Goal: Task Accomplishment & Management: Use online tool/utility

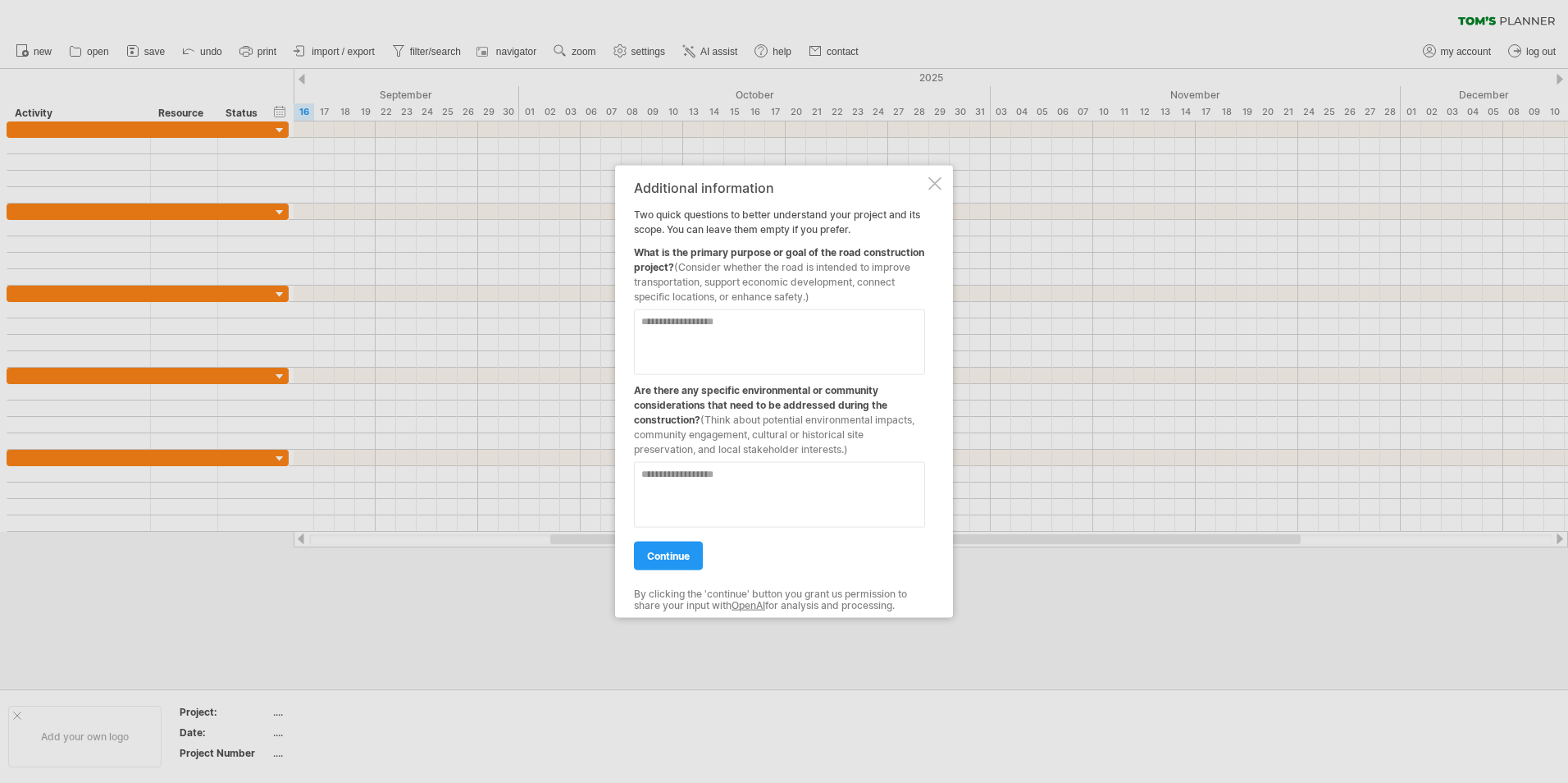
click at [733, 330] on textarea at bounding box center [779, 342] width 291 height 65
type textarea "**********"
click at [726, 479] on textarea at bounding box center [779, 494] width 291 height 65
type textarea "**********"
click at [690, 558] on span "continue" at bounding box center [668, 556] width 43 height 12
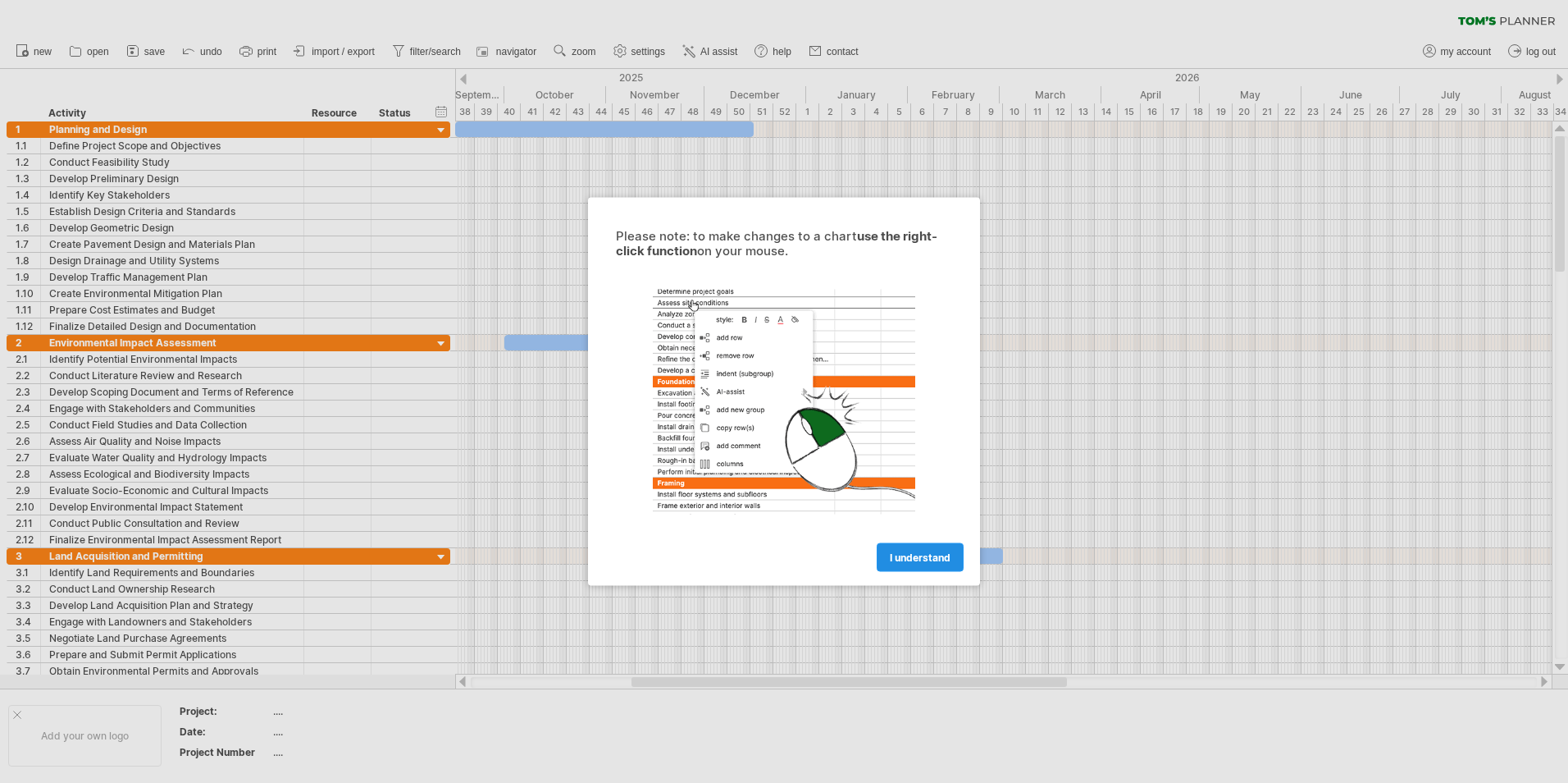
click at [909, 560] on span "I understand" at bounding box center [920, 558] width 61 height 12
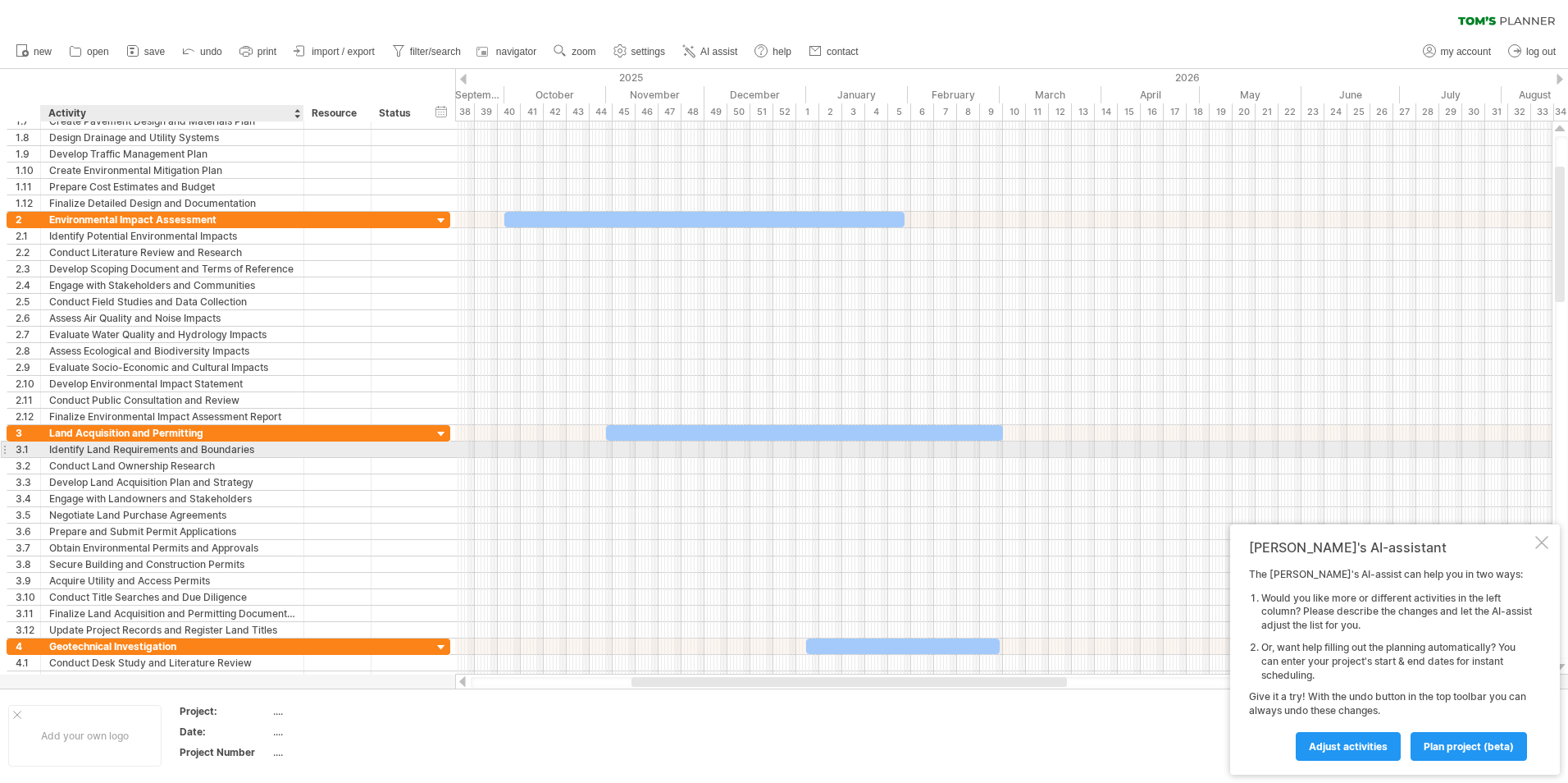
click at [213, 448] on div "Identify Land Requirements and Boundaries" at bounding box center [172, 449] width 246 height 16
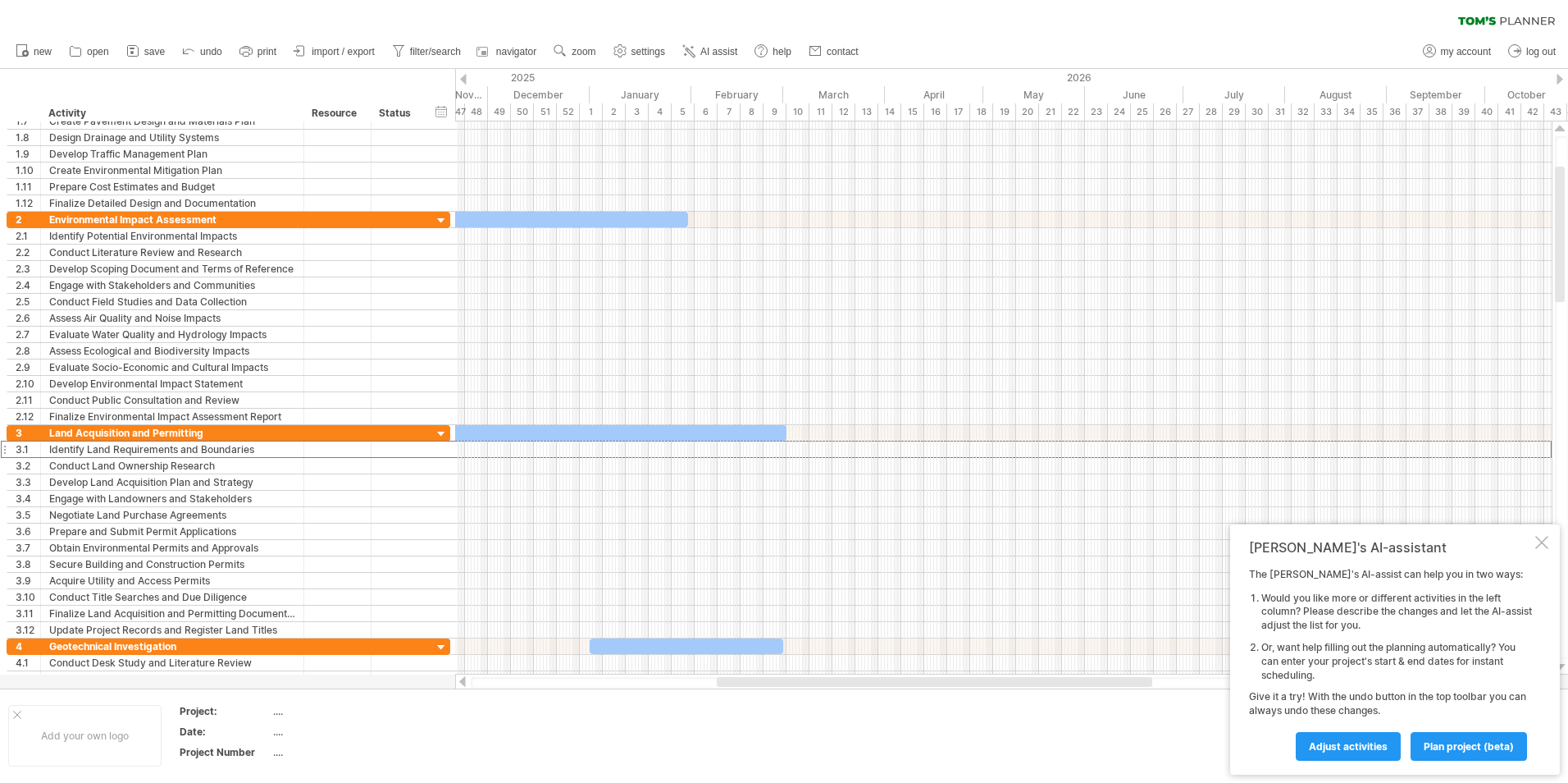
drag, startPoint x: 743, startPoint y: 680, endPoint x: 782, endPoint y: 691, distance: 40.5
click at [782, 691] on div "Trying to reach plan.tomsplanner.com Connected again... 0% clear filter new 1" at bounding box center [784, 392] width 1568 height 783
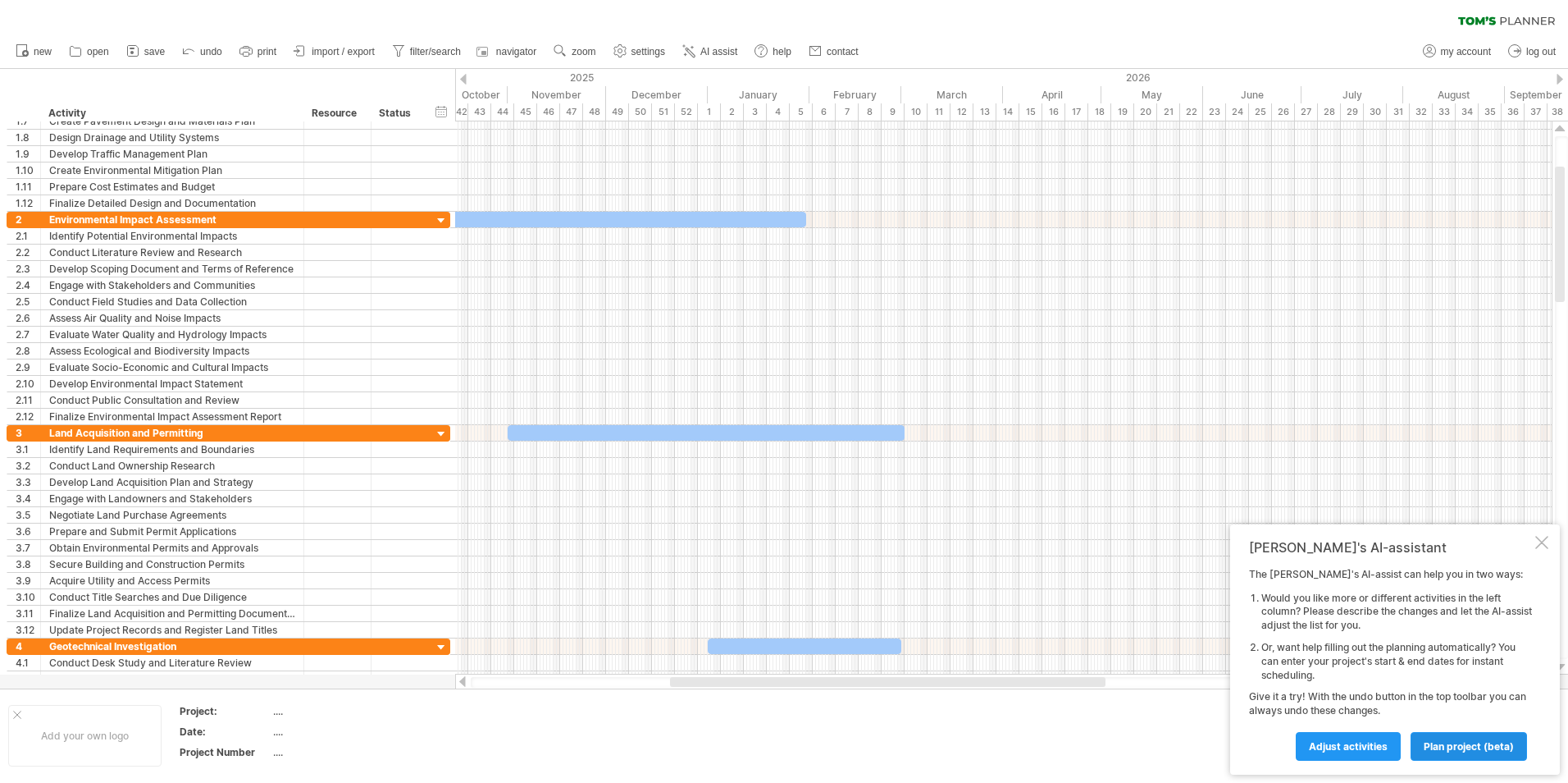
click at [1459, 745] on span "plan project (beta)" at bounding box center [1469, 746] width 90 height 12
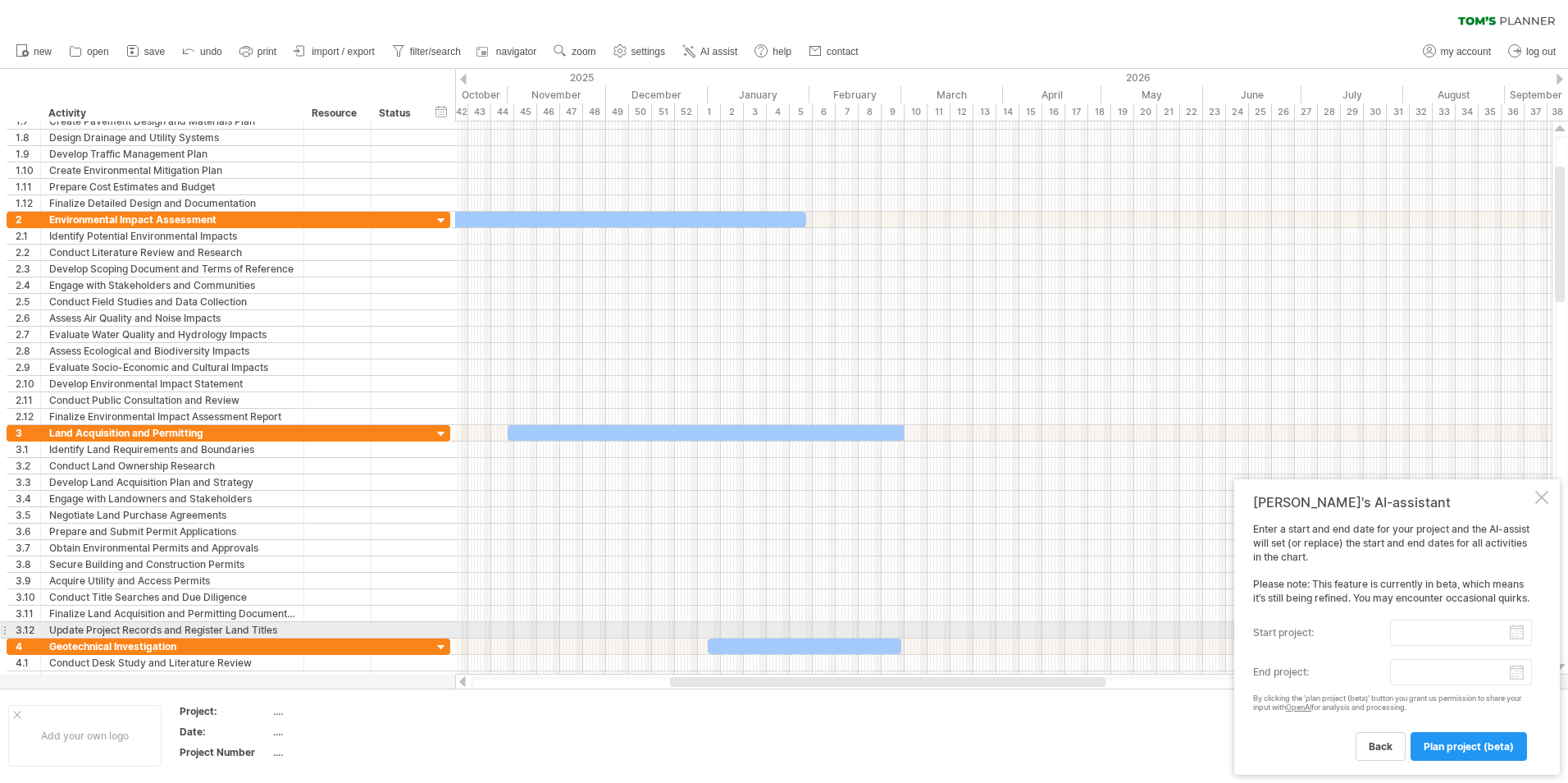
click at [1413, 628] on input "start project:" at bounding box center [1460, 632] width 142 height 26
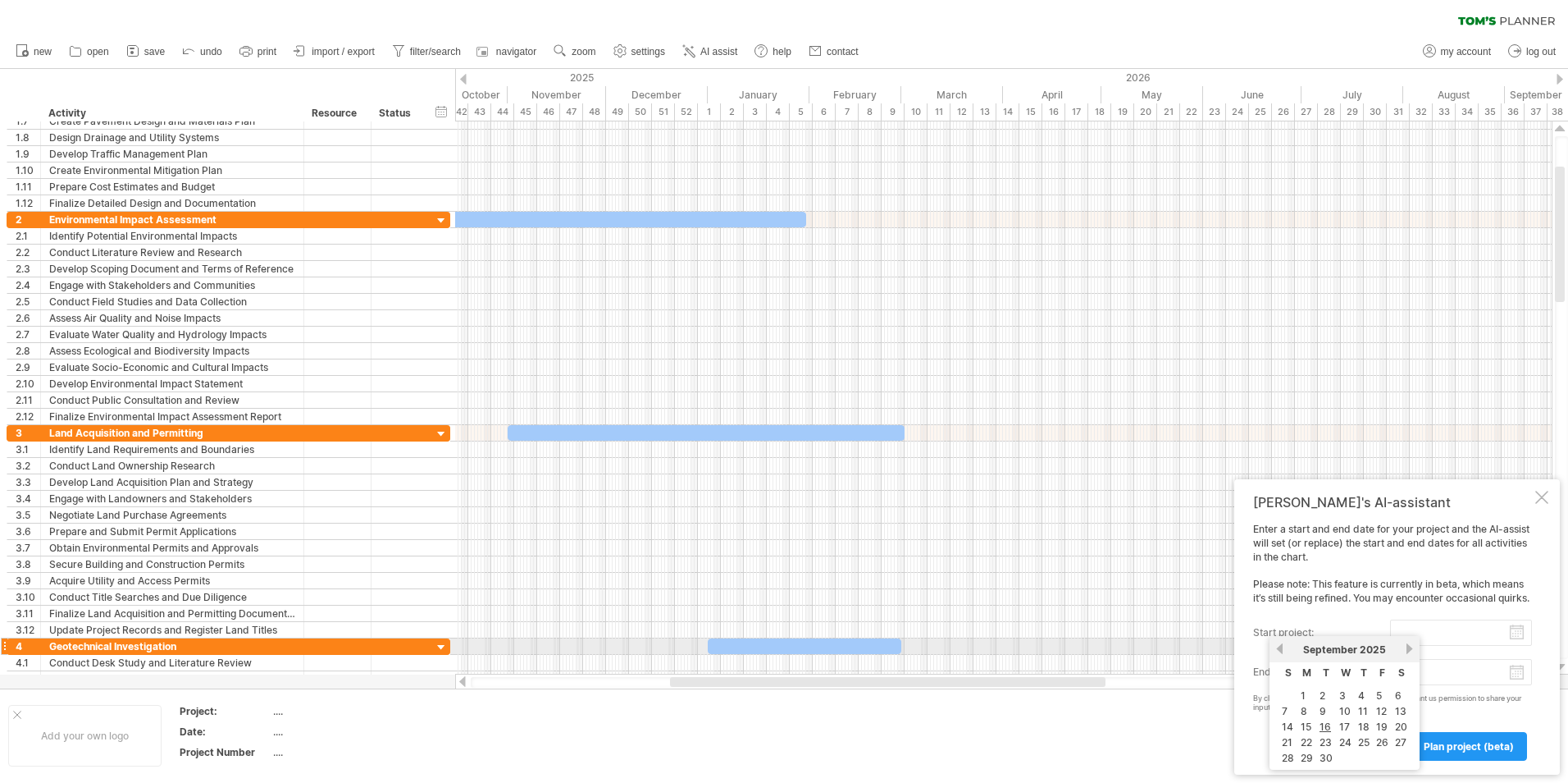
click at [1409, 651] on link "next" at bounding box center [1409, 648] width 12 height 12
click at [1362, 695] on link "1" at bounding box center [1358, 695] width 8 height 16
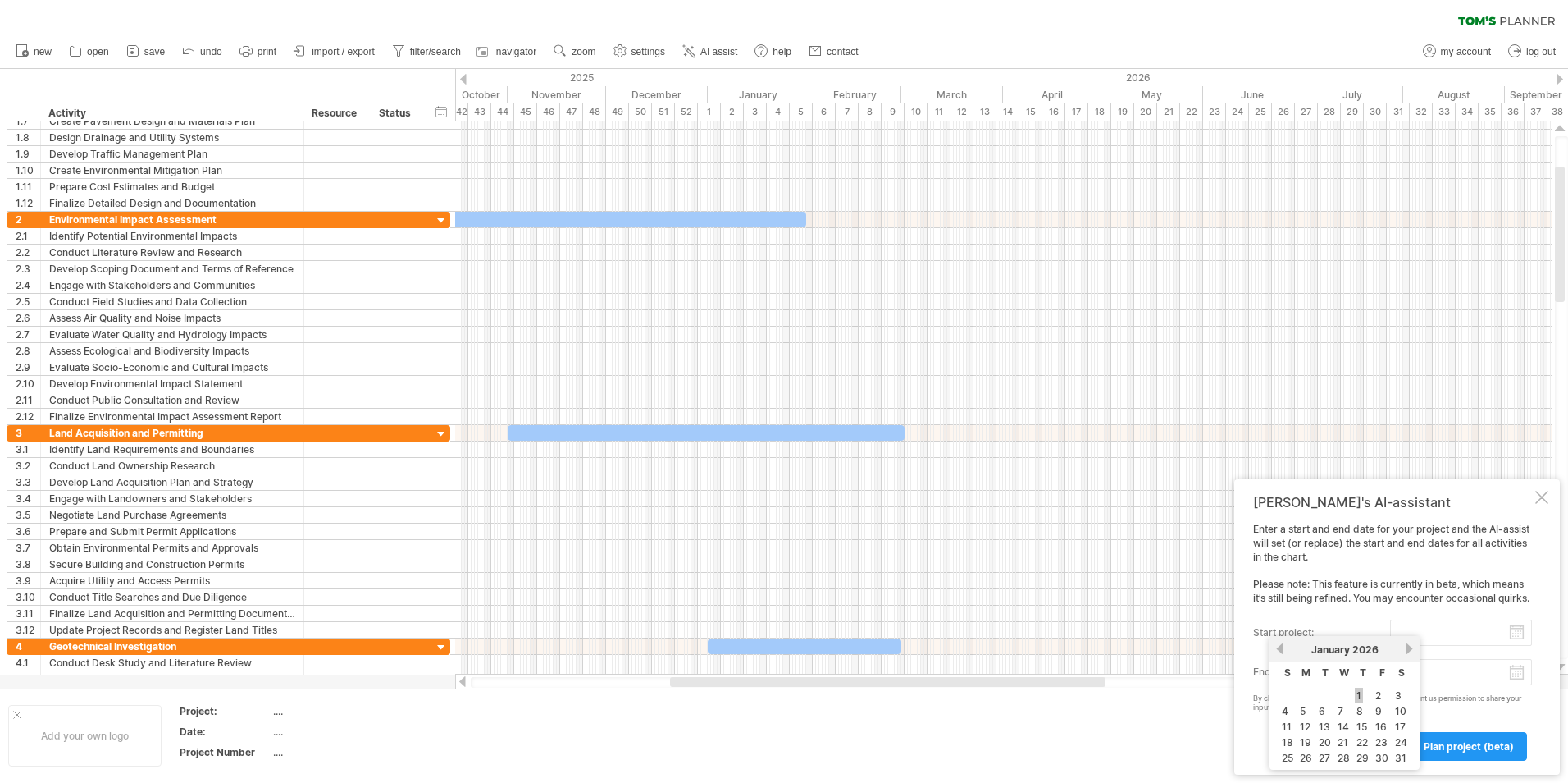
type input "********"
click at [1448, 673] on body "progress(100%) Trying to reach [DOMAIN_NAME] Connected again... 0% clear filter…" at bounding box center [784, 392] width 1568 height 786
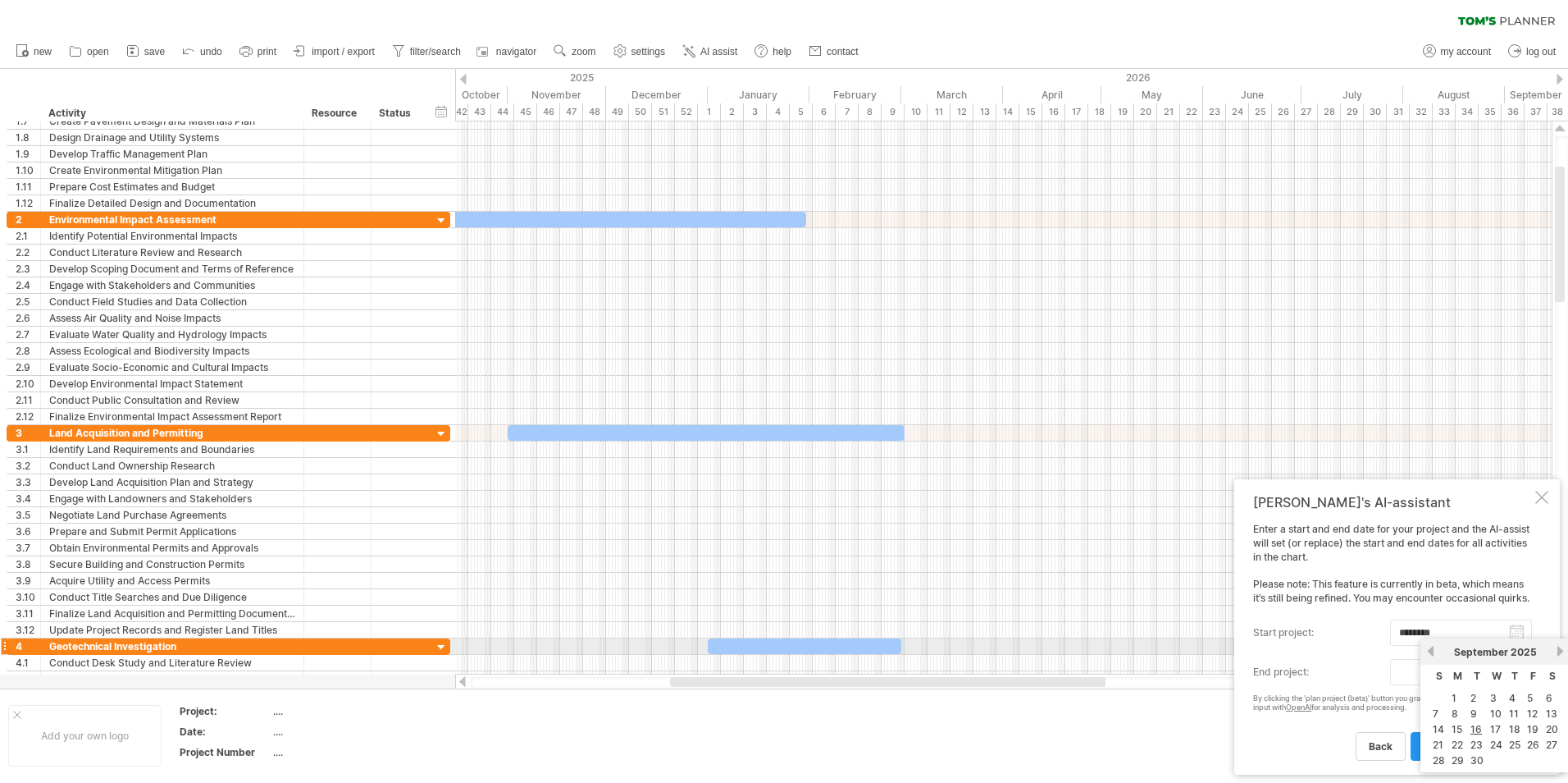
click at [1520, 653] on span "2025" at bounding box center [1524, 652] width 26 height 12
click at [1558, 652] on link "next" at bounding box center [1560, 651] width 12 height 12
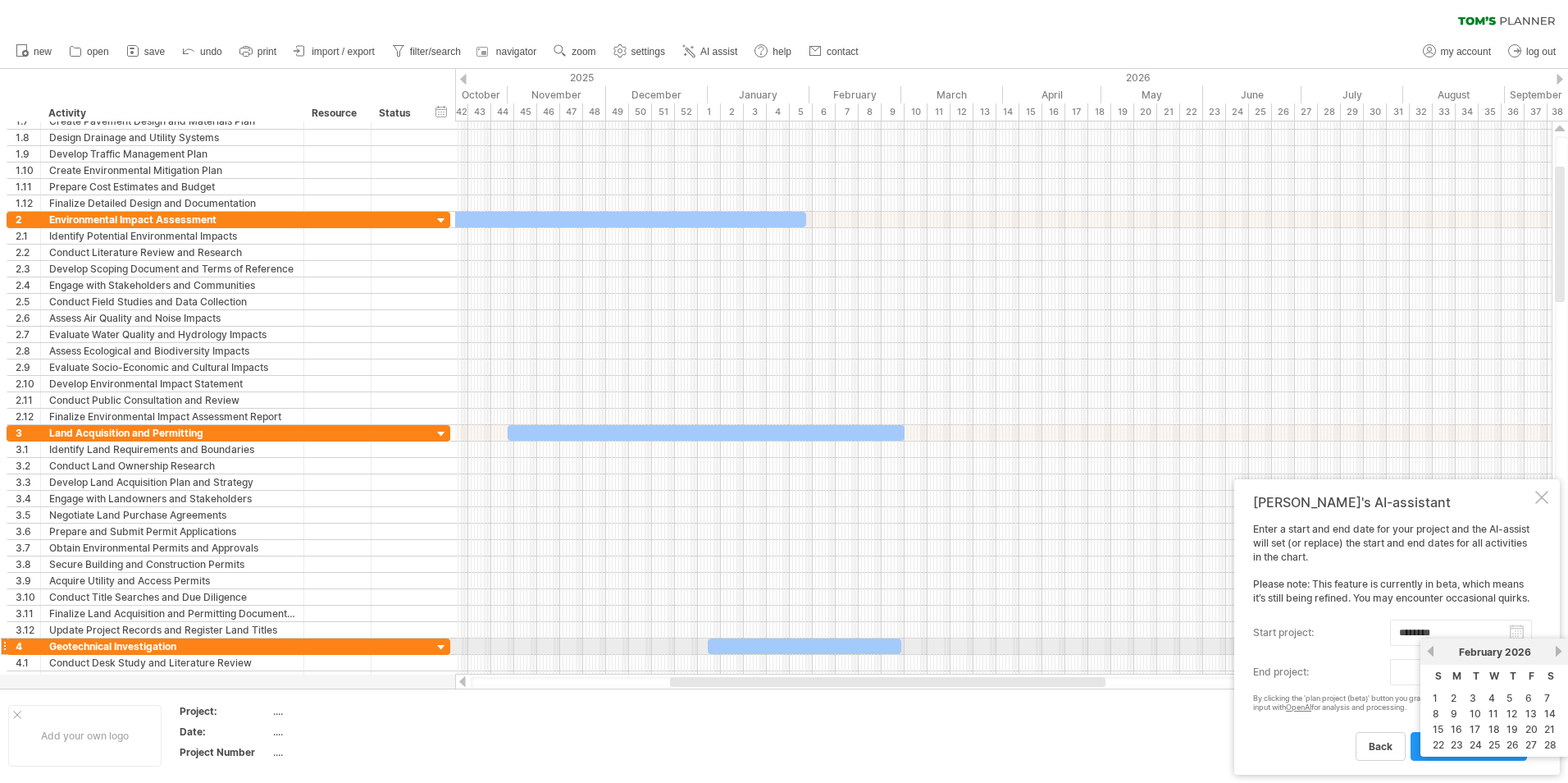
click at [1558, 652] on link "next" at bounding box center [1558, 651] width 12 height 12
click at [1558, 652] on link "next" at bounding box center [1560, 651] width 12 height 12
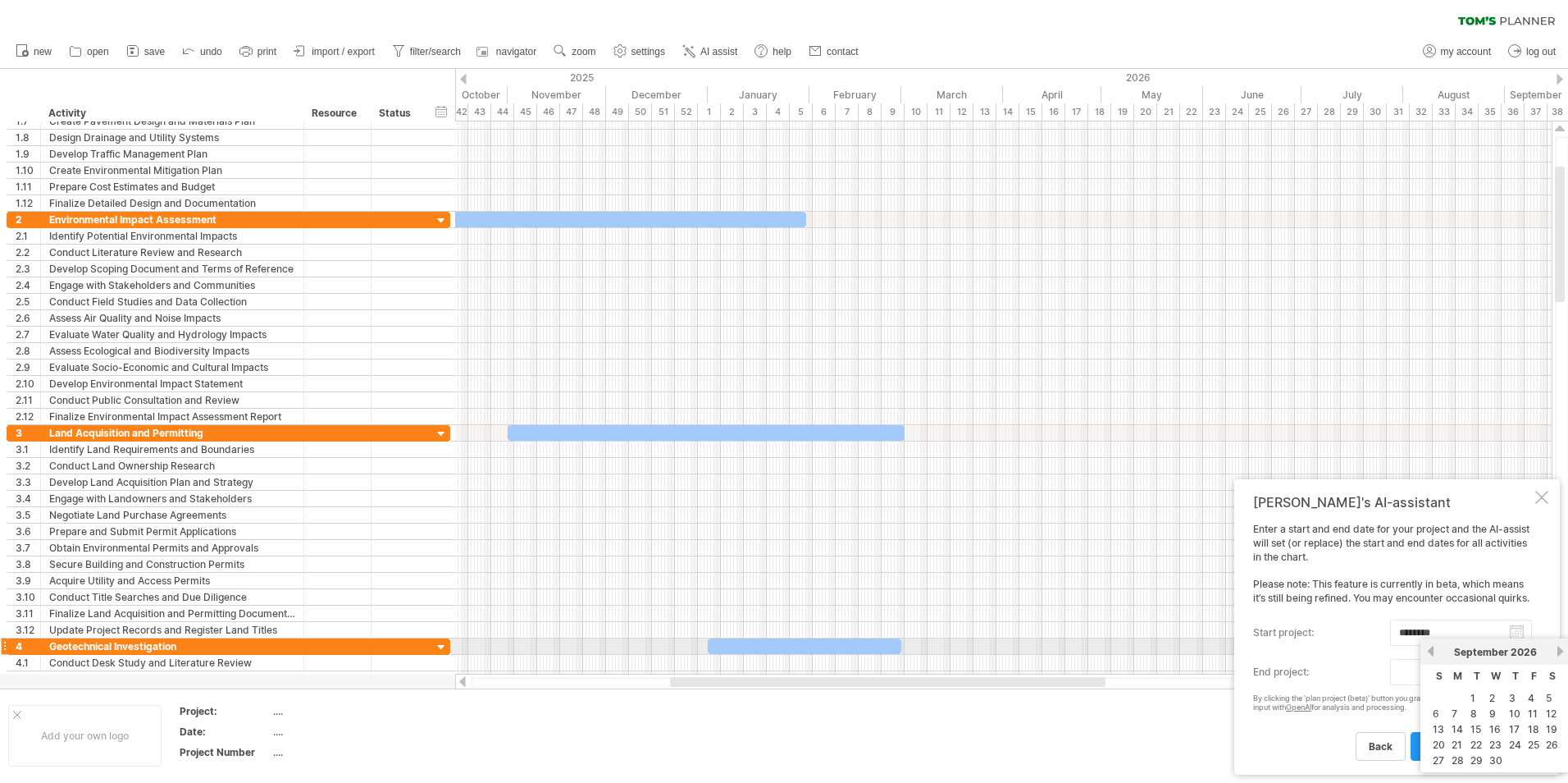
click at [1558, 652] on link "next" at bounding box center [1560, 651] width 12 height 12
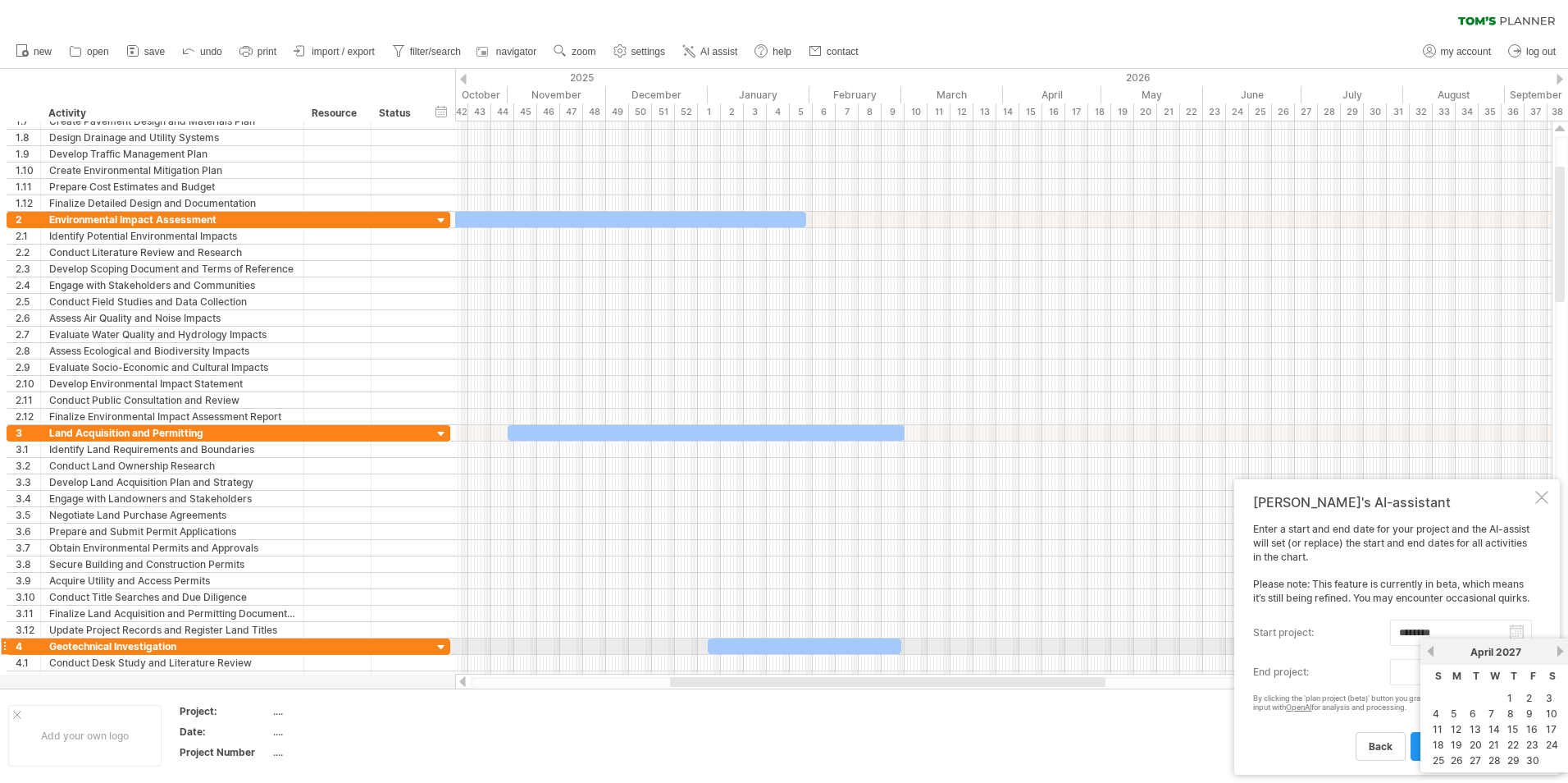
click at [1558, 652] on link "next" at bounding box center [1560, 651] width 12 height 12
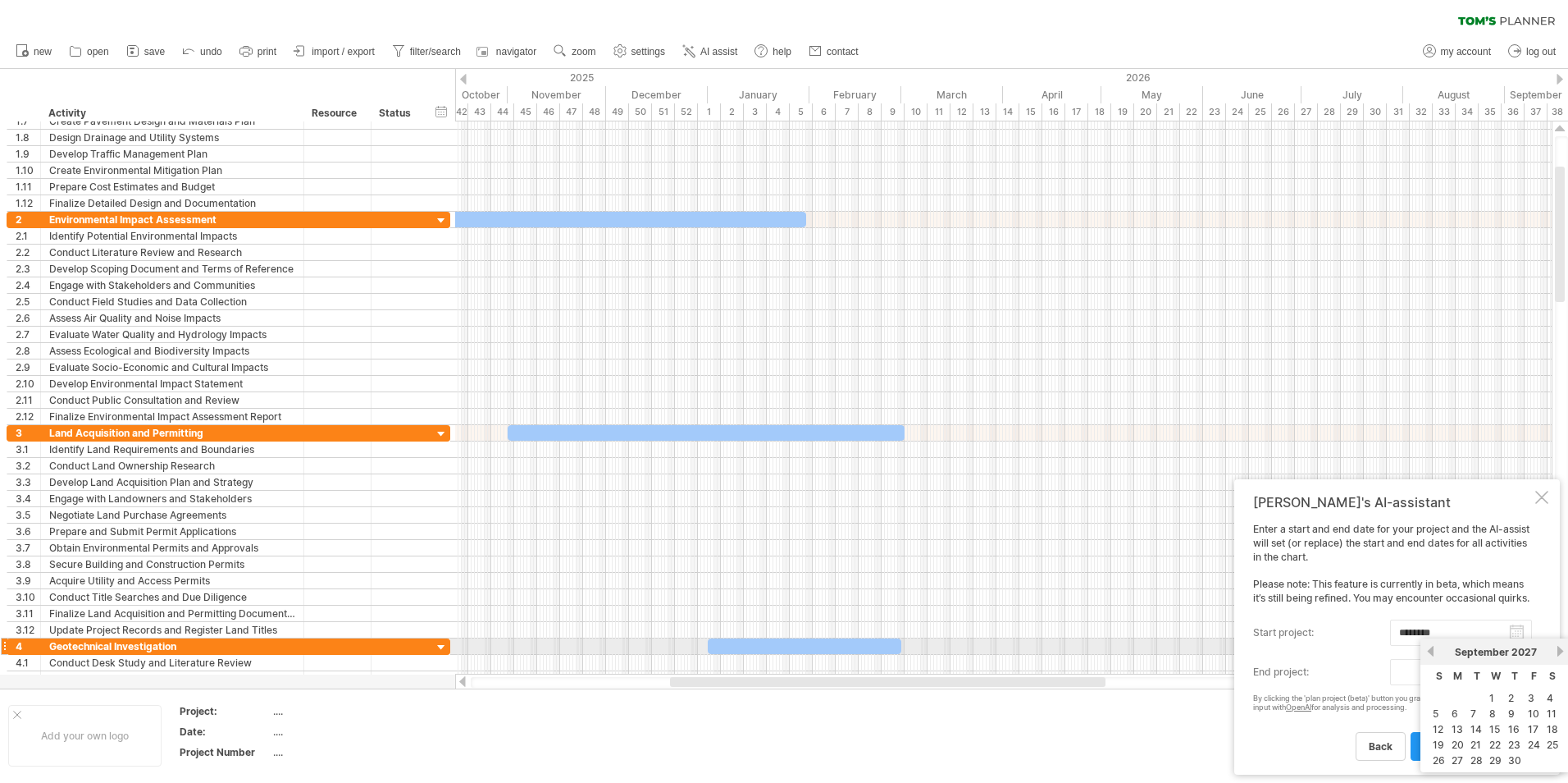
click at [1558, 652] on link "next" at bounding box center [1560, 651] width 12 height 12
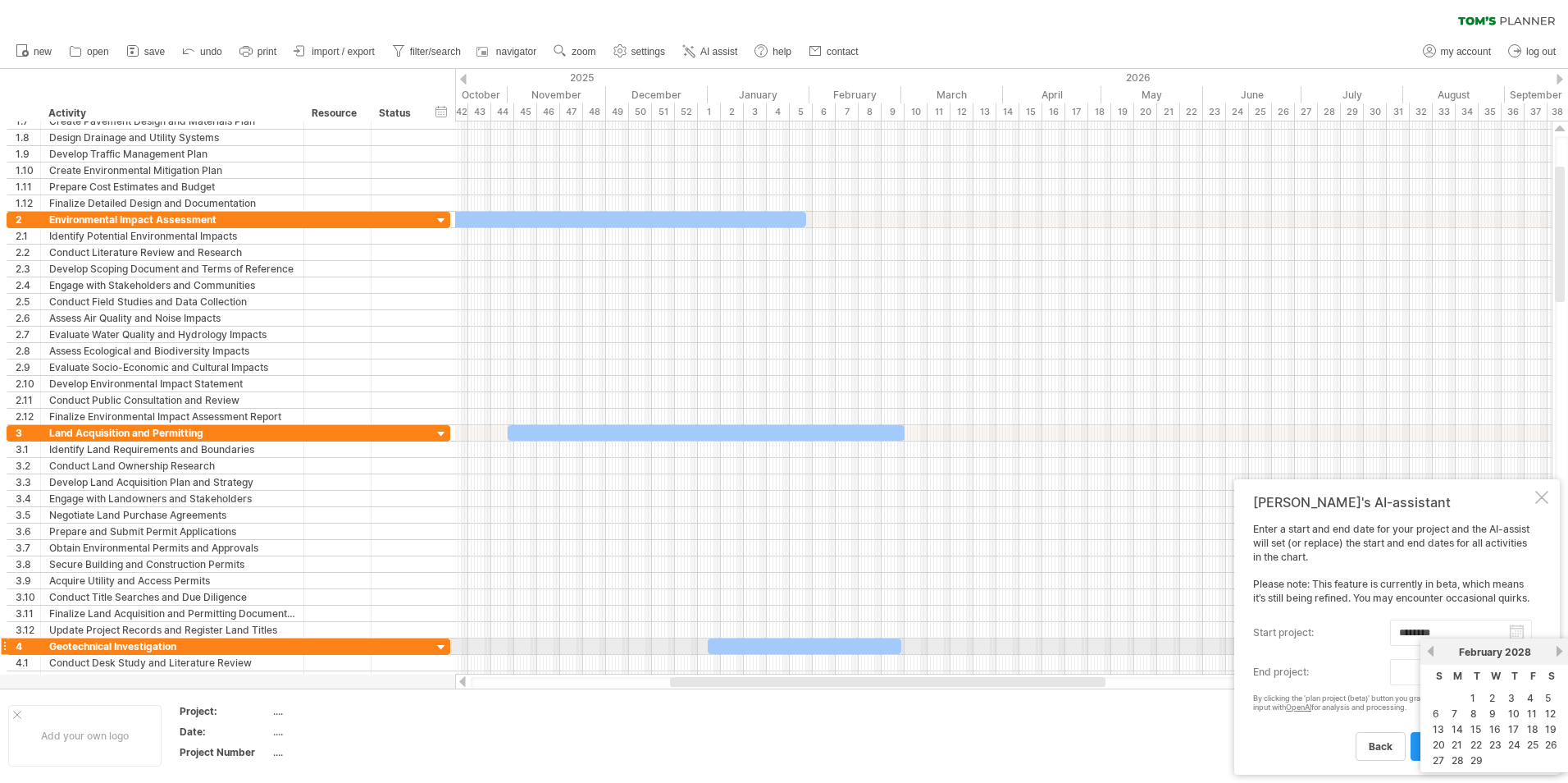
click at [1558, 652] on link "next" at bounding box center [1559, 651] width 12 height 12
click at [1558, 652] on link "next" at bounding box center [1560, 651] width 12 height 12
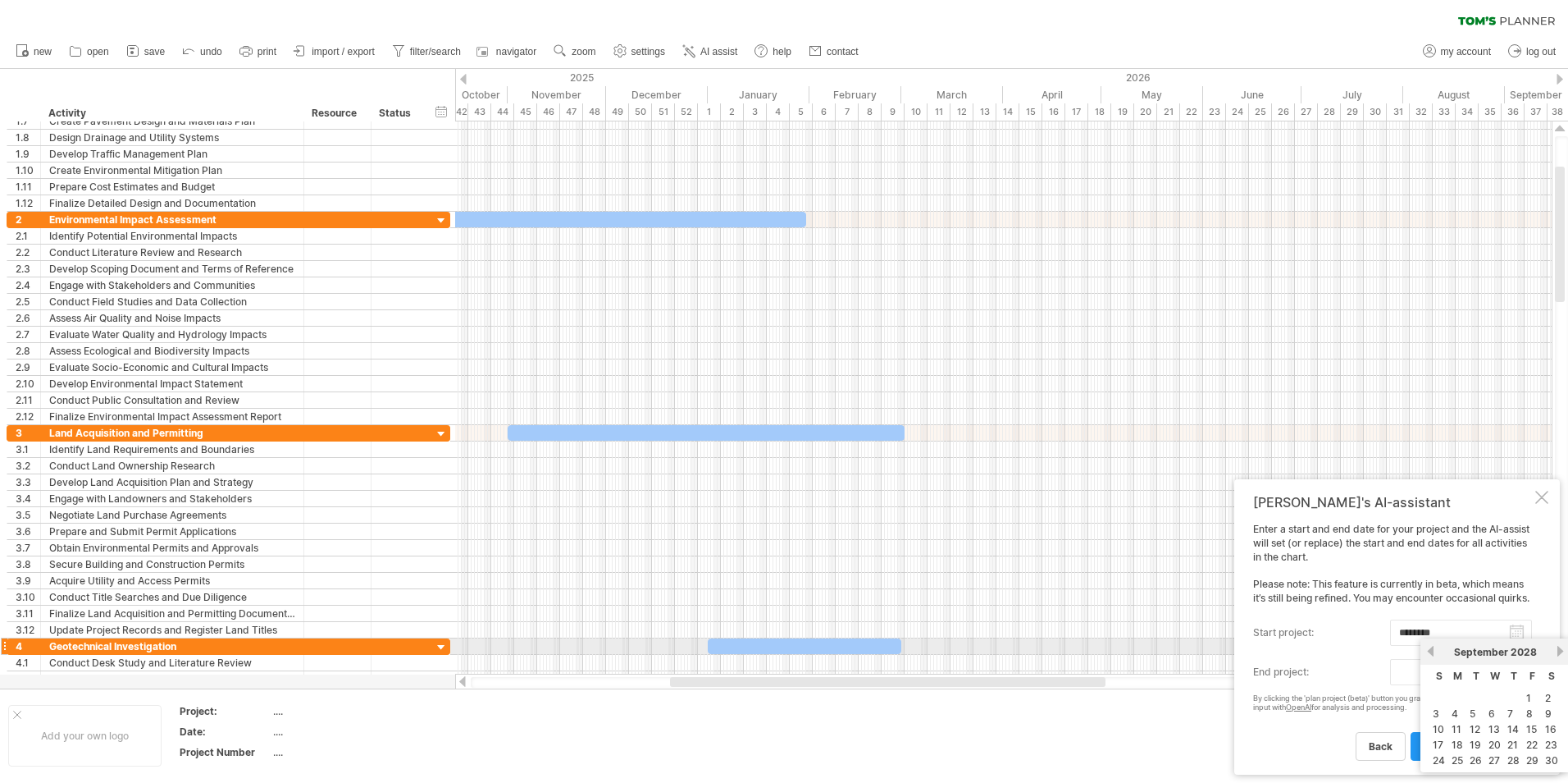
click at [1558, 652] on link "next" at bounding box center [1560, 651] width 12 height 12
click at [1558, 652] on link "next" at bounding box center [1558, 651] width 12 height 12
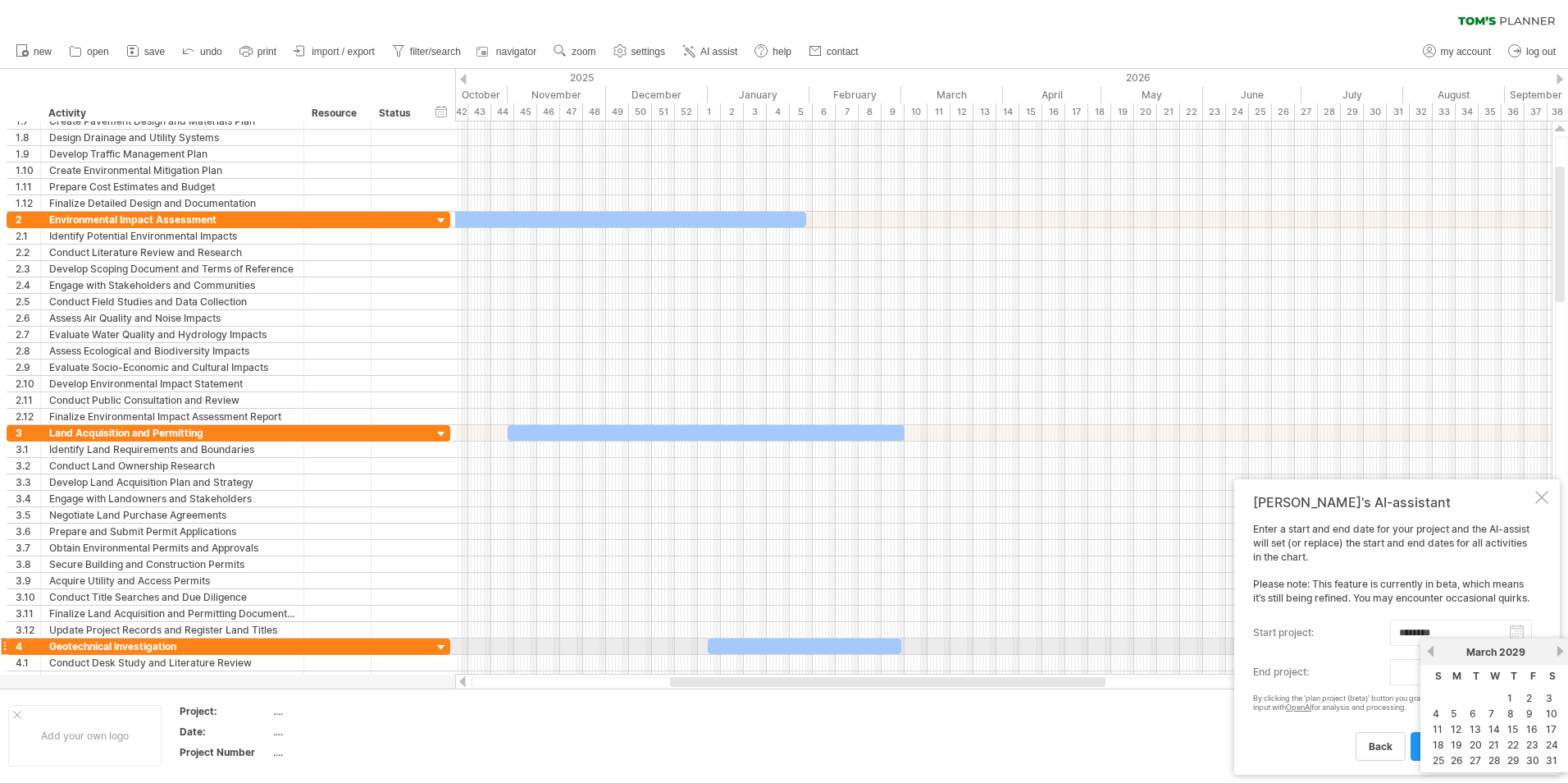
click at [1558, 652] on link "next" at bounding box center [1560, 651] width 12 height 12
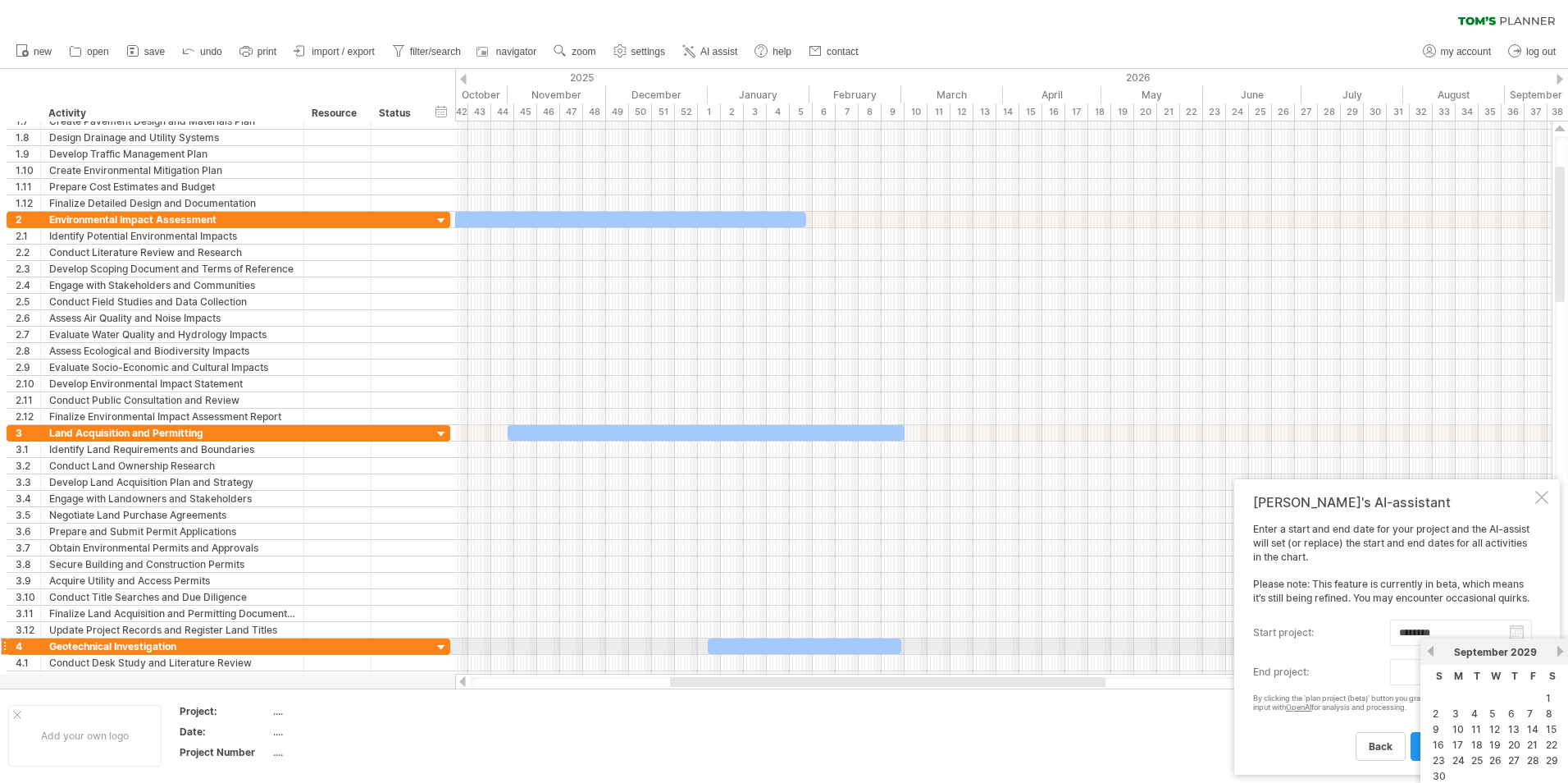
click at [1558, 652] on link "next" at bounding box center [1560, 651] width 12 height 12
click at [1558, 652] on link "next" at bounding box center [1558, 651] width 12 height 12
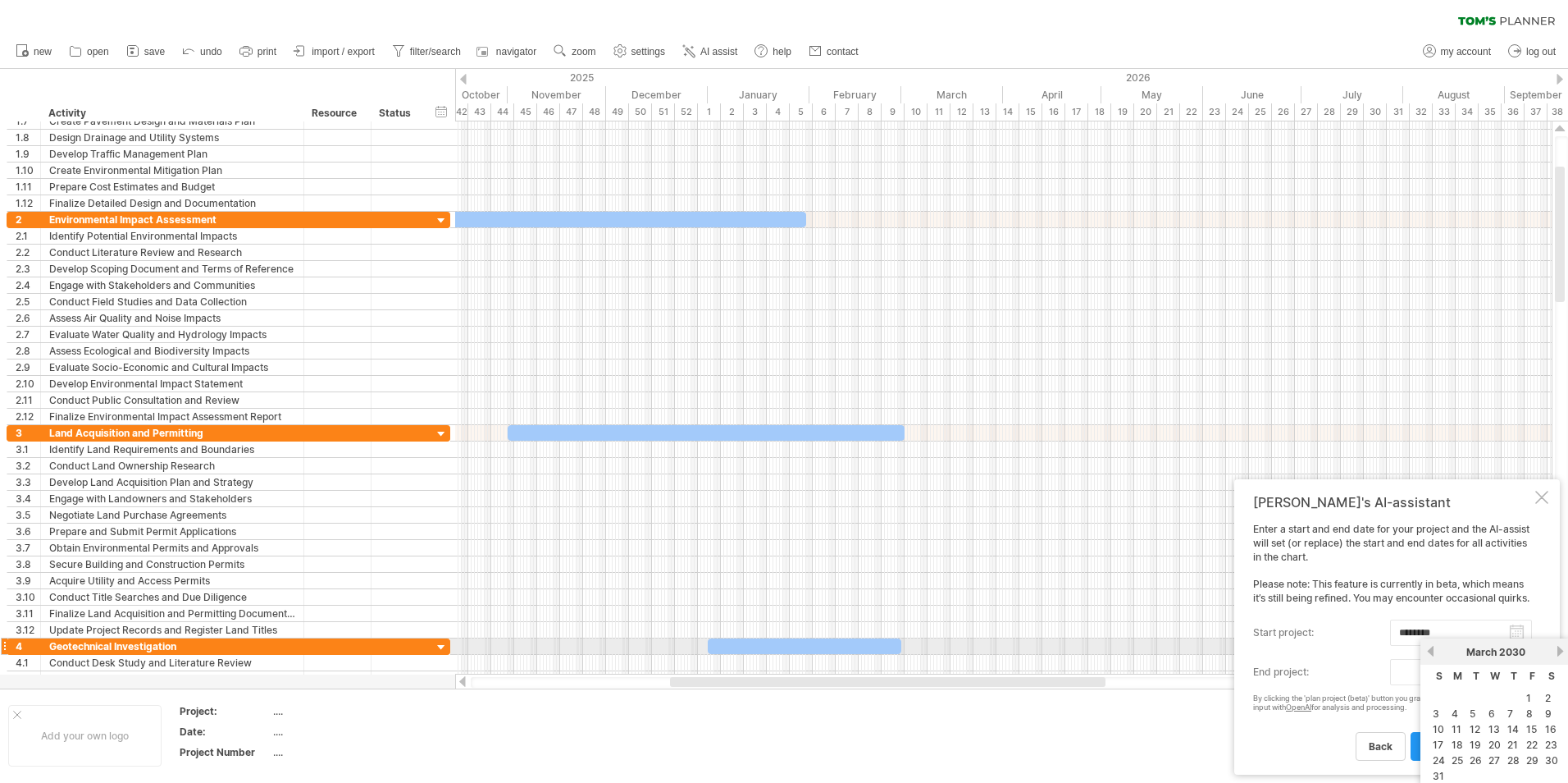
click at [1558, 652] on link "next" at bounding box center [1560, 651] width 12 height 12
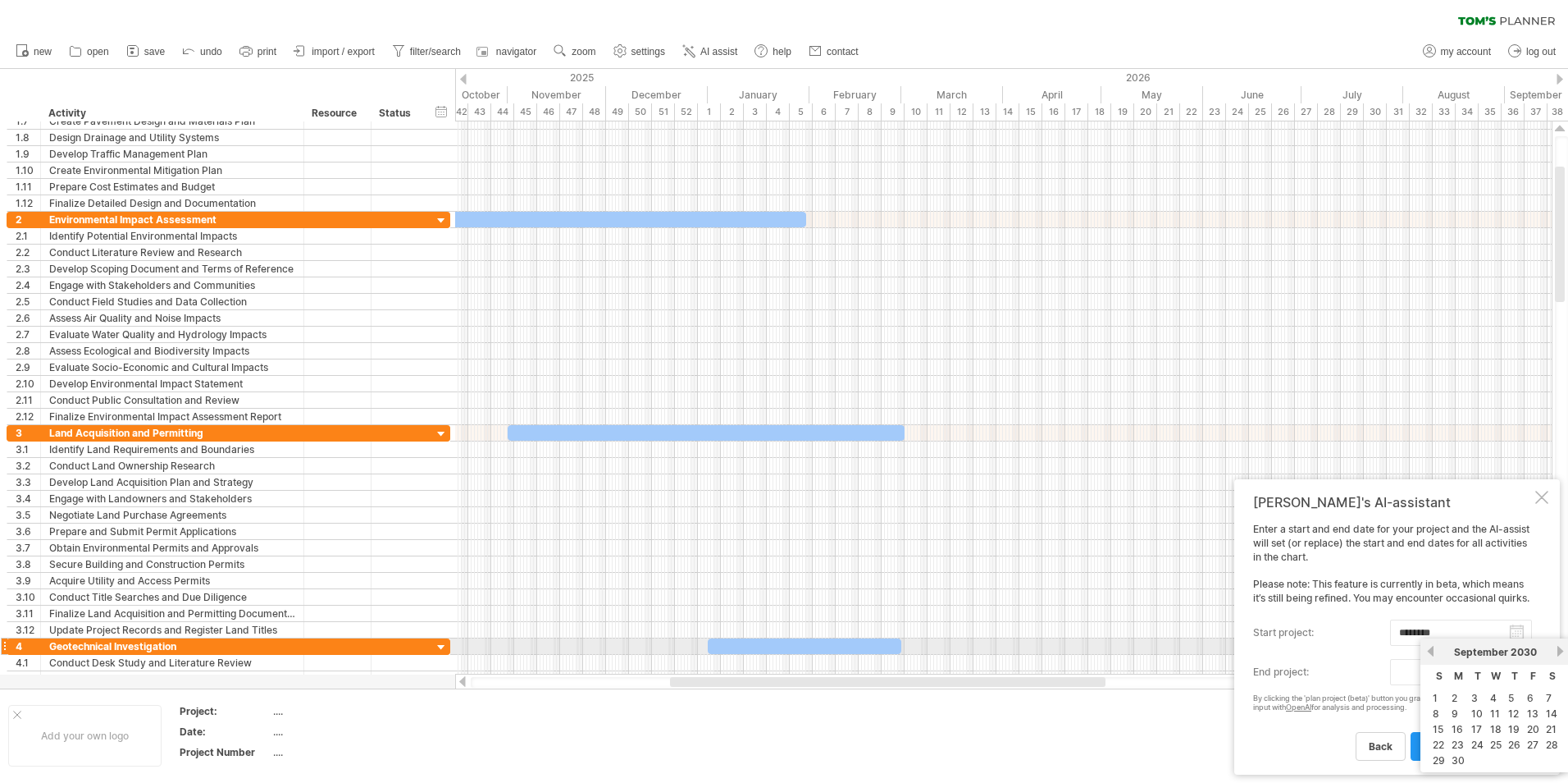
click at [1558, 652] on link "next" at bounding box center [1560, 651] width 12 height 12
click at [1559, 652] on link "next" at bounding box center [1560, 651] width 12 height 12
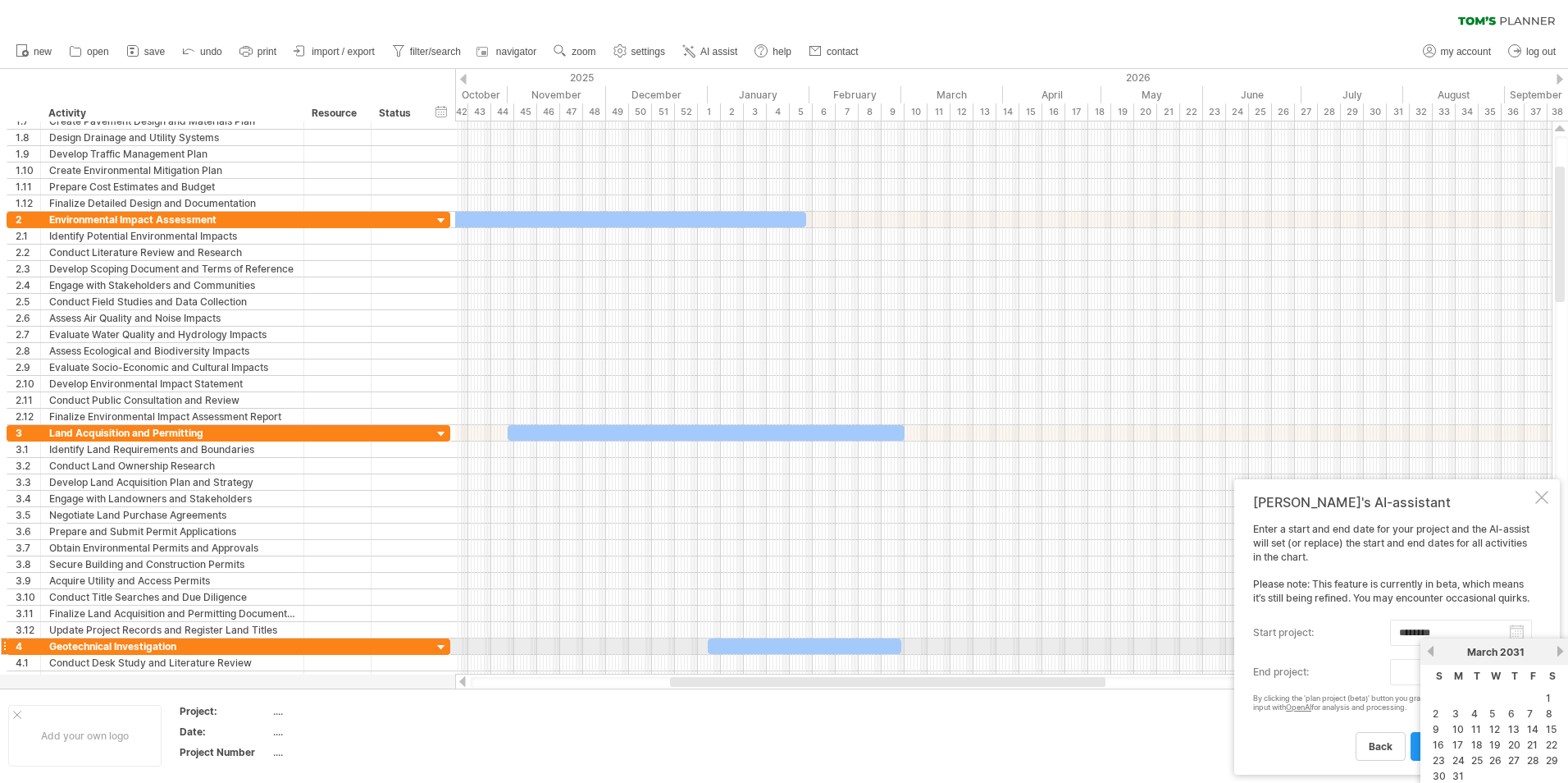
click at [1559, 652] on link "next" at bounding box center [1560, 651] width 12 height 12
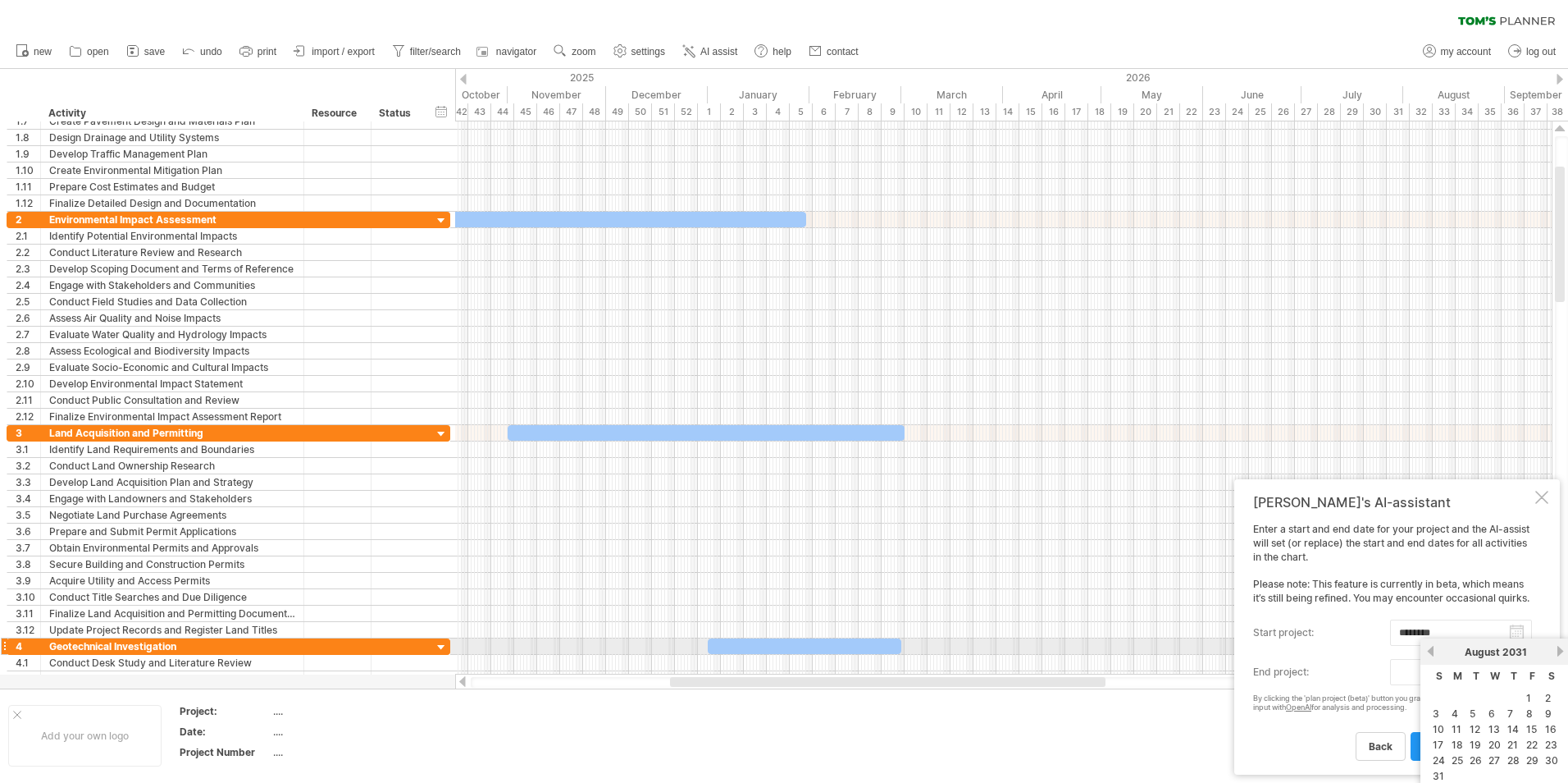
click at [1559, 652] on link "next" at bounding box center [1560, 651] width 12 height 12
click at [1498, 760] on link "31" at bounding box center [1495, 760] width 15 height 16
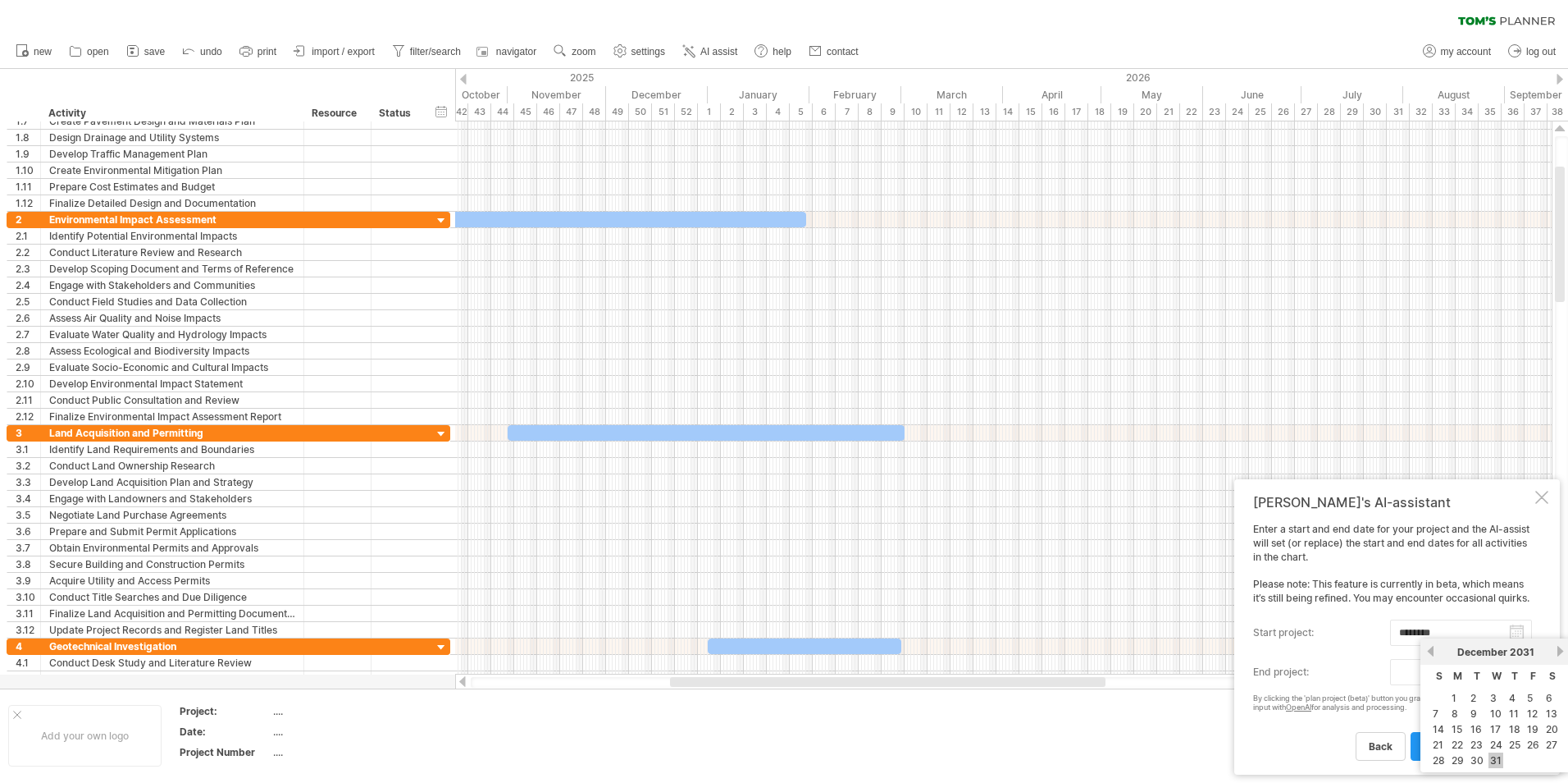
type input "********"
click at [1459, 747] on span "plan project (beta)" at bounding box center [1469, 746] width 90 height 12
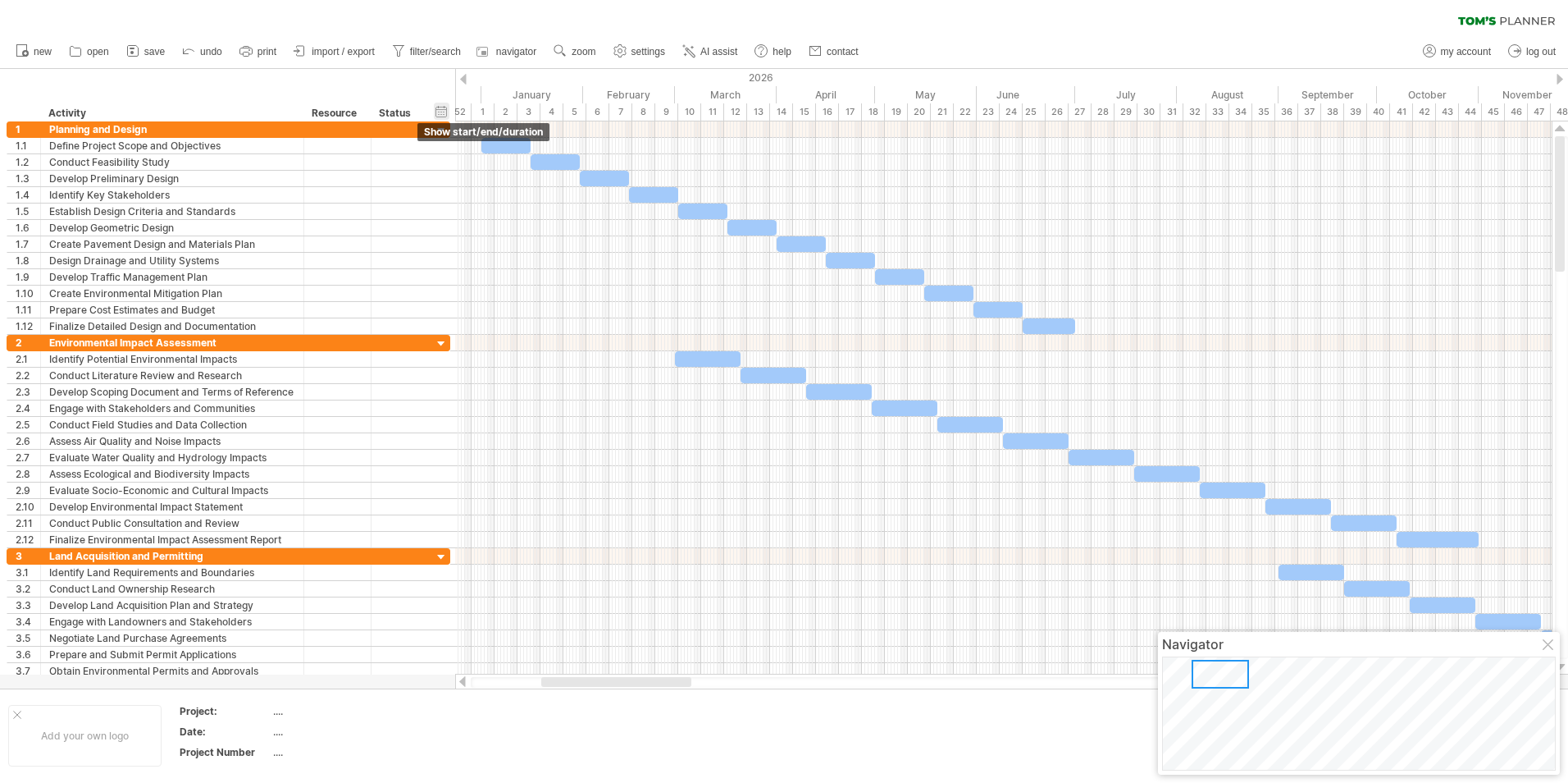
drag, startPoint x: 977, startPoint y: 90, endPoint x: 447, endPoint y: 103, distance: 530.2
click at [447, 103] on div "Trying to reach plan.tomsplanner.com Connected again... 0% clear filter new 1" at bounding box center [784, 392] width 1568 height 783
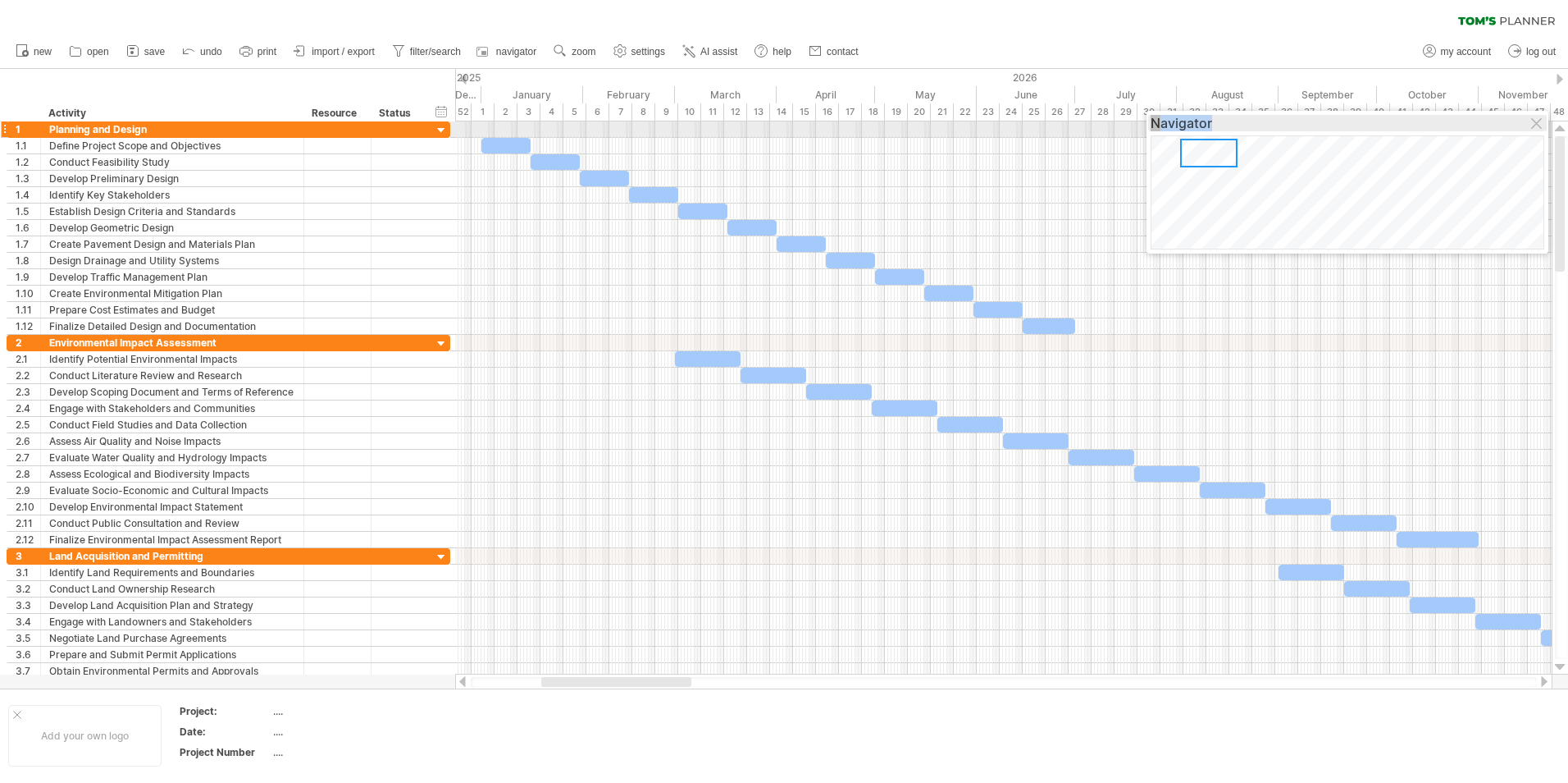
drag, startPoint x: 1252, startPoint y: 645, endPoint x: 1241, endPoint y: 124, distance: 521.1
click at [1241, 124] on div "Navigator" at bounding box center [1347, 123] width 394 height 17
click at [1531, 126] on div at bounding box center [1538, 124] width 13 height 13
click at [280, 713] on div "...." at bounding box center [342, 711] width 137 height 14
click at [282, 708] on div "...." at bounding box center [342, 711] width 137 height 14
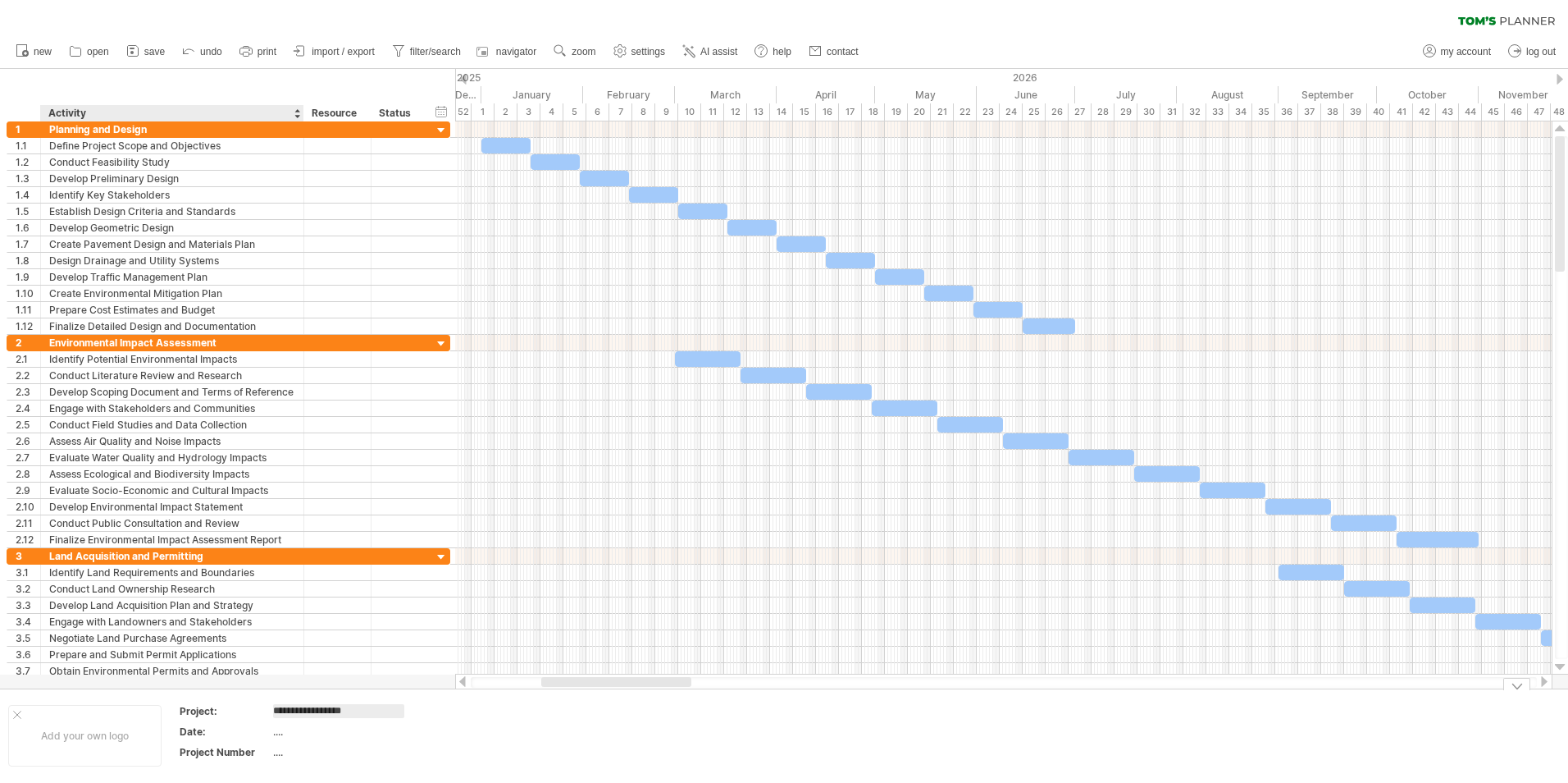
type input "**********"
click at [277, 733] on div "...." at bounding box center [342, 732] width 137 height 14
type input "*"
type input "**********"
click at [279, 753] on div "...." at bounding box center [342, 752] width 137 height 14
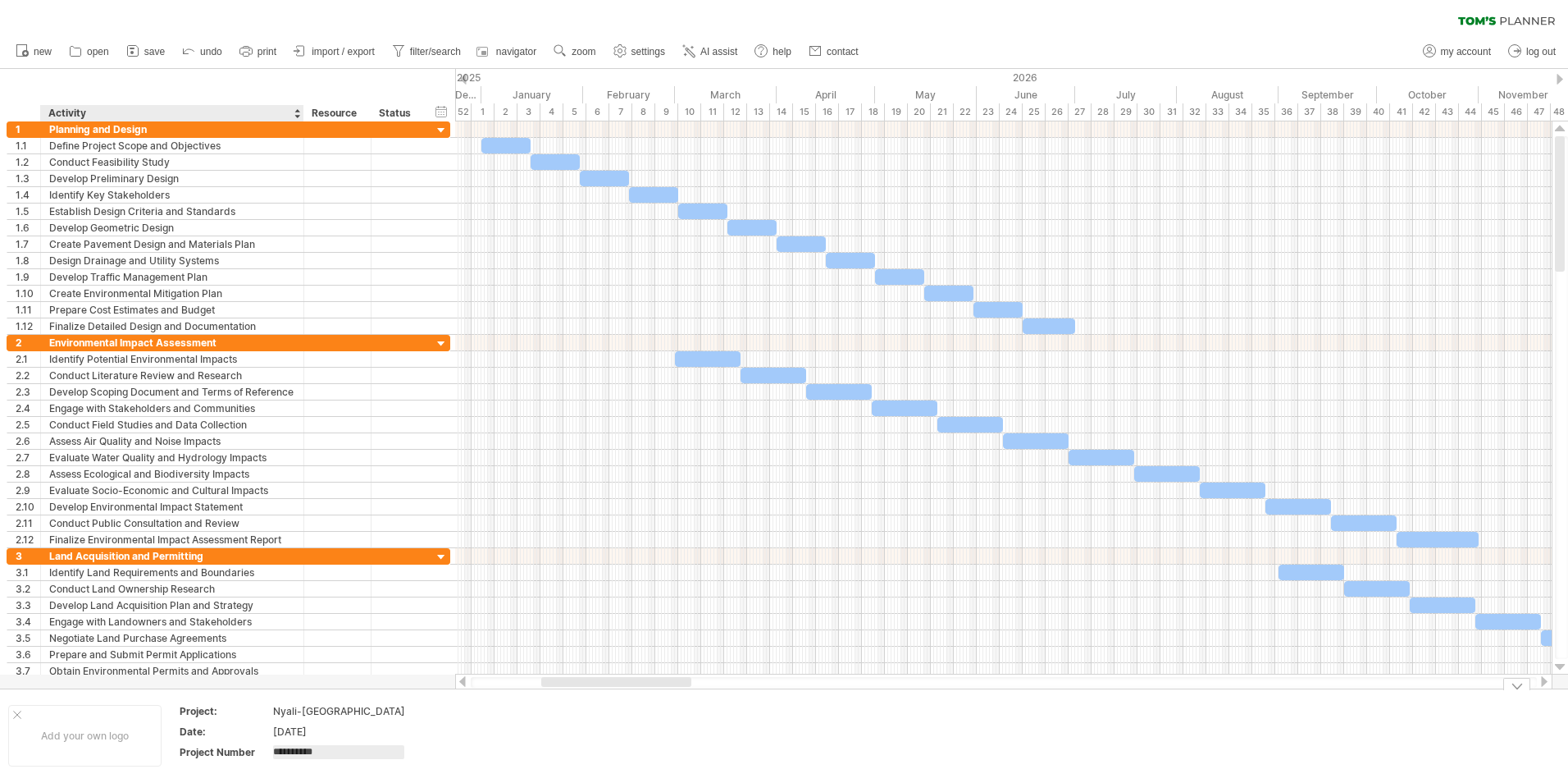
type input "**********"
click at [509, 753] on td at bounding box center [487, 735] width 130 height 64
click at [130, 723] on div "Add your own logo" at bounding box center [84, 735] width 153 height 62
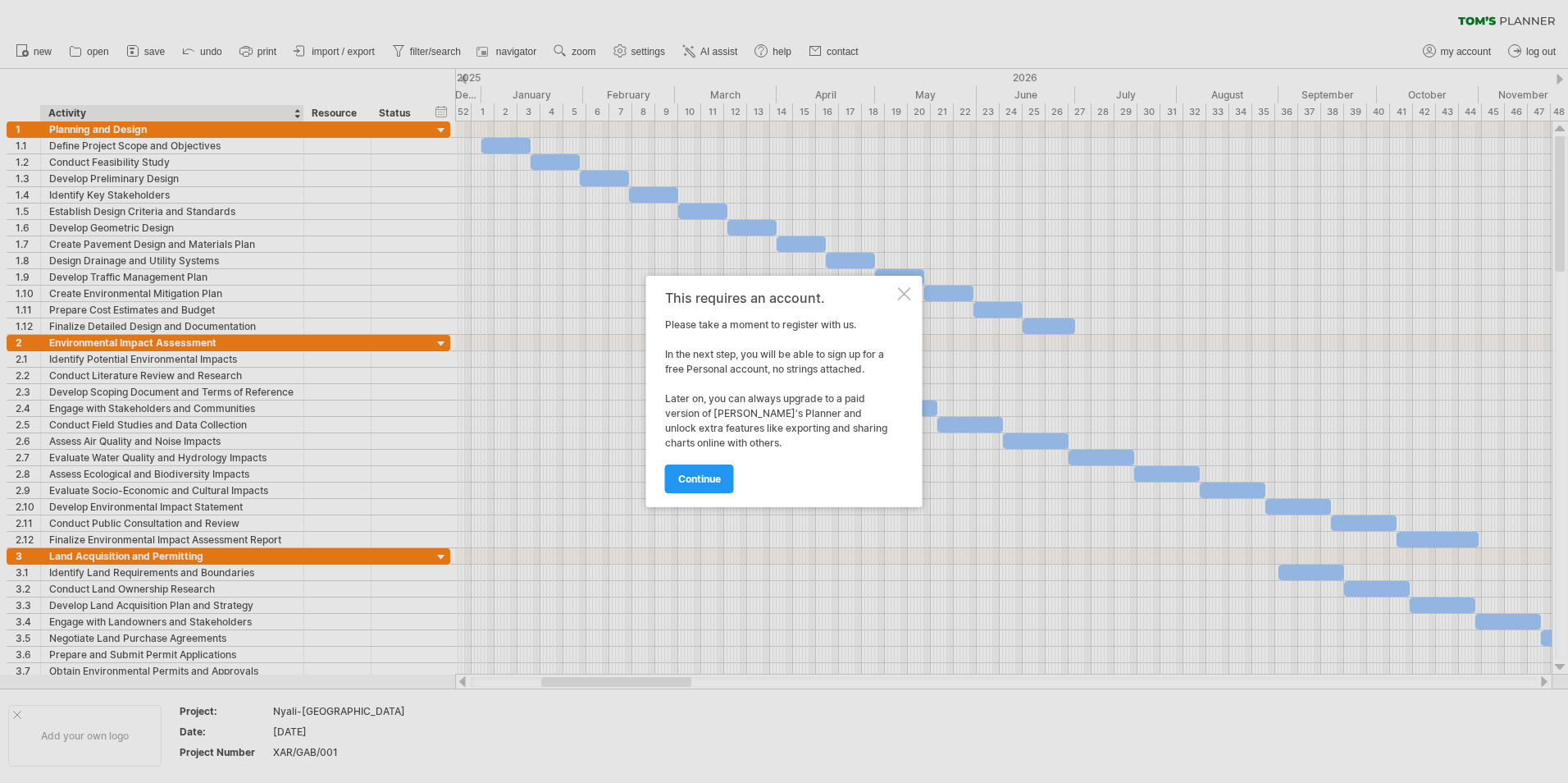
click at [900, 293] on div at bounding box center [904, 293] width 13 height 13
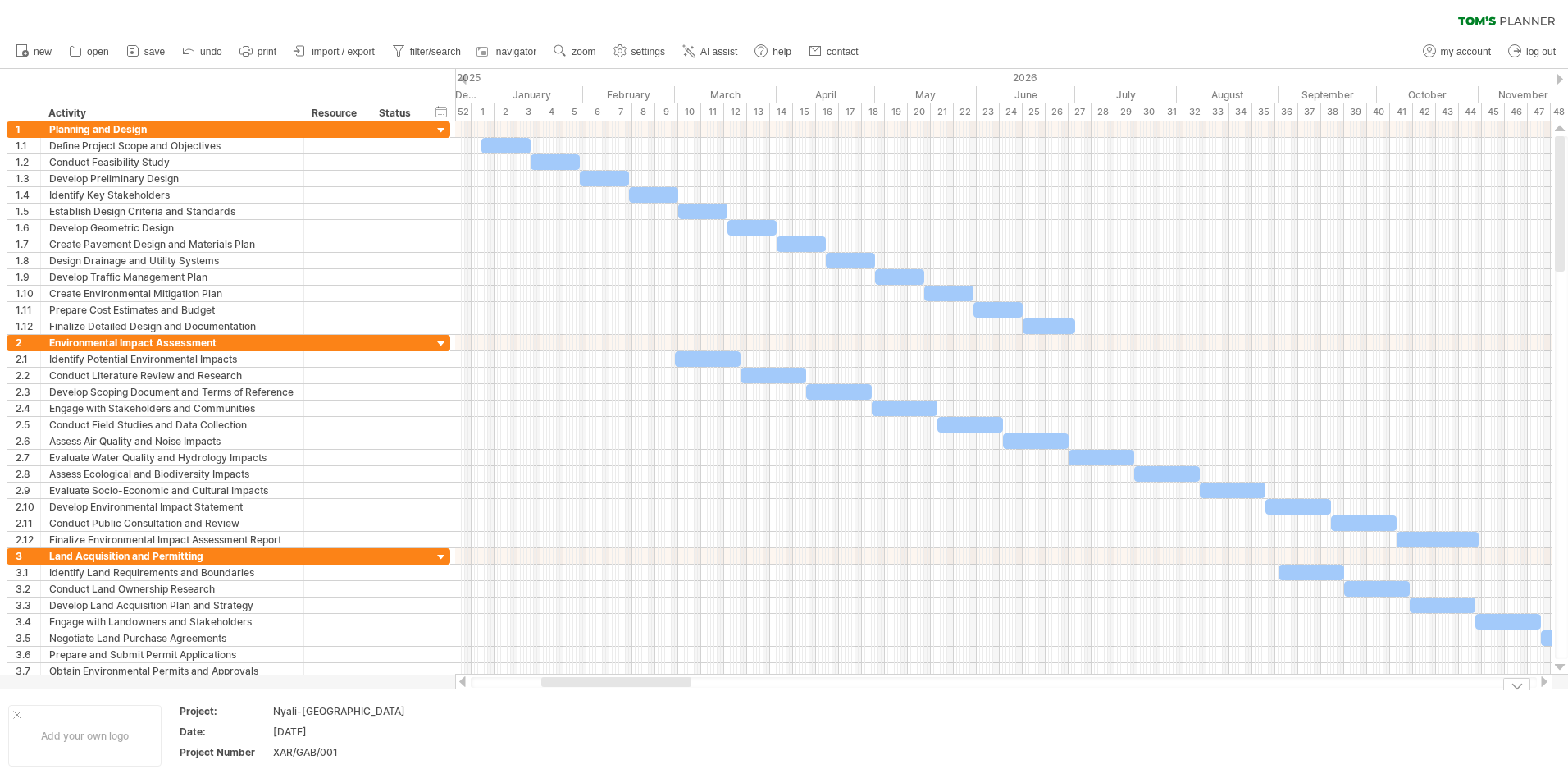
click at [587, 729] on td at bounding box center [617, 735] width 130 height 64
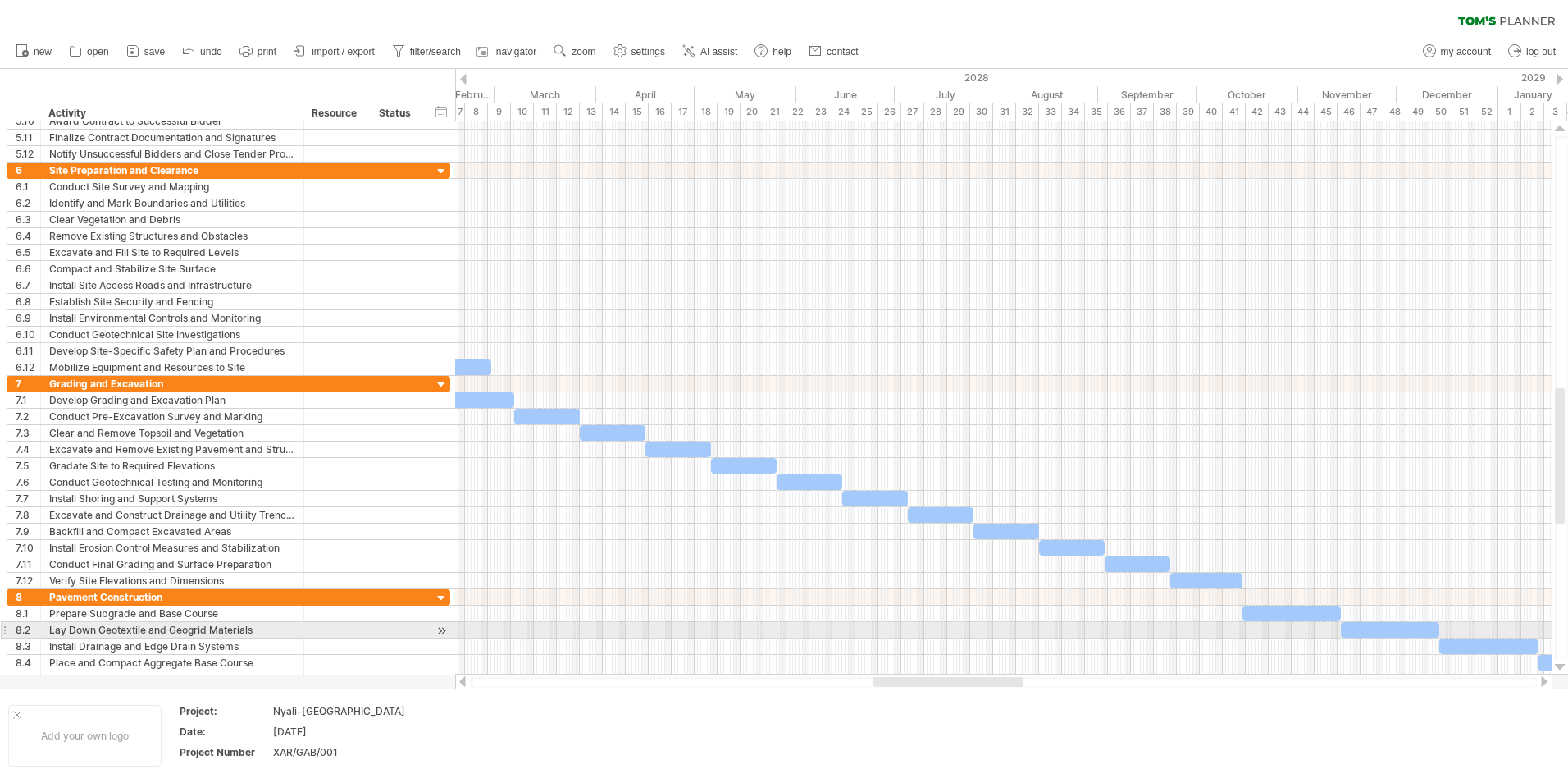
drag, startPoint x: 587, startPoint y: 683, endPoint x: 935, endPoint y: 637, distance: 351.0
click at [935, 637] on div "Trying to reach plan.tomsplanner.com Connected again... 0% clear filter new 1" at bounding box center [784, 392] width 1568 height 783
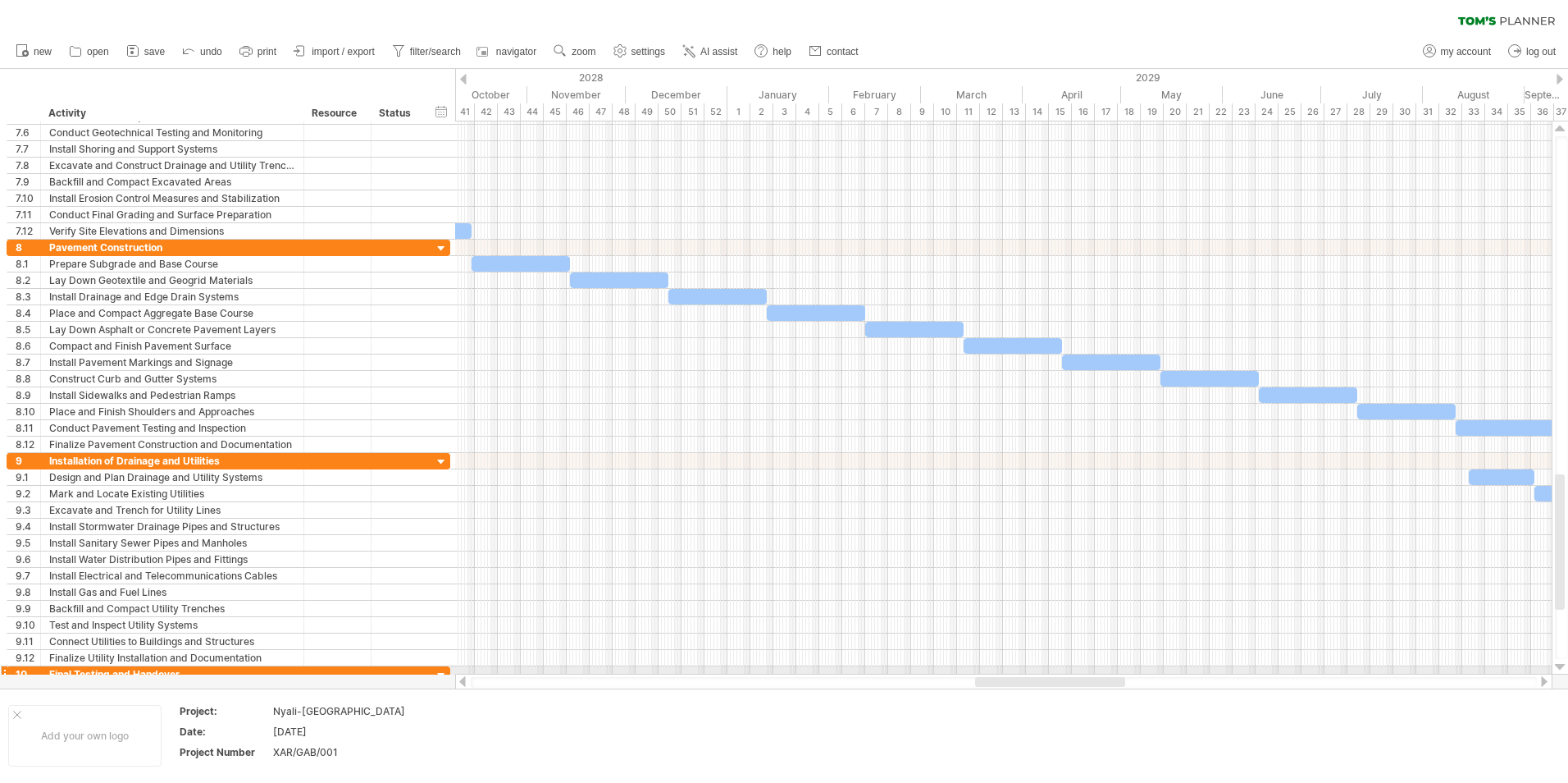
drag, startPoint x: 907, startPoint y: 684, endPoint x: 1011, endPoint y: 673, distance: 104.6
click at [1011, 673] on div "Trying to reach plan.tomsplanner.com Connected again... 0% clear filter new 1" at bounding box center [784, 392] width 1568 height 783
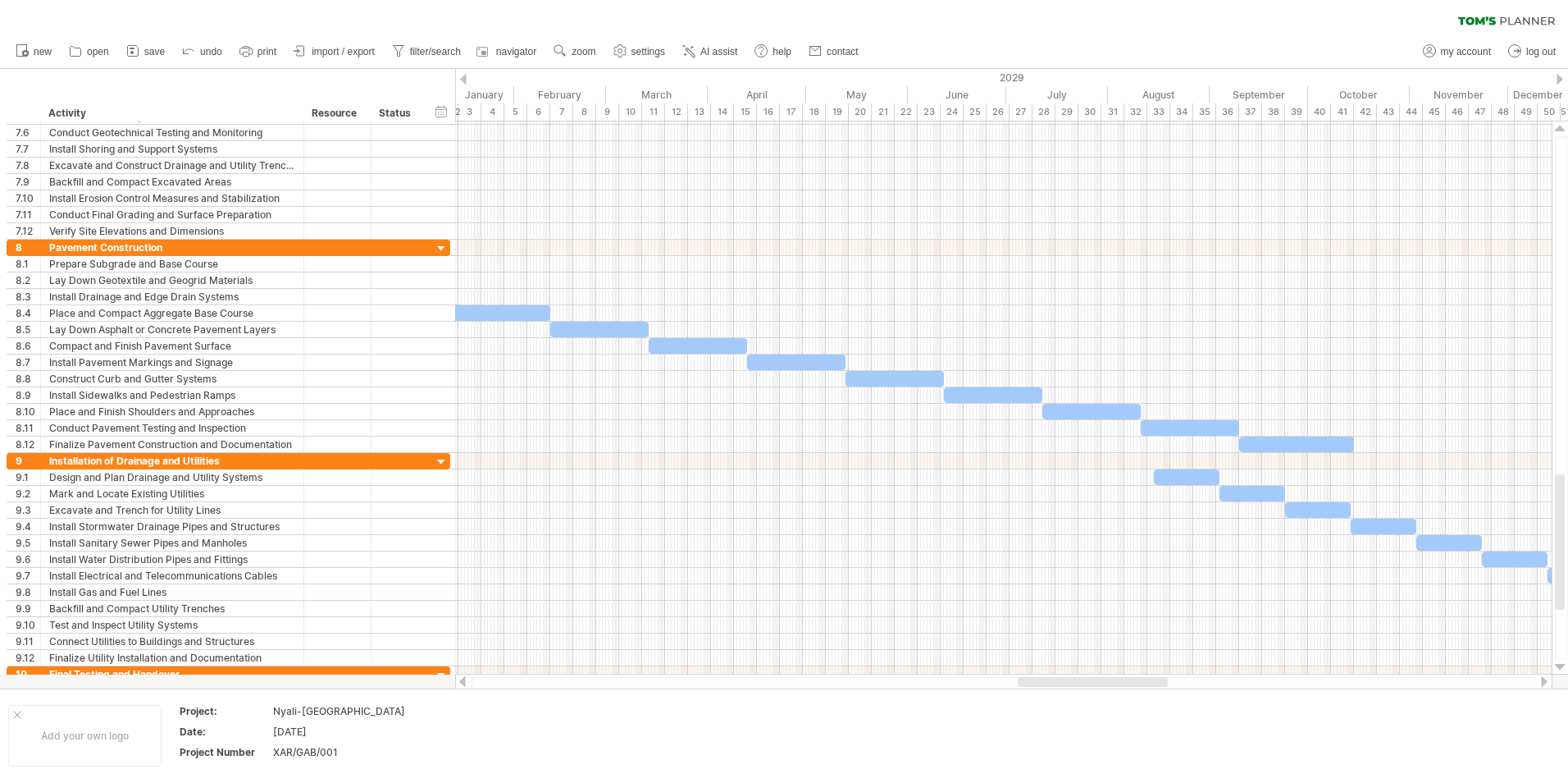
drag, startPoint x: 985, startPoint y: 679, endPoint x: 1028, endPoint y: 679, distance: 43.0
click at [1028, 679] on div at bounding box center [1092, 681] width 150 height 10
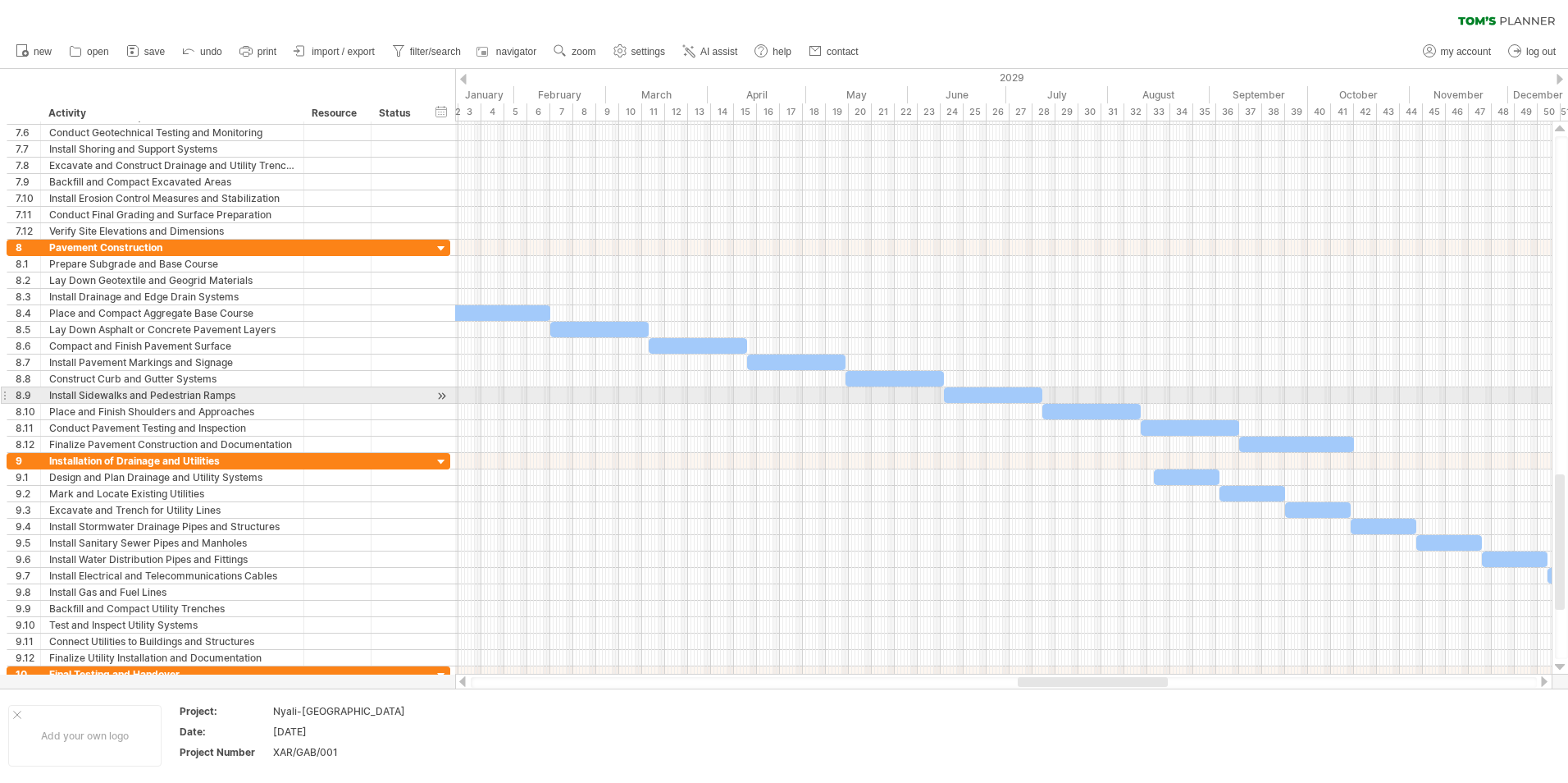
click at [440, 394] on div at bounding box center [442, 396] width 16 height 17
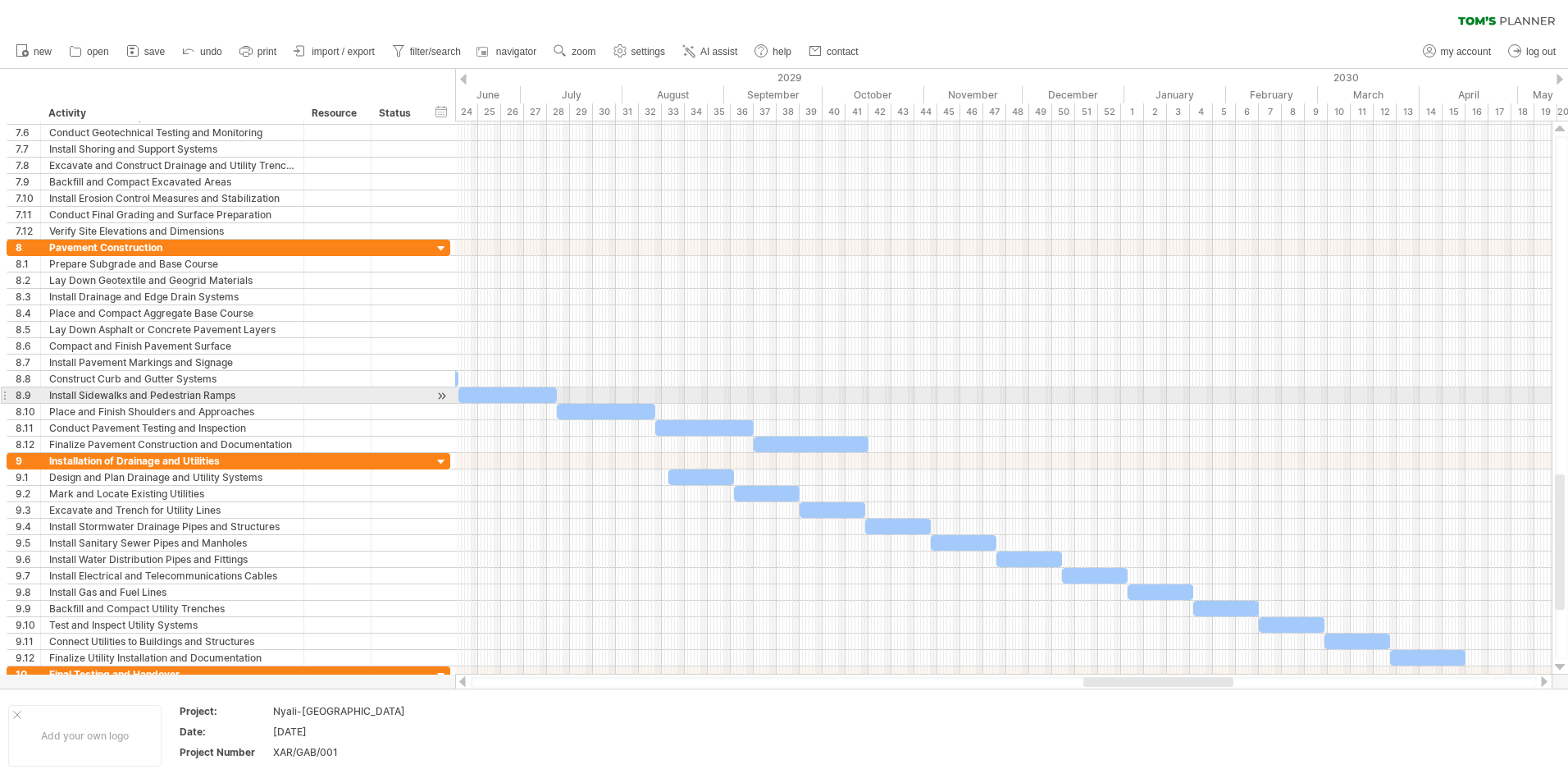
click at [498, 394] on div at bounding box center [507, 395] width 98 height 16
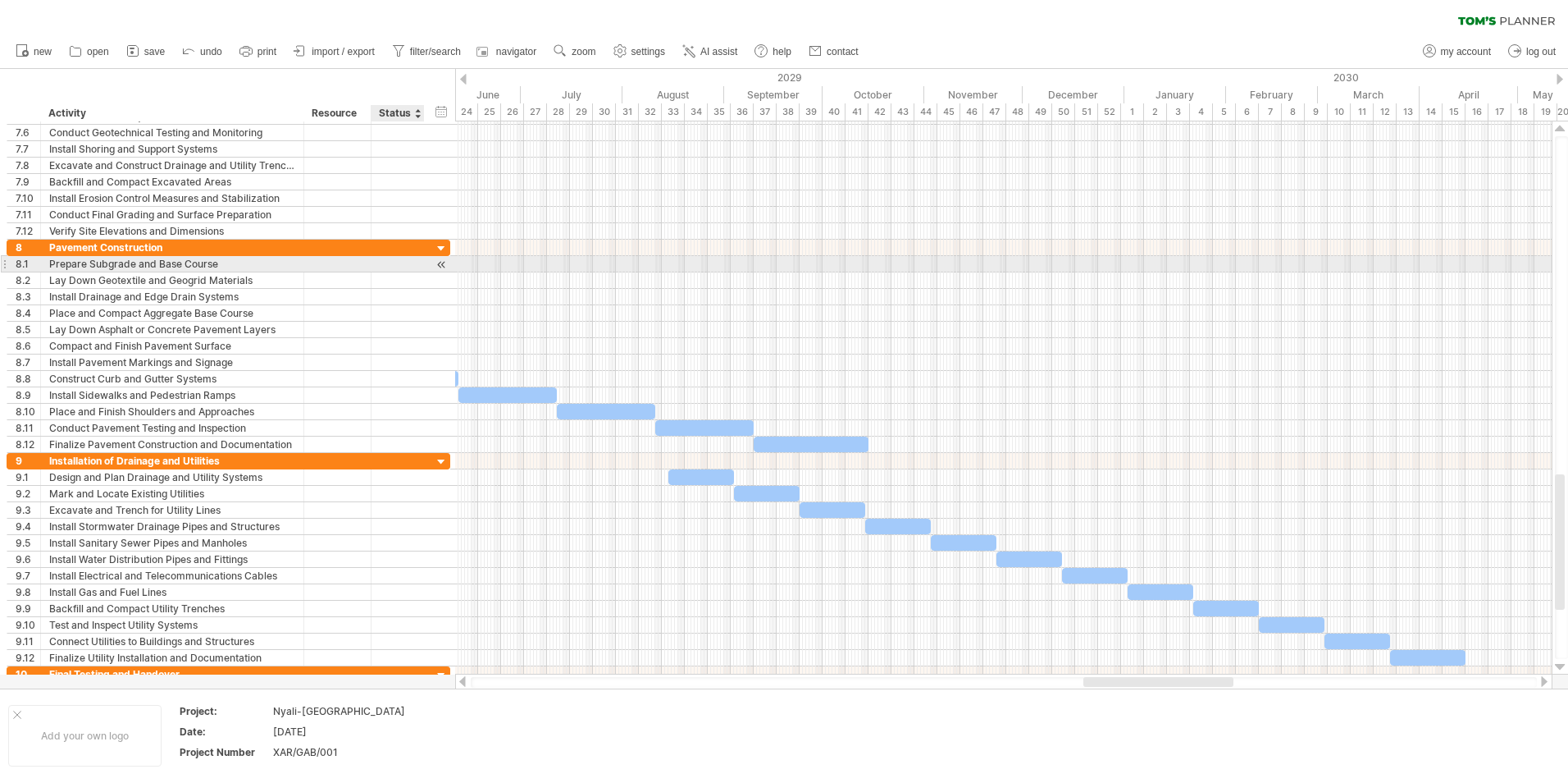
click at [419, 265] on div at bounding box center [422, 264] width 8 height 17
click at [439, 264] on div at bounding box center [442, 264] width 16 height 17
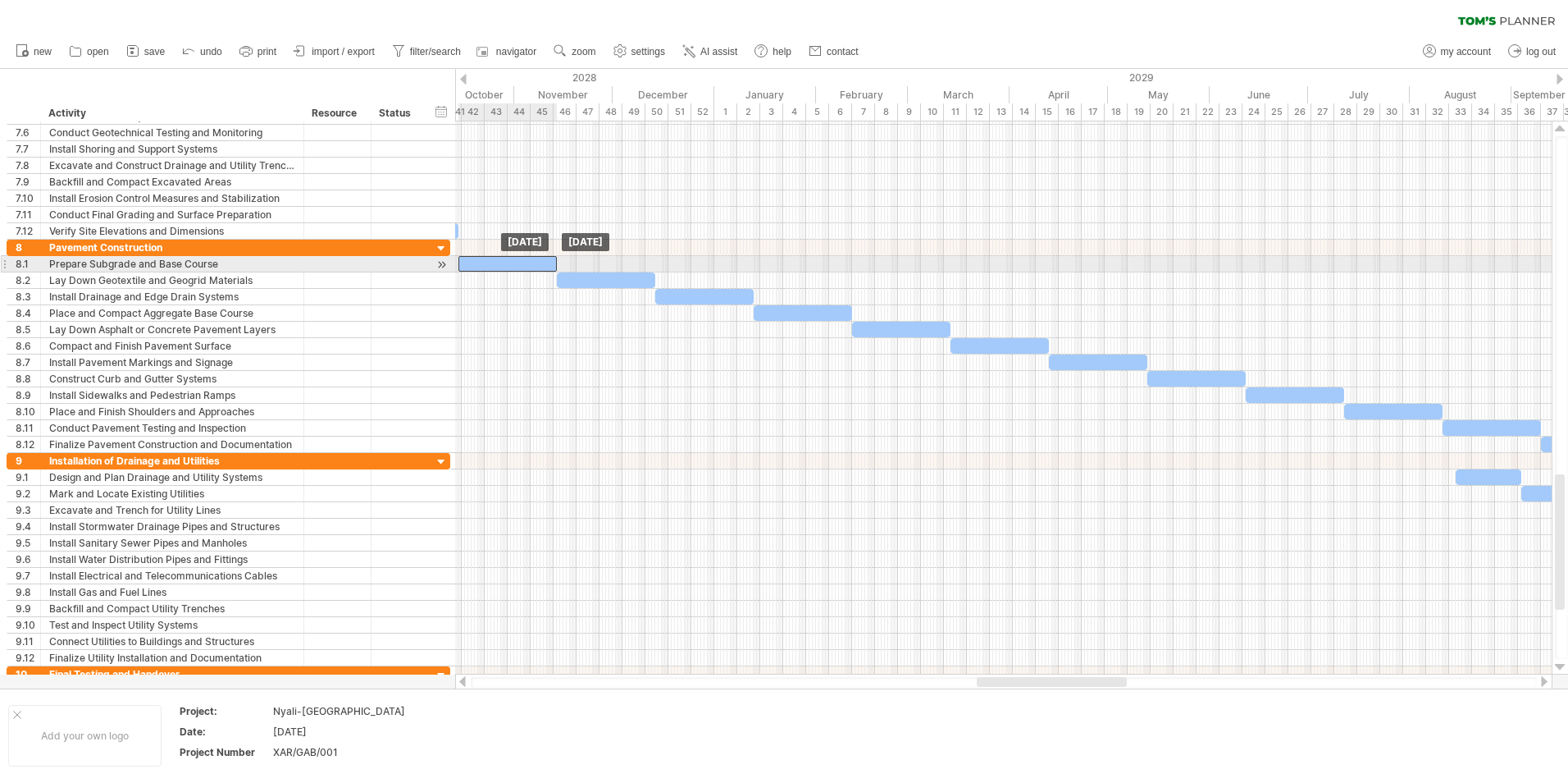
click at [479, 264] on div at bounding box center [507, 264] width 98 height 16
click at [353, 268] on div at bounding box center [337, 264] width 50 height 16
type input "*"
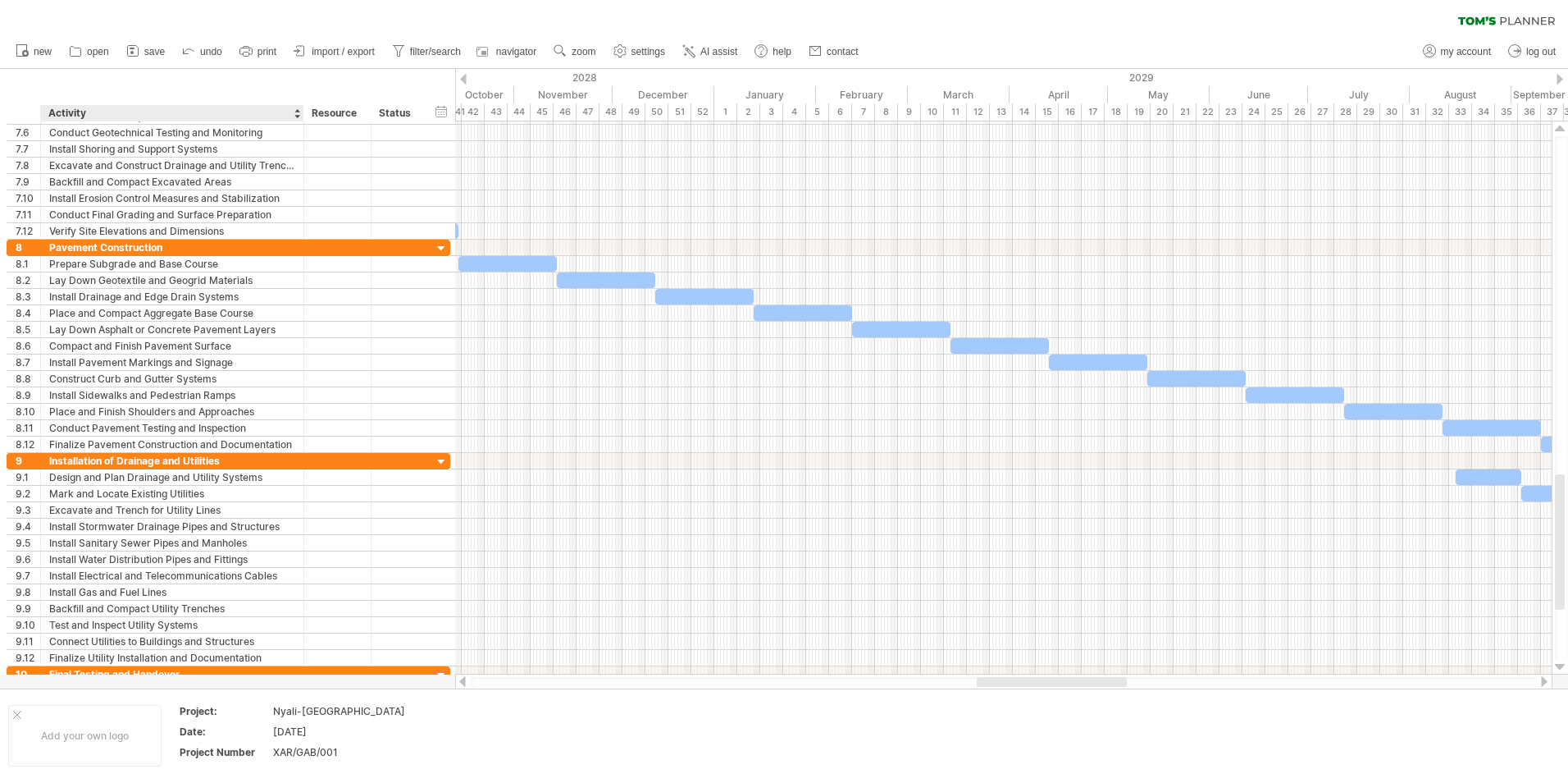
click at [249, 77] on div "hide start/end/duration show start/end/duration ******** Activity ******** Reso…" at bounding box center [227, 95] width 455 height 52
click at [146, 51] on span "save" at bounding box center [155, 51] width 21 height 11
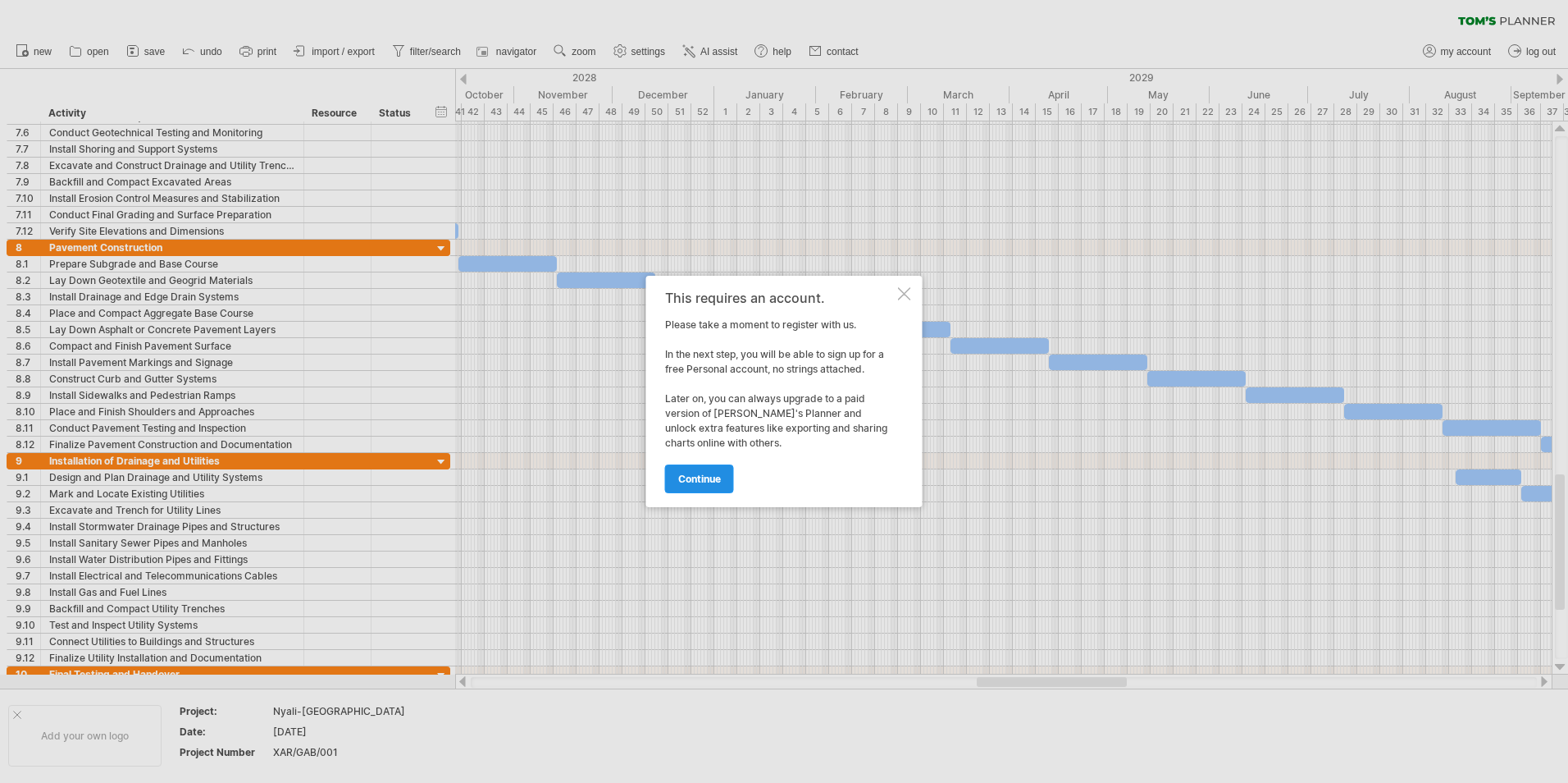
click at [711, 469] on link "continue" at bounding box center [699, 478] width 69 height 29
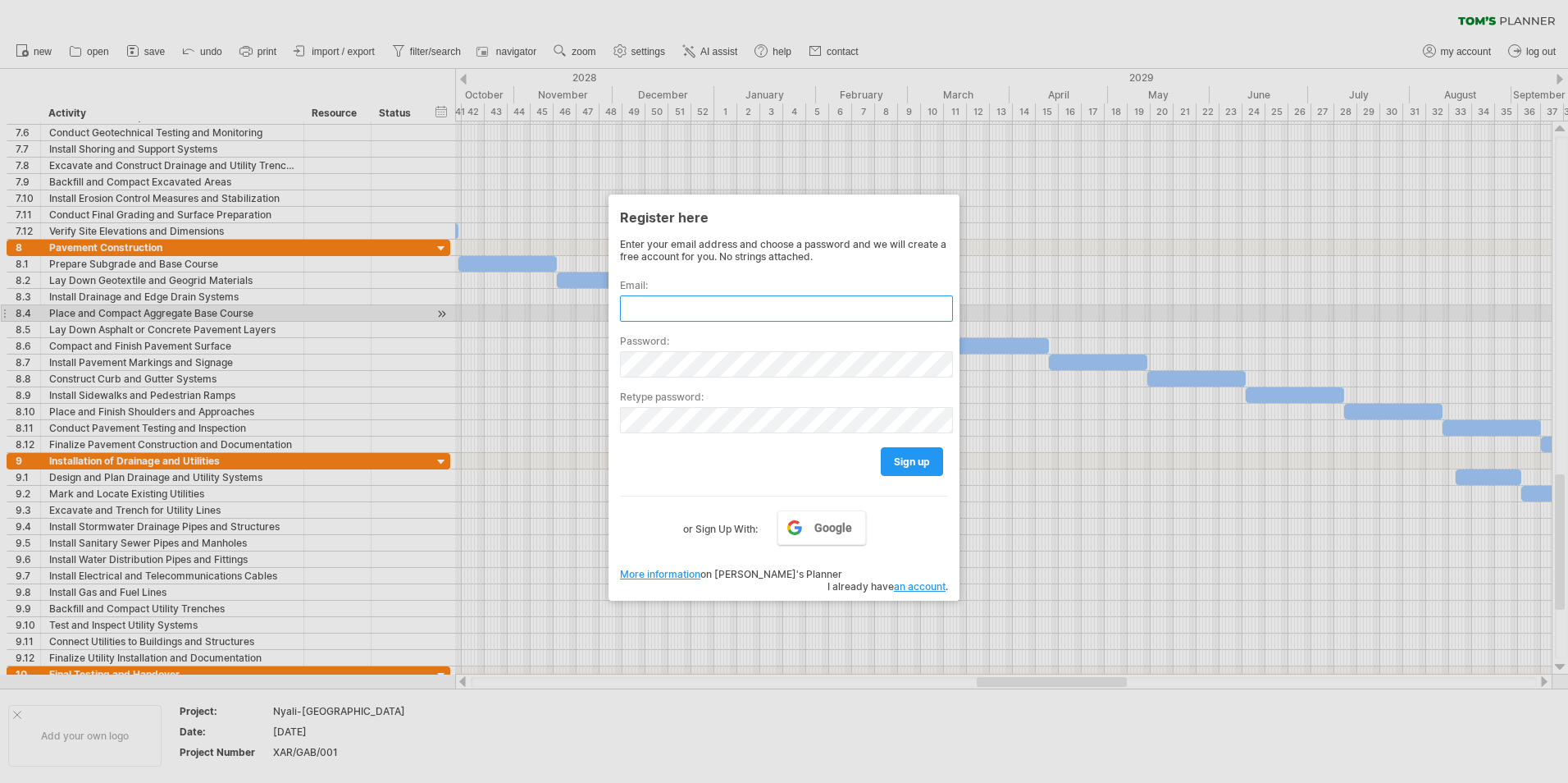
click at [709, 318] on input "text" at bounding box center [786, 308] width 333 height 26
type input "*"
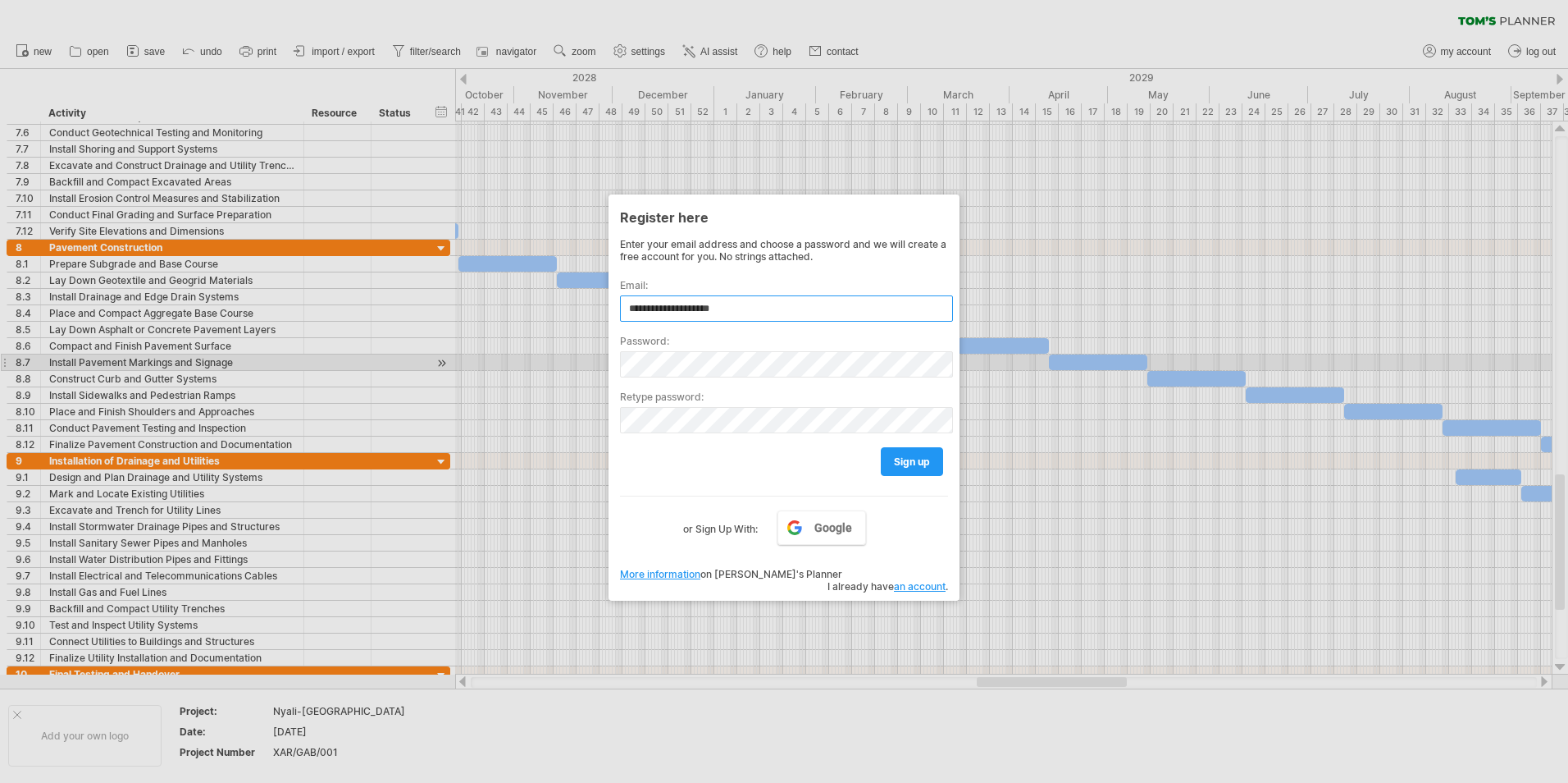
type input "**********"
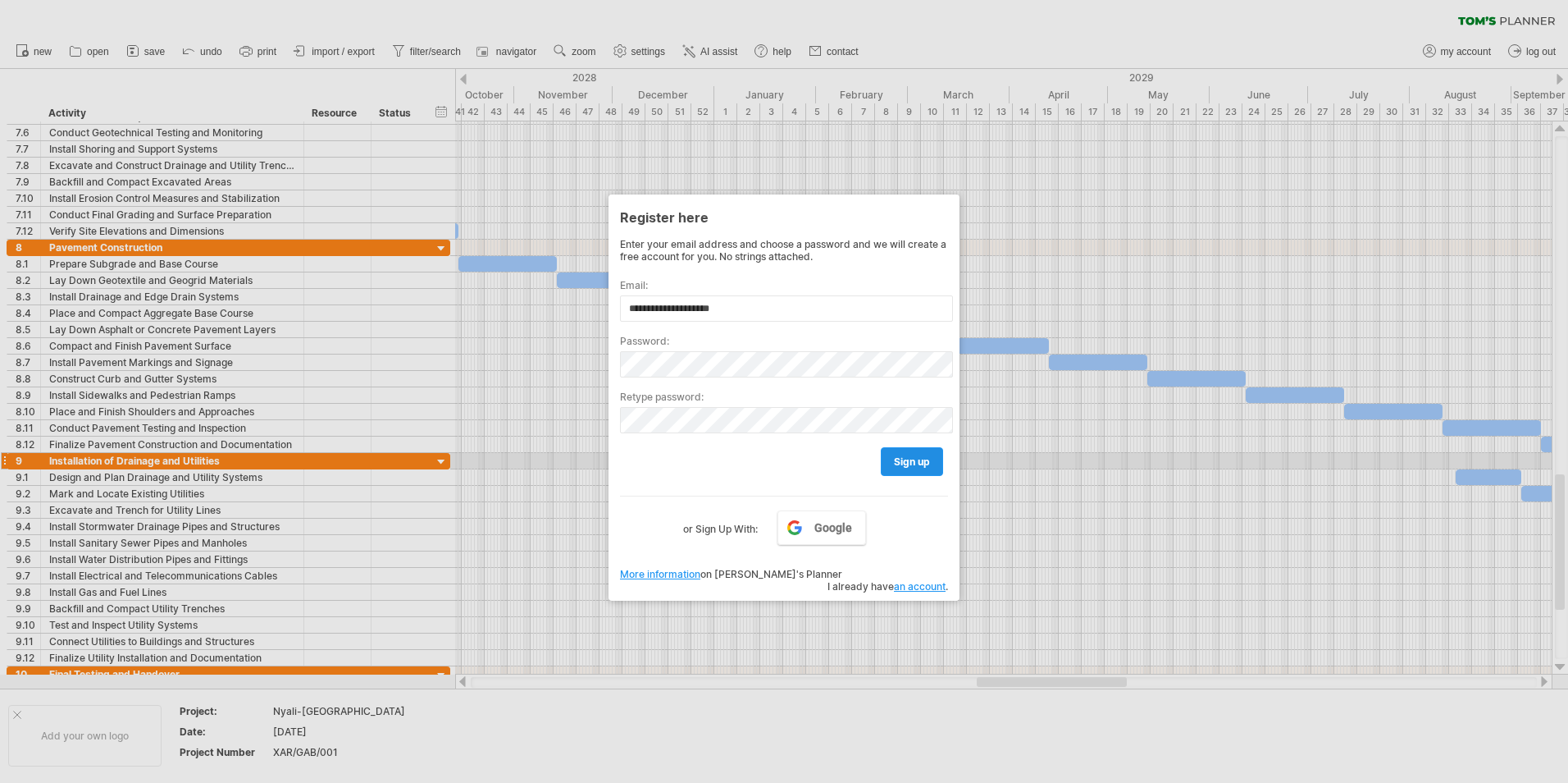
click at [897, 465] on span "sign up" at bounding box center [911, 461] width 36 height 12
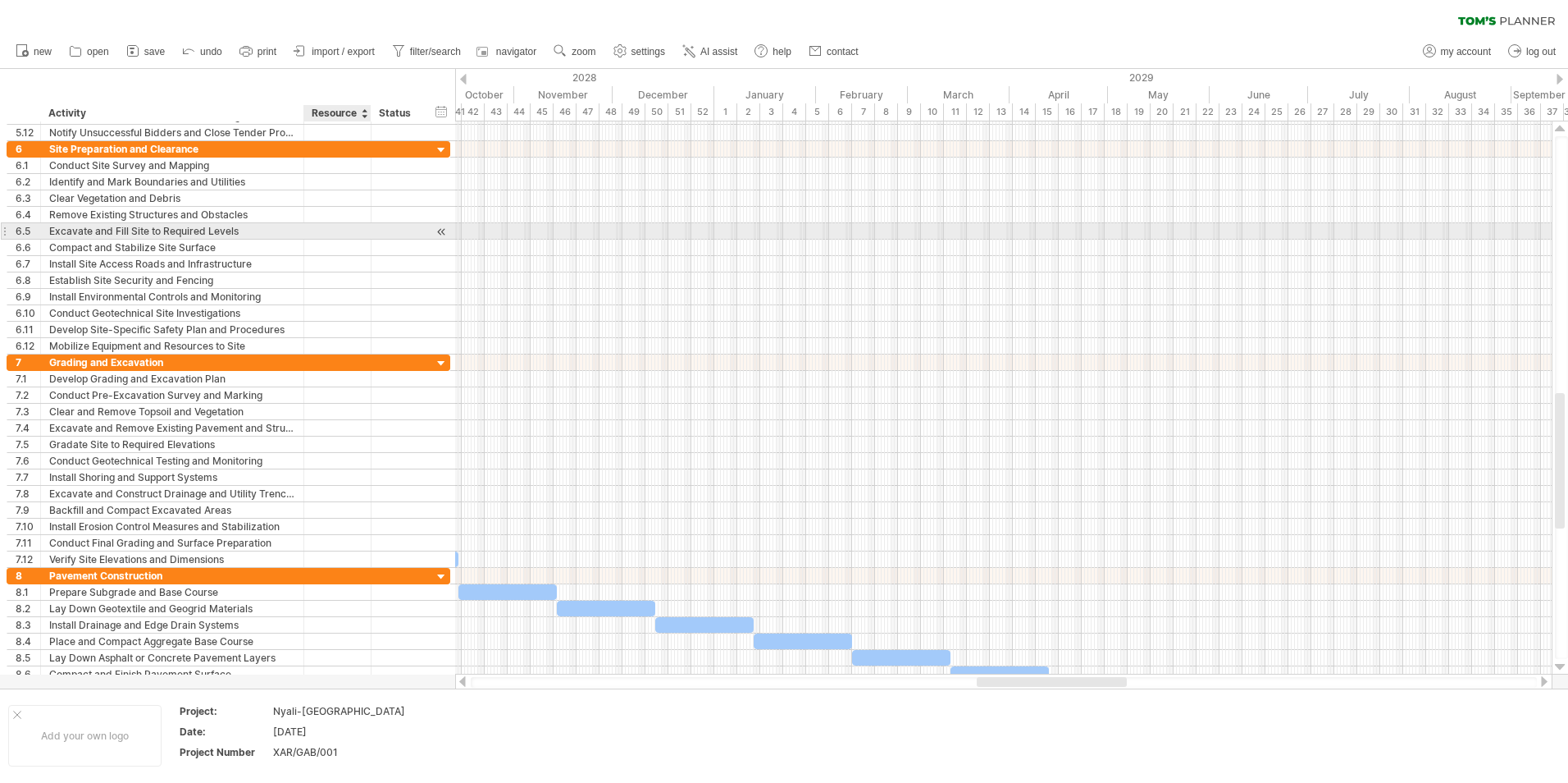
click at [329, 233] on div at bounding box center [337, 231] width 50 height 16
type input "*"
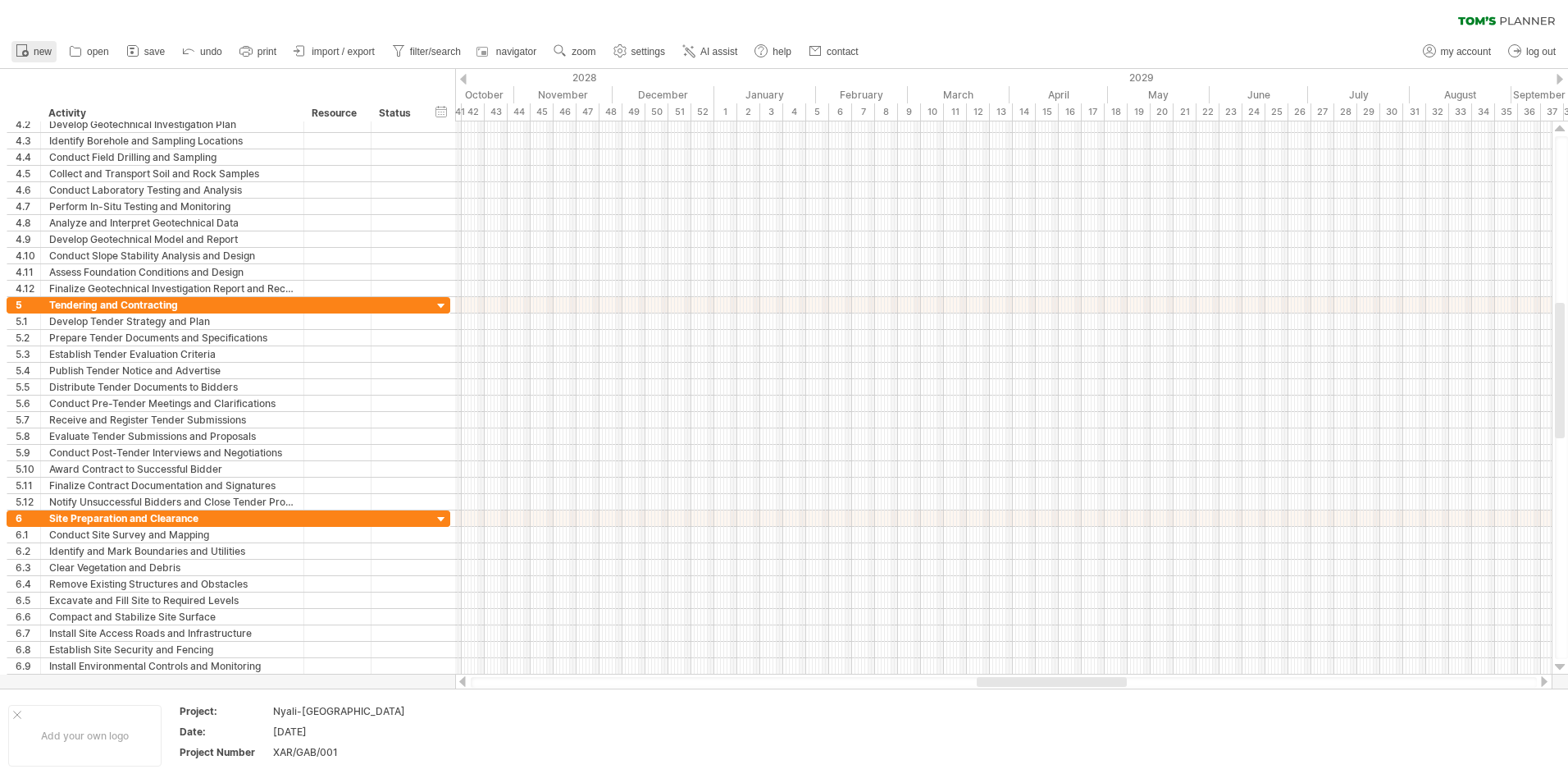
click at [25, 51] on icon at bounding box center [25, 53] width 3 height 3
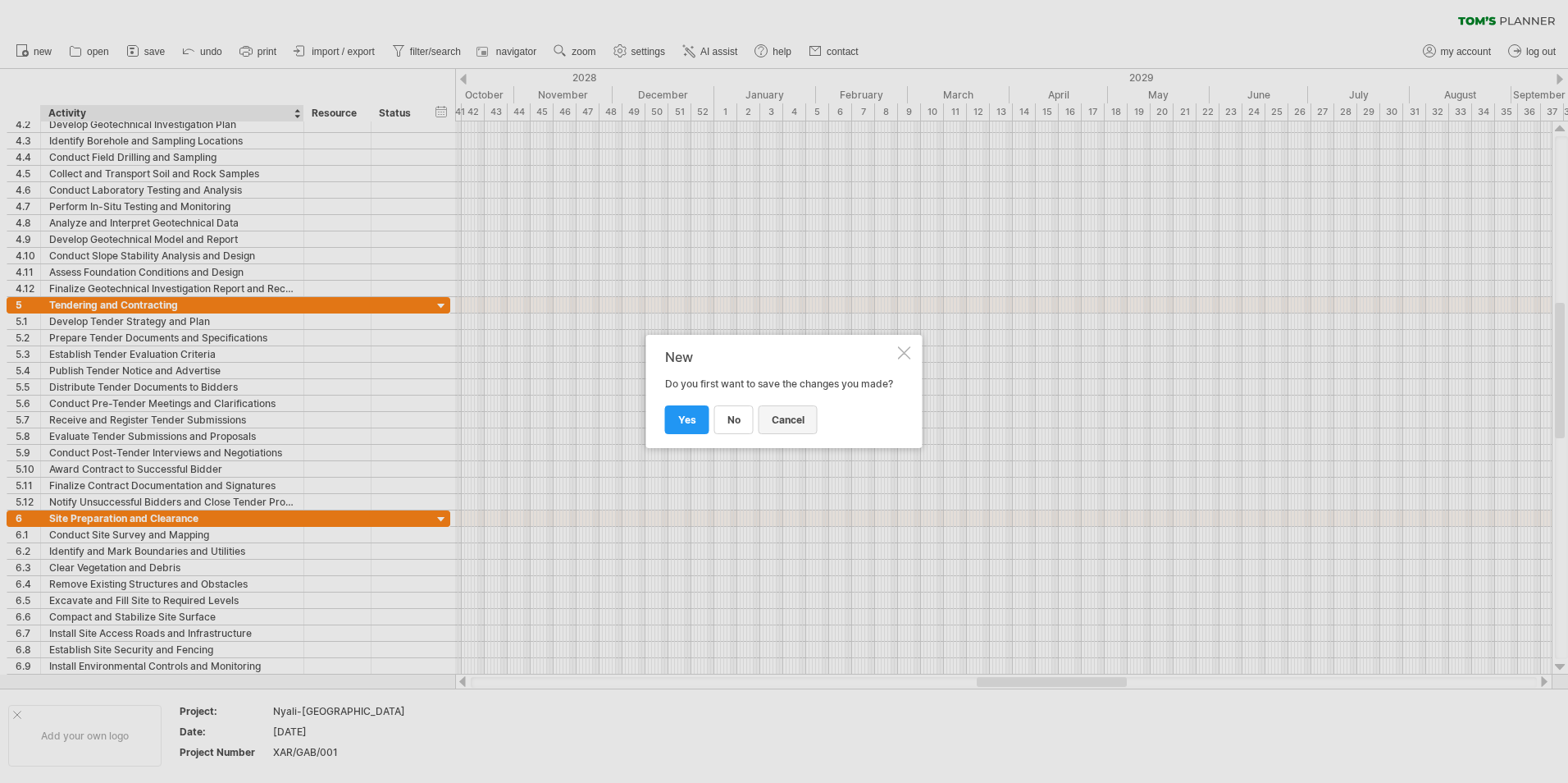
click at [799, 425] on span "cancel" at bounding box center [788, 419] width 33 height 12
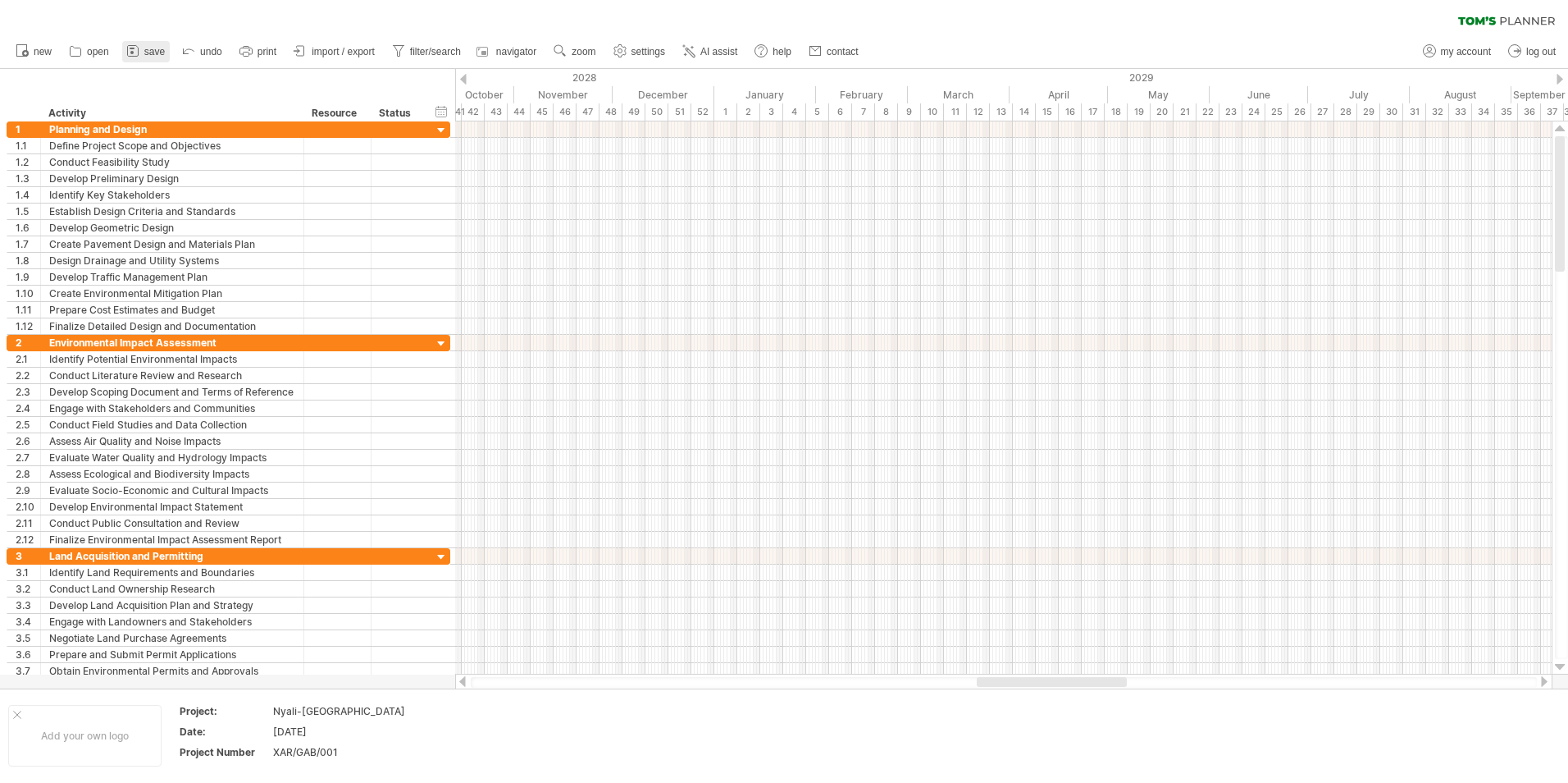
click at [165, 49] on link "save" at bounding box center [146, 51] width 48 height 22
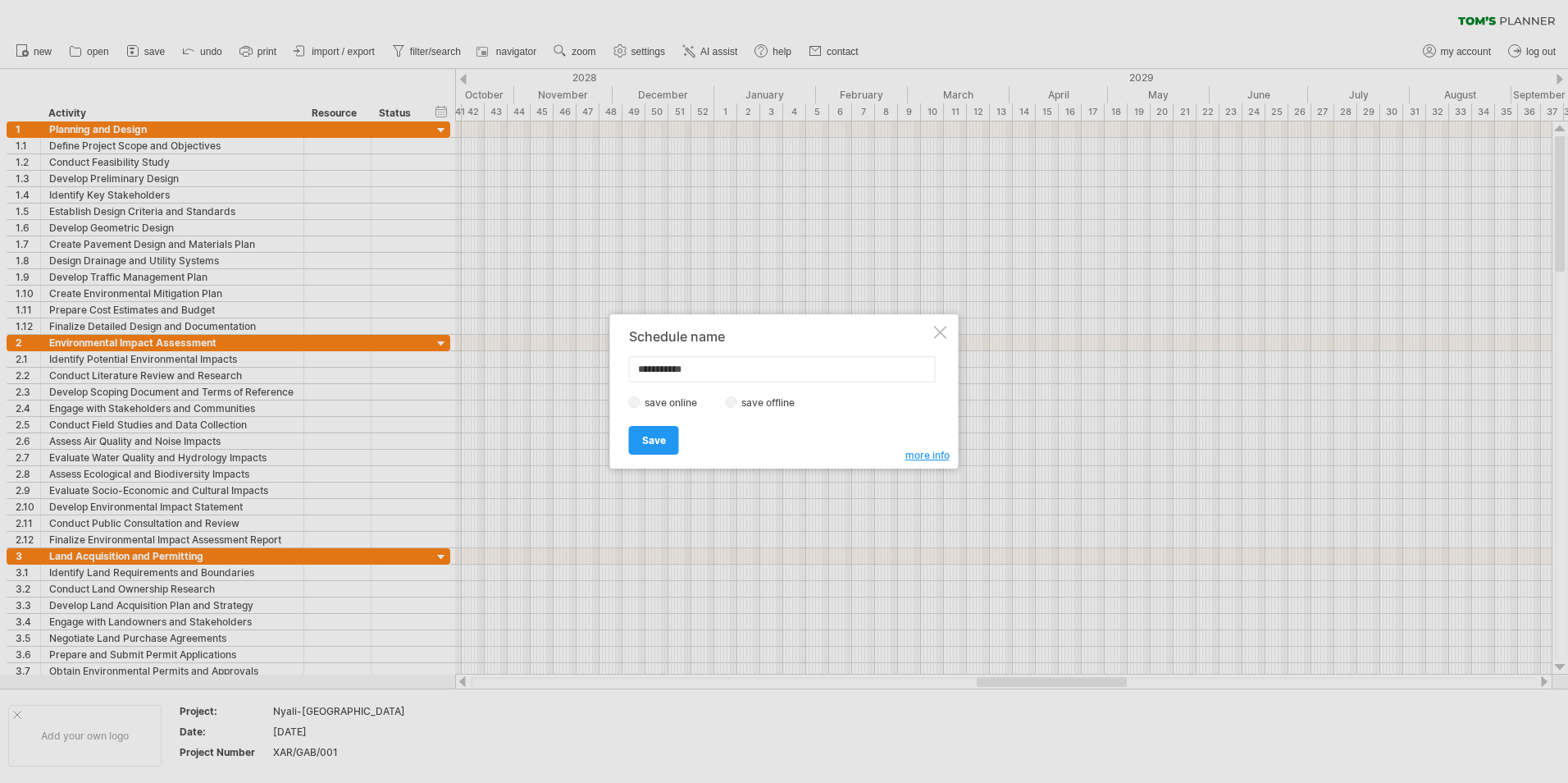
drag, startPoint x: 728, startPoint y: 371, endPoint x: 595, endPoint y: 370, distance: 133.0
click at [595, 370] on div "Trying to reach plan.tomsplanner.com Connected again... 0% clear filter new 1" at bounding box center [784, 392] width 1568 height 783
type input "**********"
click at [669, 443] on link "Save" at bounding box center [654, 439] width 50 height 29
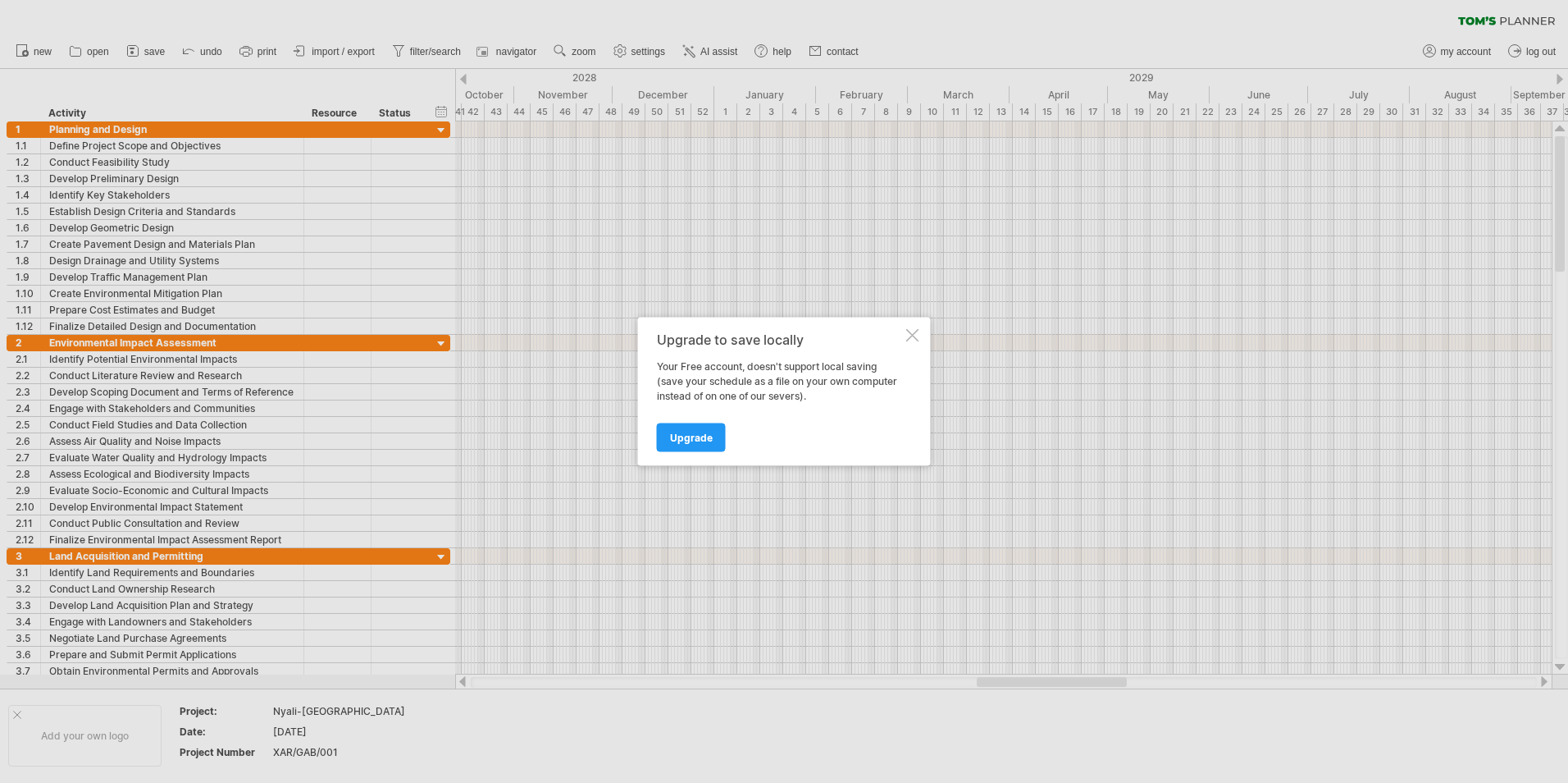
click at [909, 333] on div at bounding box center [912, 335] width 13 height 13
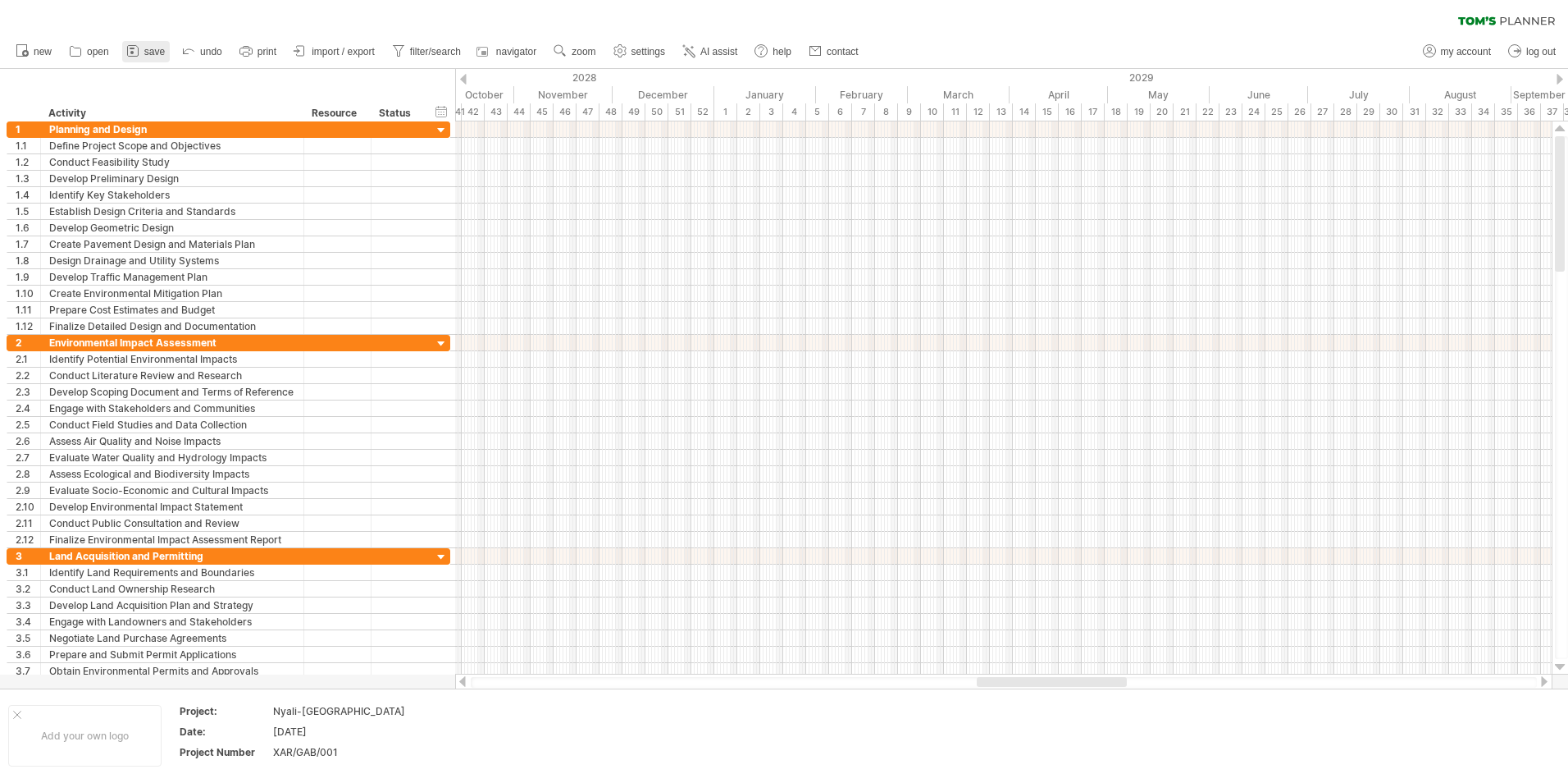
click at [143, 54] on link "save" at bounding box center [146, 51] width 48 height 22
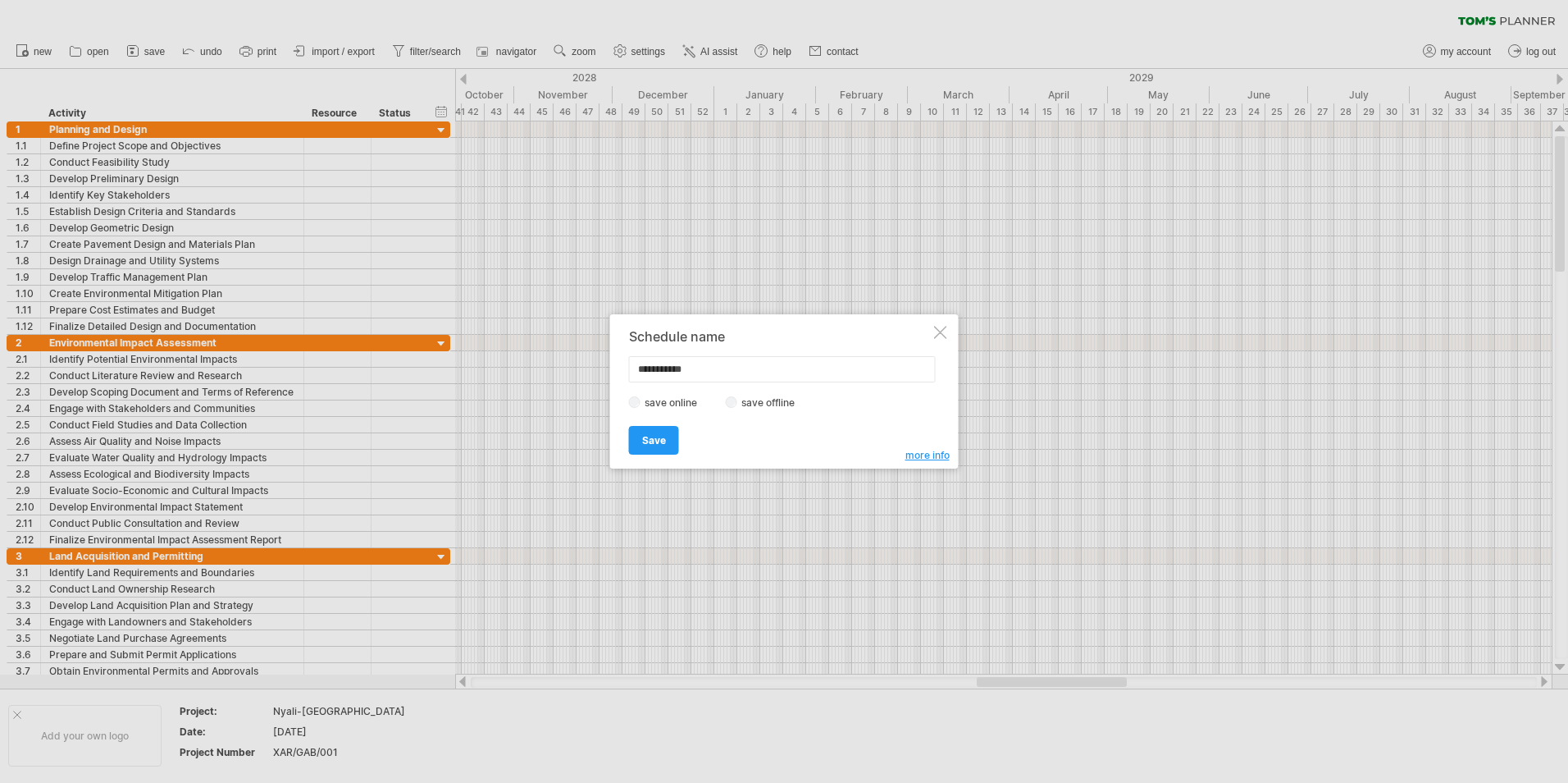
drag, startPoint x: 709, startPoint y: 365, endPoint x: 588, endPoint y: 364, distance: 121.0
click at [588, 364] on div "Trying to reach plan.tomsplanner.com Connected again... 0% clear filter new 1" at bounding box center [784, 392] width 1568 height 783
type input "**********"
click at [656, 440] on span "Save" at bounding box center [653, 440] width 23 height 12
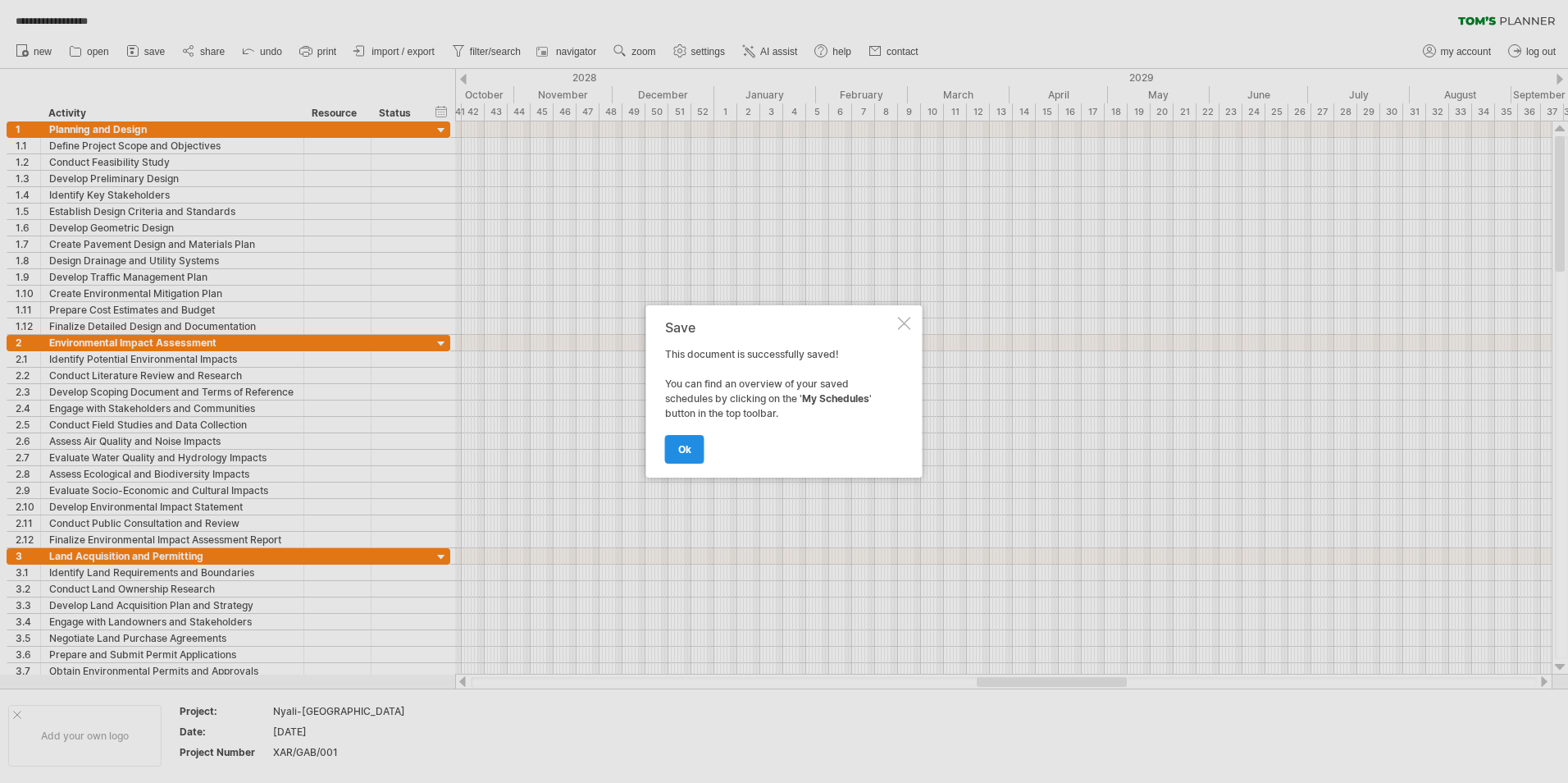
click at [684, 444] on span "ok" at bounding box center [684, 449] width 13 height 12
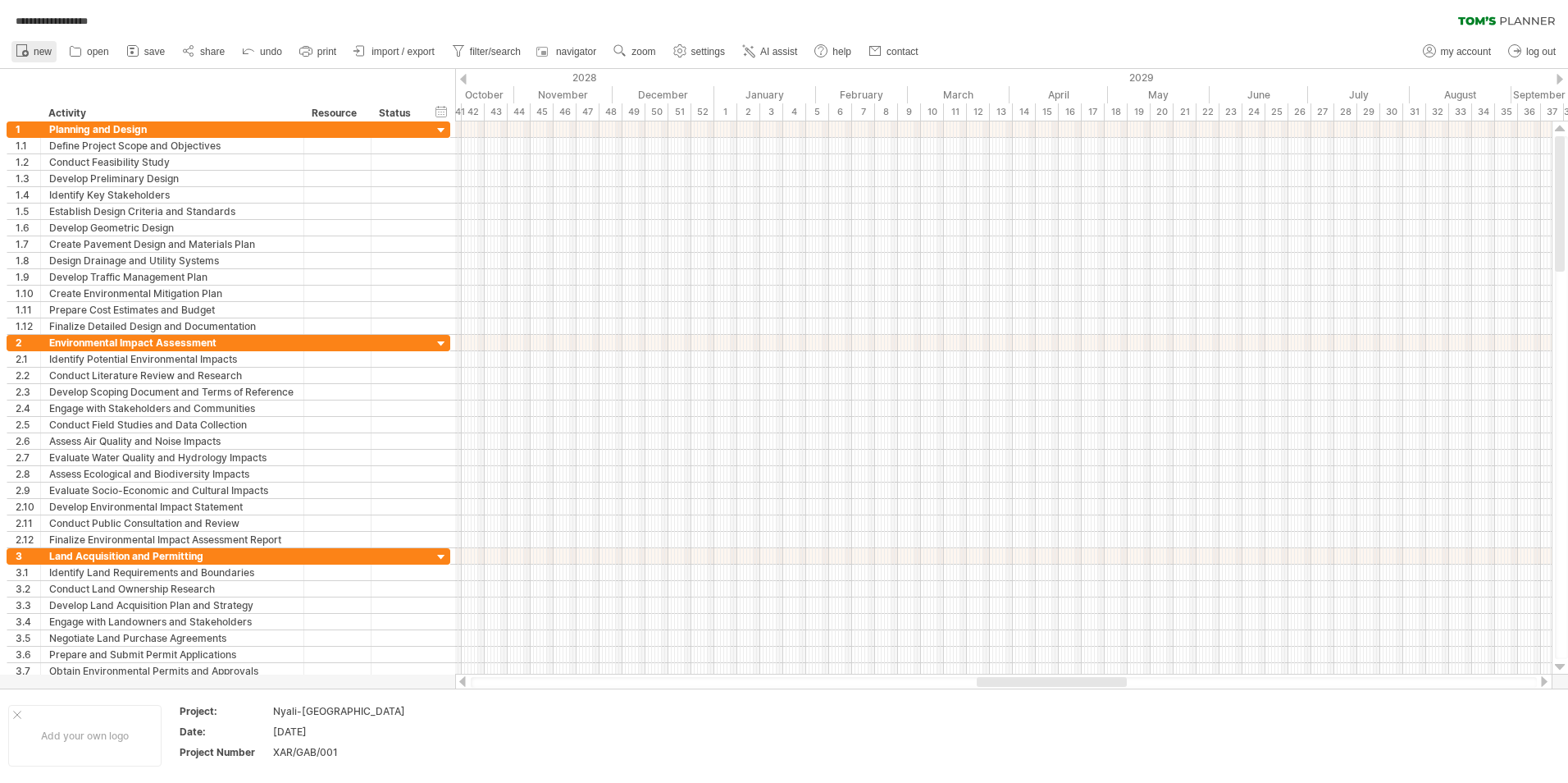
click at [41, 51] on span "new" at bounding box center [43, 51] width 18 height 11
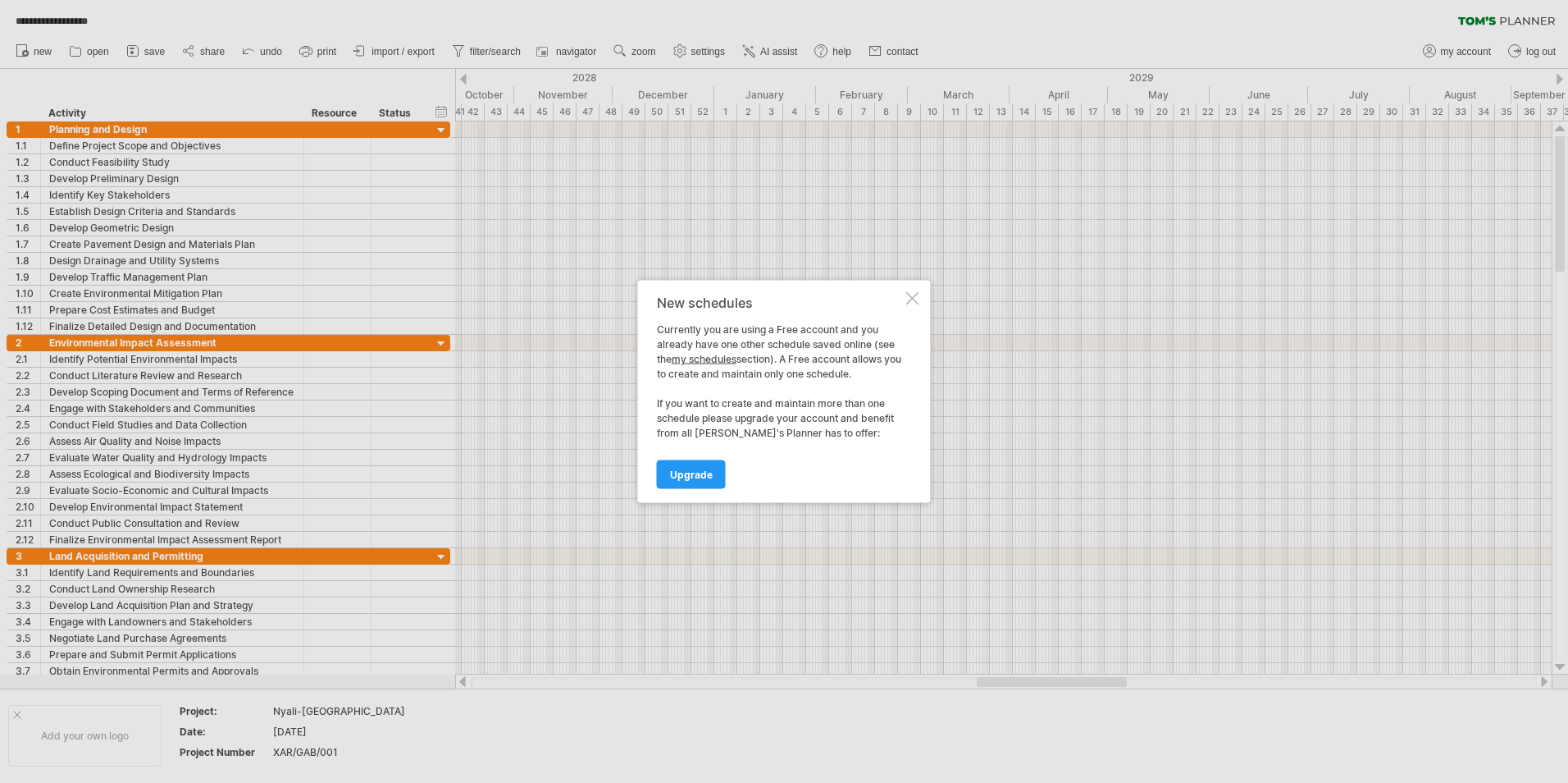
click at [912, 295] on div at bounding box center [912, 298] width 13 height 13
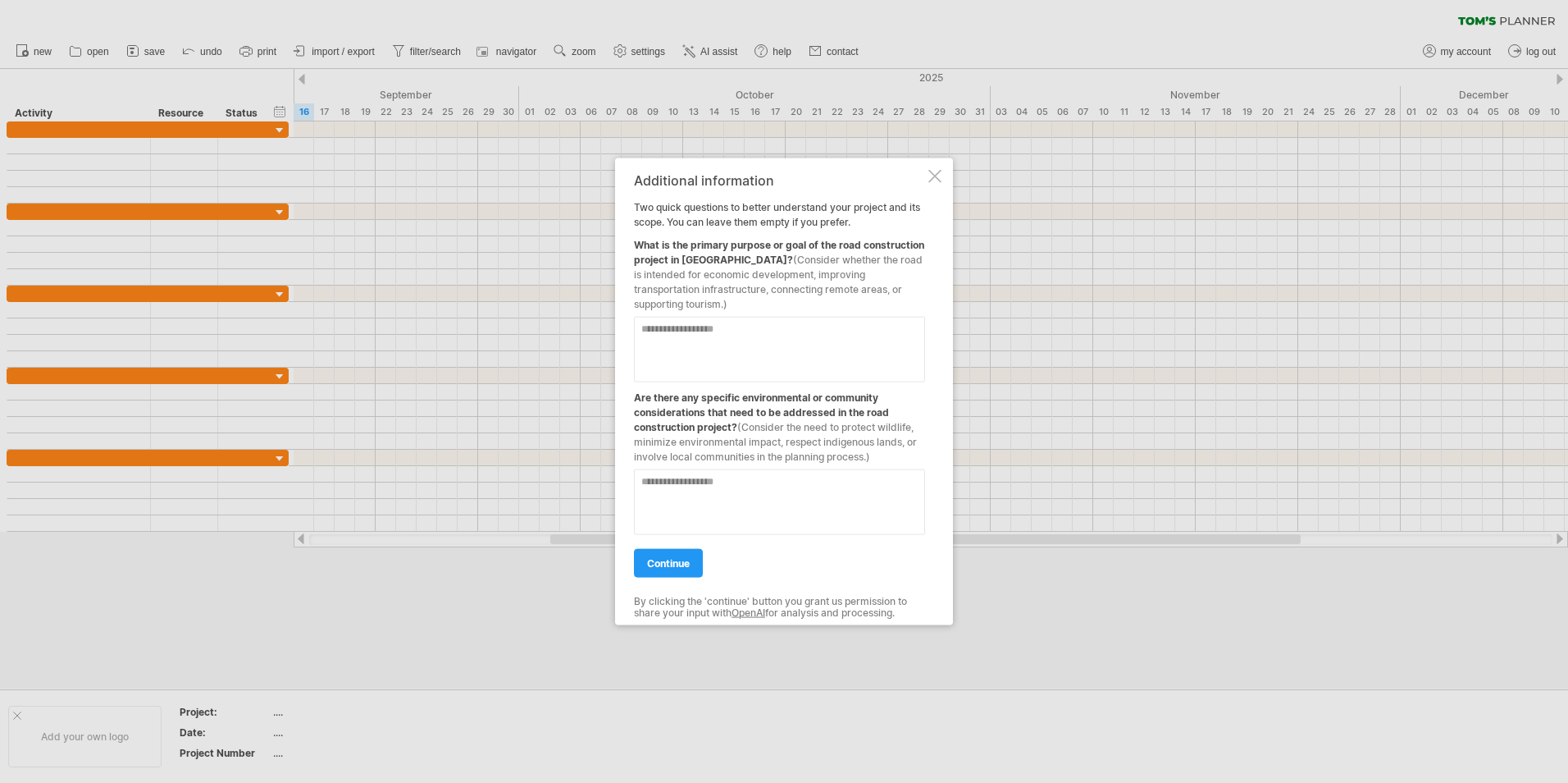
click at [724, 341] on textarea at bounding box center [779, 349] width 291 height 65
type textarea "**********"
click at [750, 486] on textarea at bounding box center [779, 501] width 291 height 65
type textarea "**********"
click at [678, 558] on span "continue" at bounding box center [668, 563] width 43 height 12
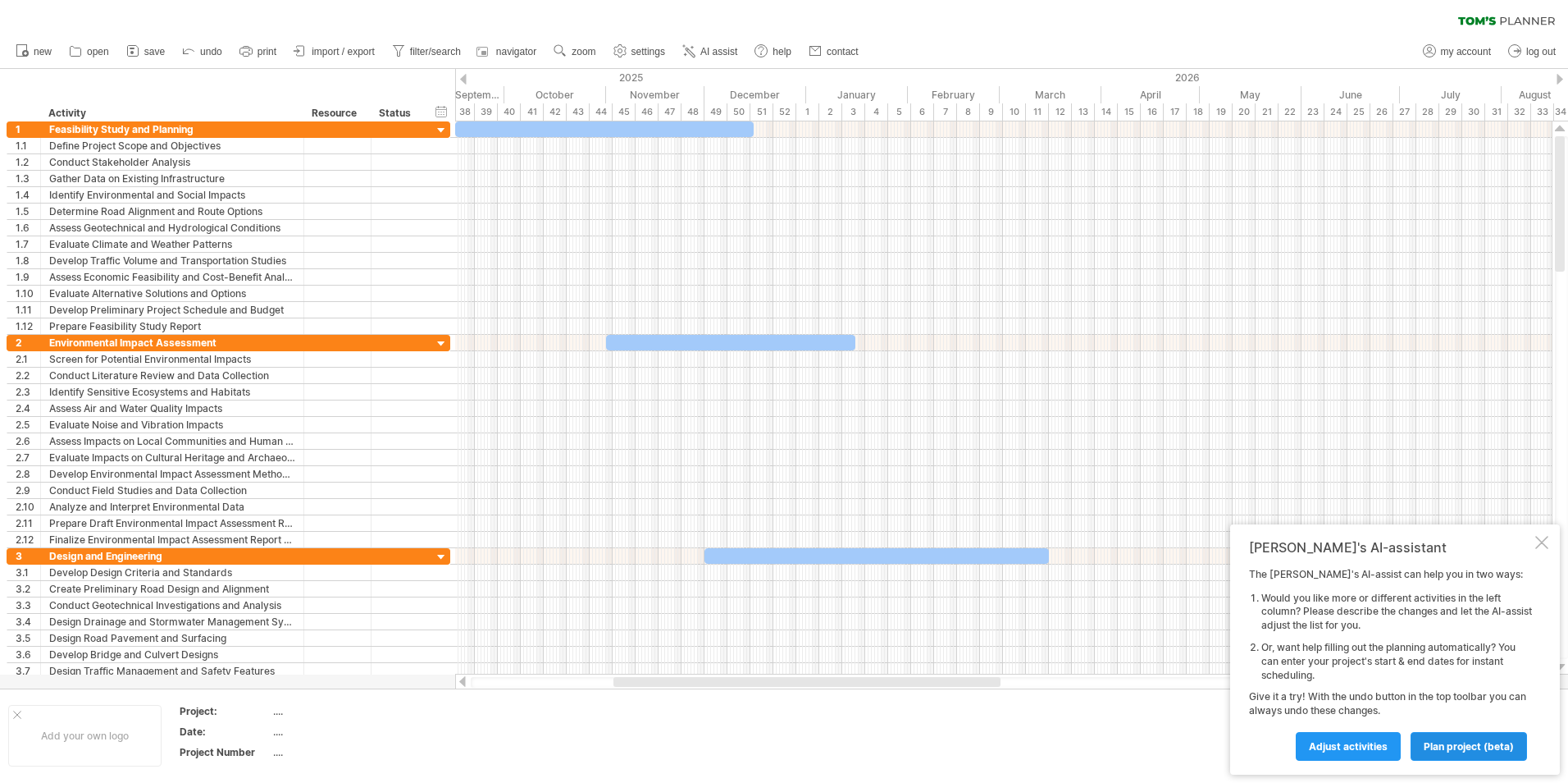
click at [1457, 746] on span "plan project (beta)" at bounding box center [1469, 746] width 90 height 12
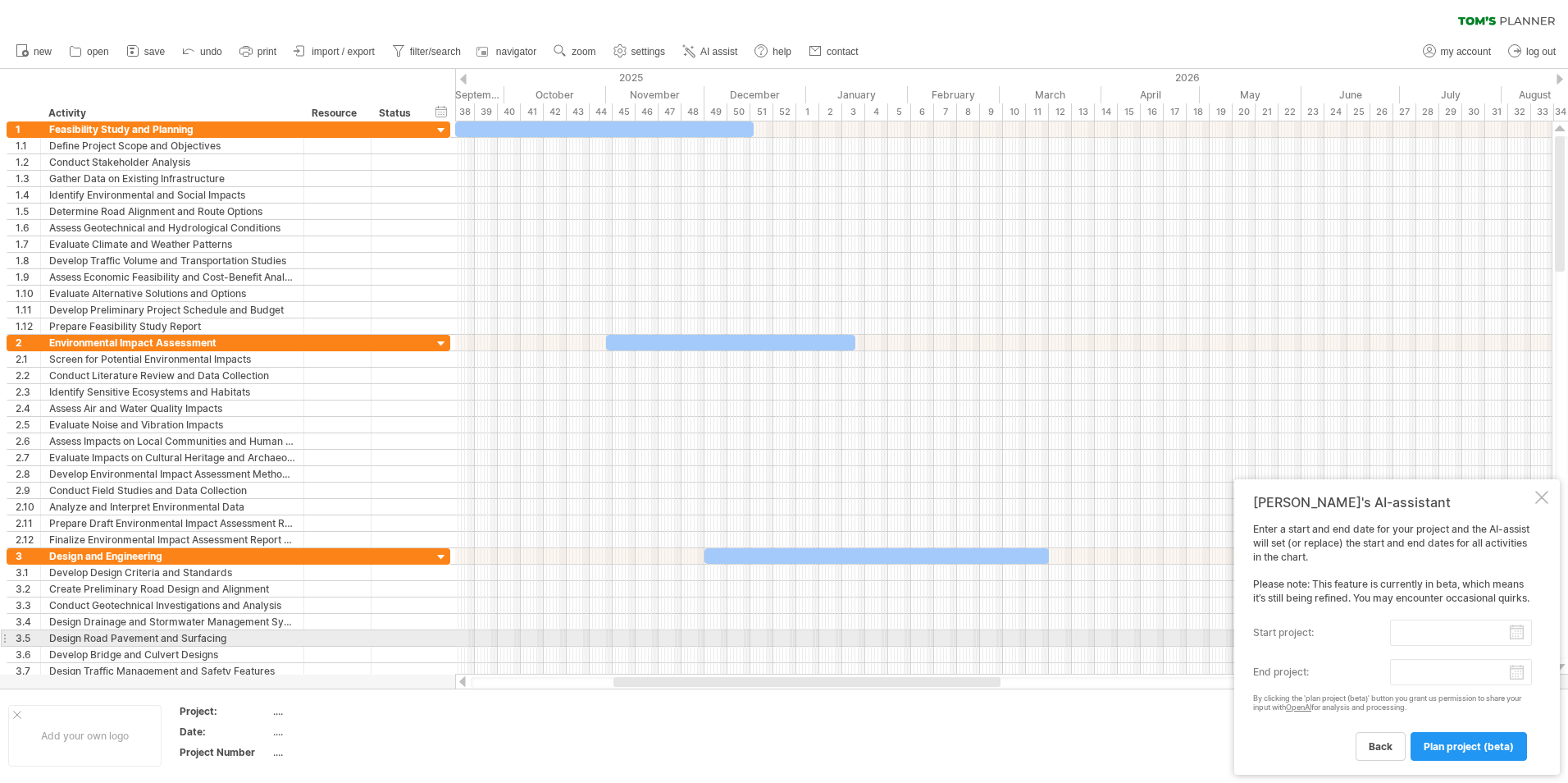
click at [1425, 631] on input "start project:" at bounding box center [1460, 632] width 142 height 26
click at [1406, 646] on link "next" at bounding box center [1409, 648] width 12 height 12
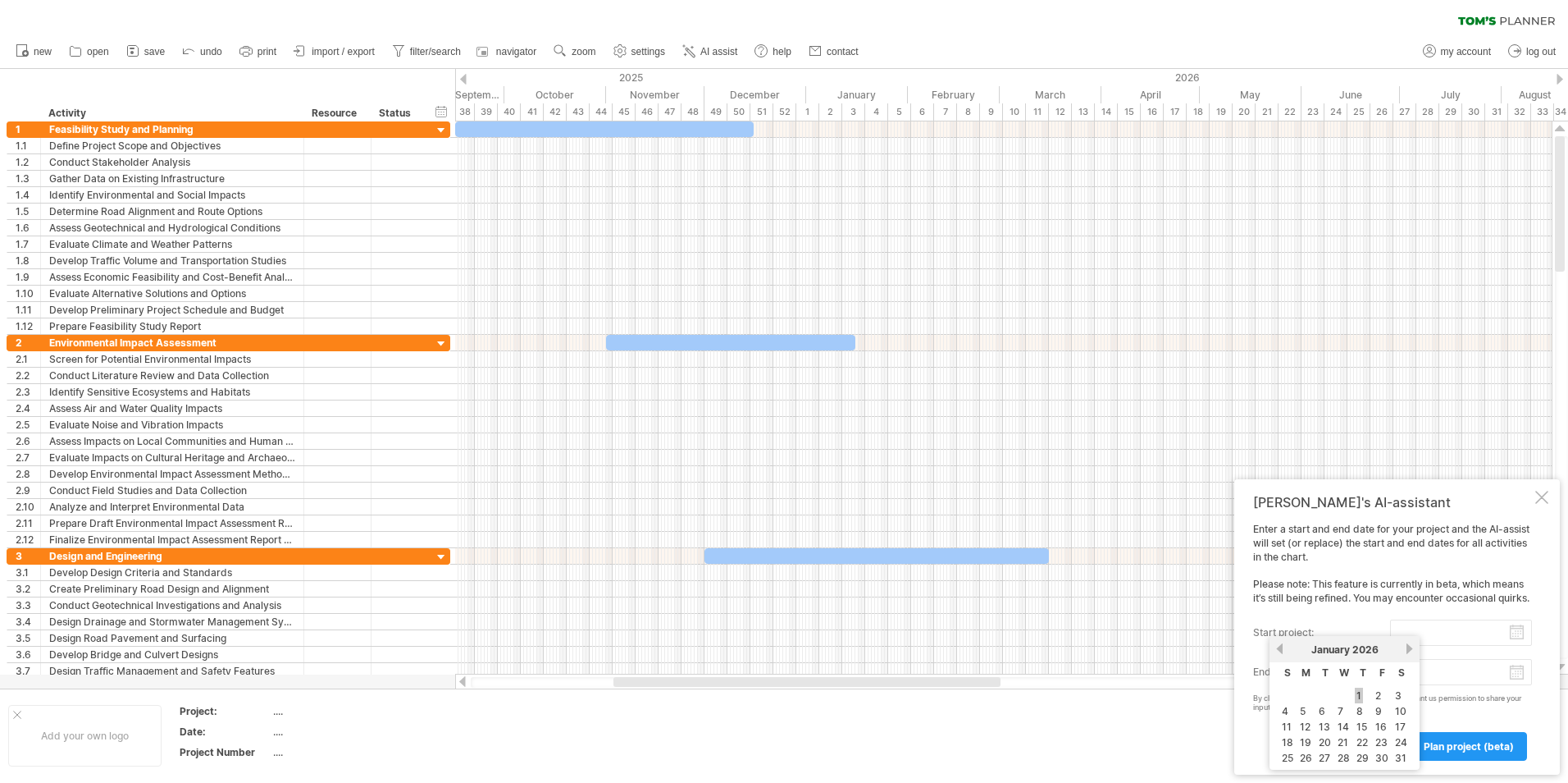
click at [1360, 695] on link "1" at bounding box center [1358, 695] width 8 height 16
type input "********"
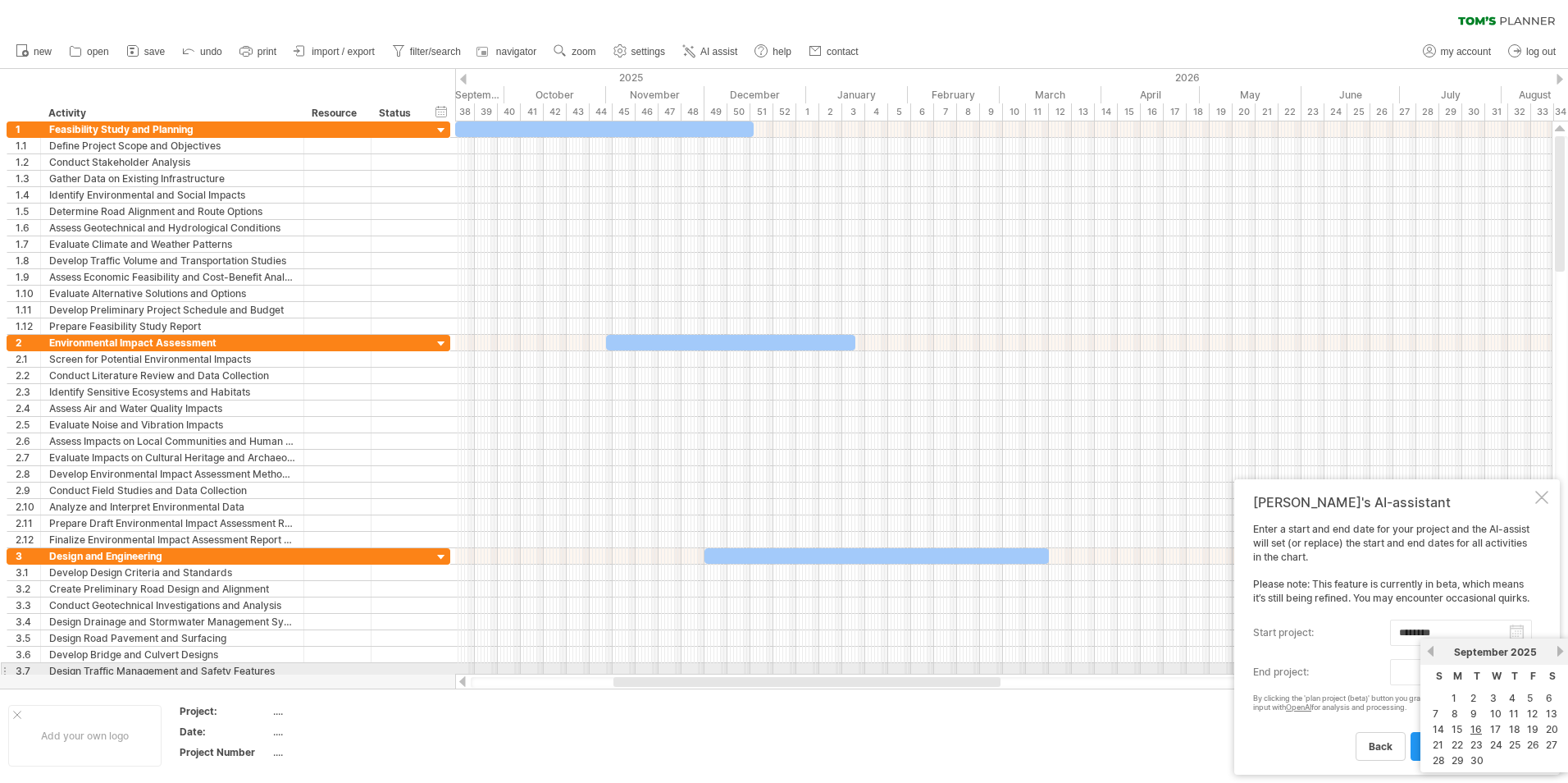
click at [1427, 672] on body "progress(100%) Trying to reach [DOMAIN_NAME] Connected again... 0% clear filter…" at bounding box center [784, 392] width 1568 height 786
click at [1558, 651] on link "next" at bounding box center [1560, 651] width 12 height 12
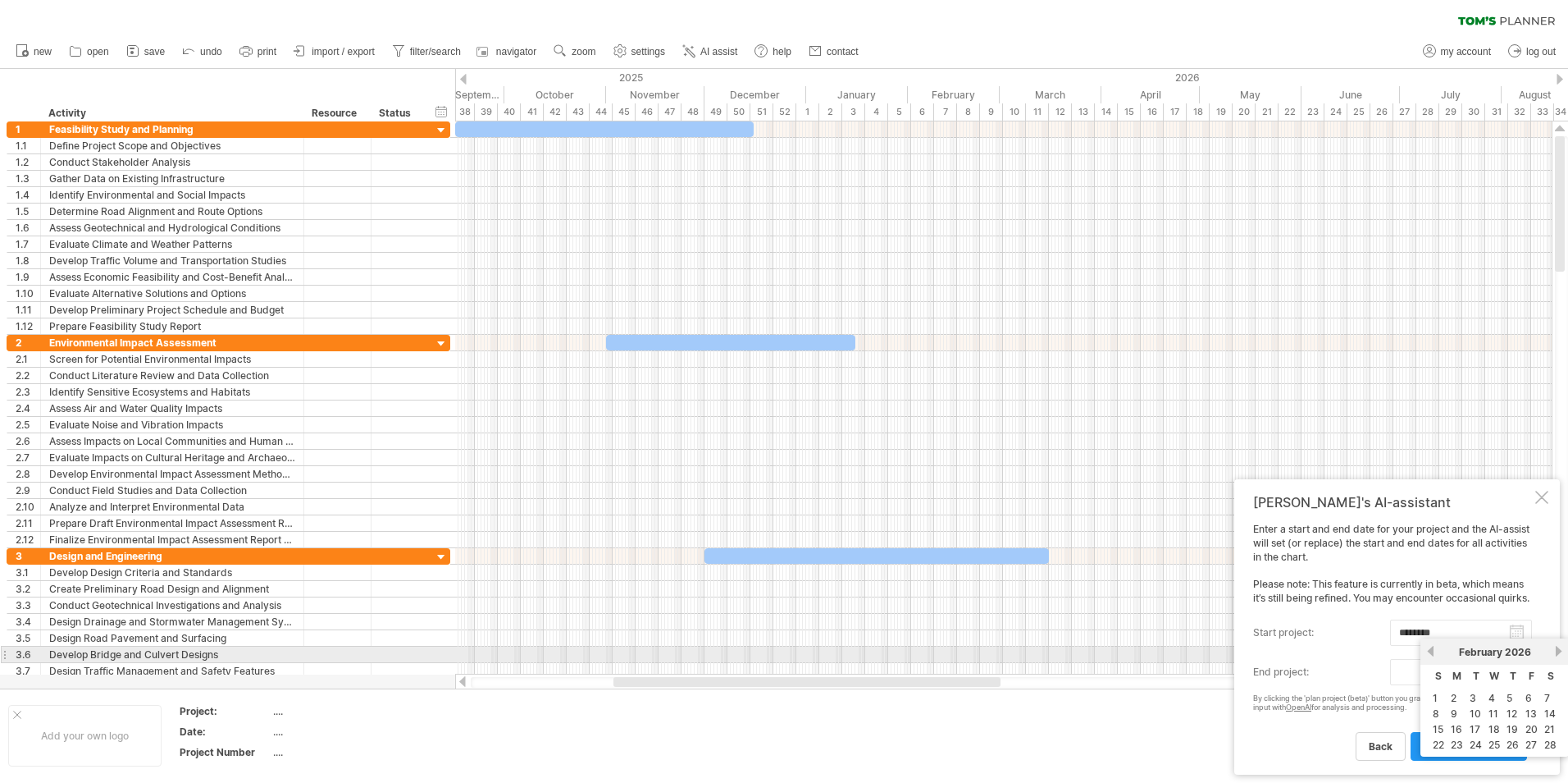
click at [1558, 651] on link "next" at bounding box center [1558, 651] width 12 height 12
click at [1493, 651] on div "[DATE]" at bounding box center [1495, 652] width 119 height 12
click at [1567, 648] on div "previous next [DATE]" at bounding box center [1495, 652] width 150 height 26
click at [1565, 648] on link "next" at bounding box center [1560, 651] width 12 height 12
click at [1561, 649] on link "next" at bounding box center [1560, 651] width 12 height 12
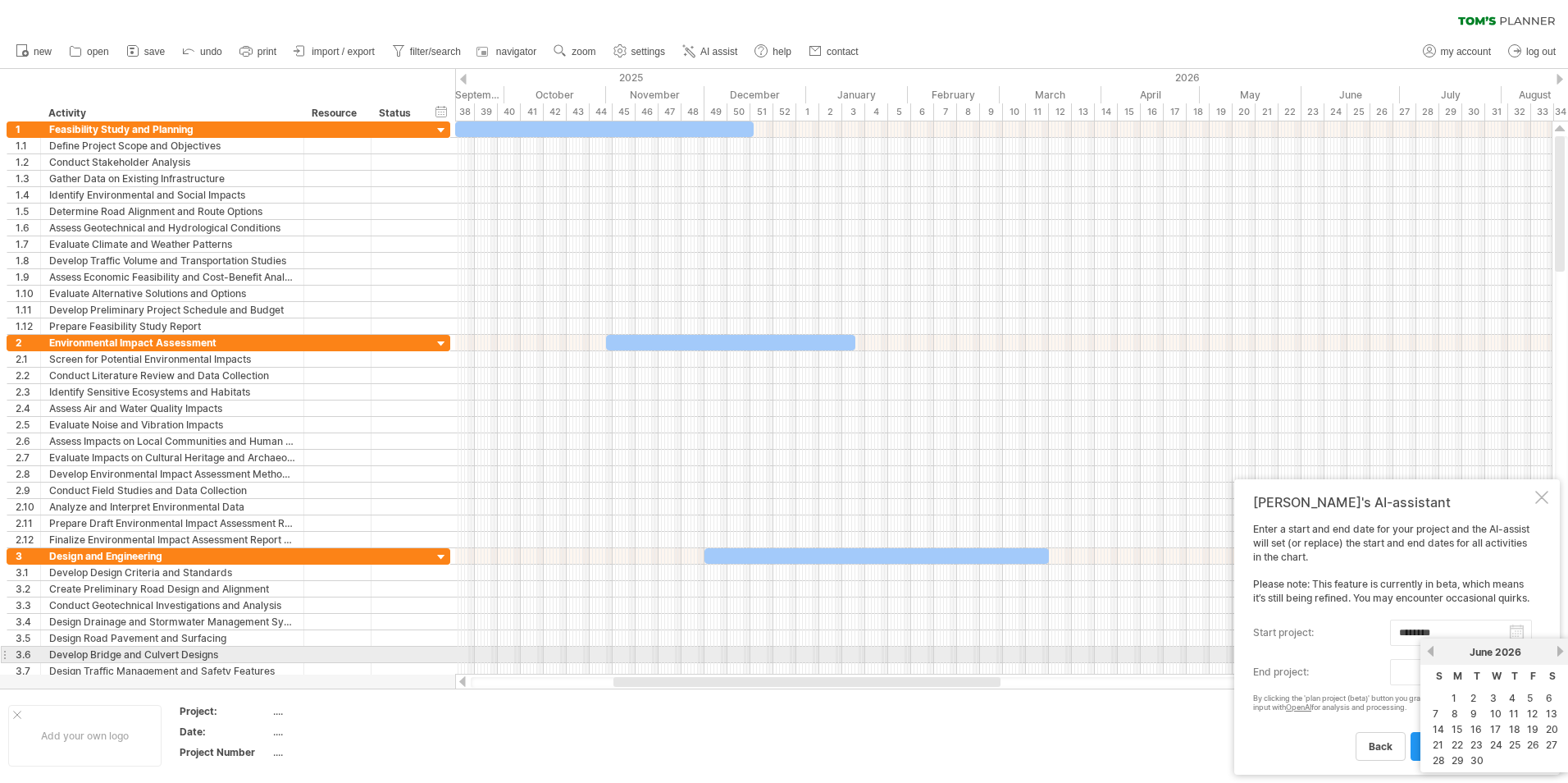
click at [1561, 649] on link "next" at bounding box center [1560, 651] width 12 height 12
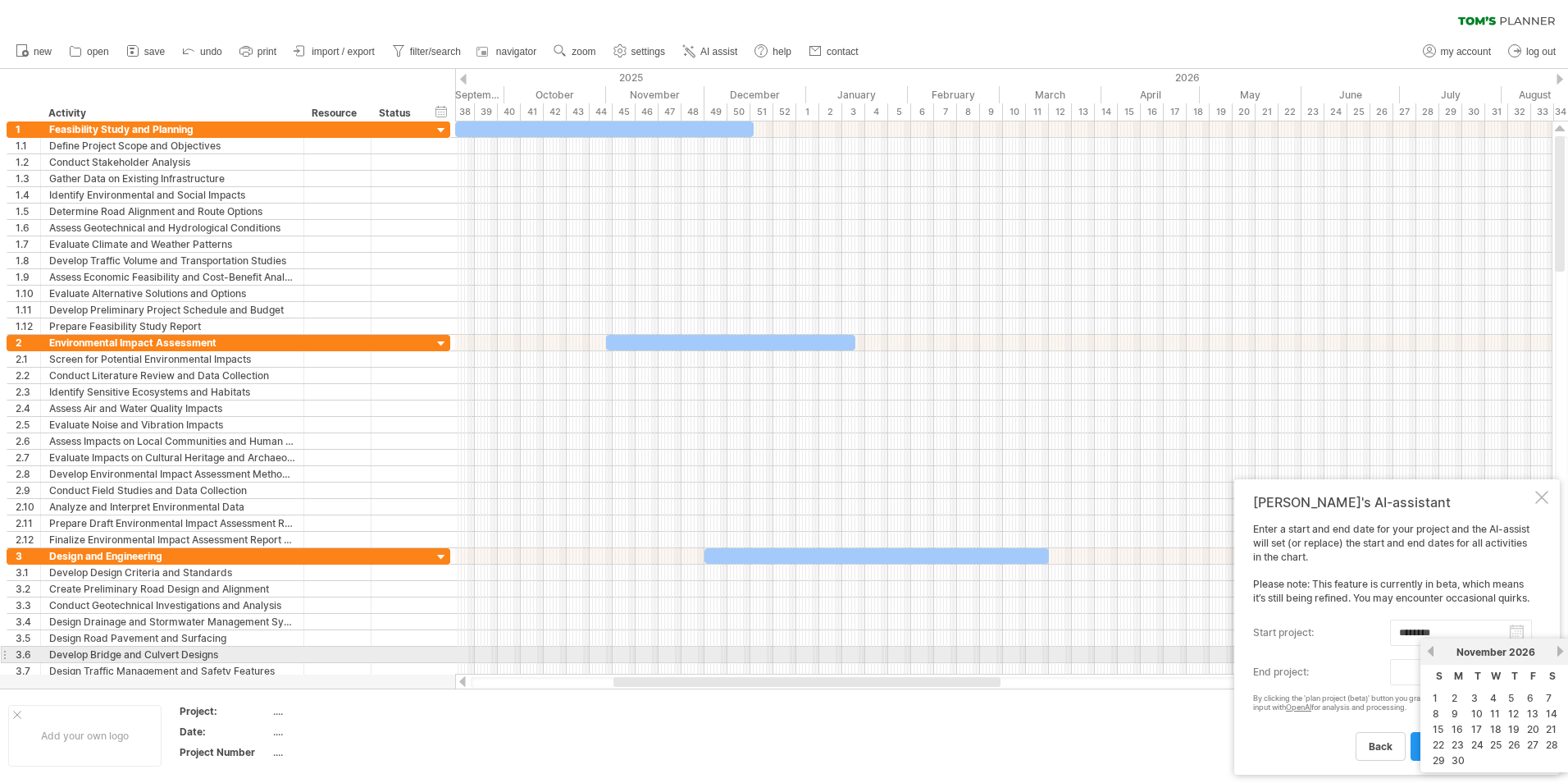
click at [1561, 649] on link "next" at bounding box center [1560, 651] width 12 height 12
click at [1561, 649] on link "next" at bounding box center [1558, 651] width 12 height 12
click at [1561, 649] on link "next" at bounding box center [1560, 651] width 12 height 12
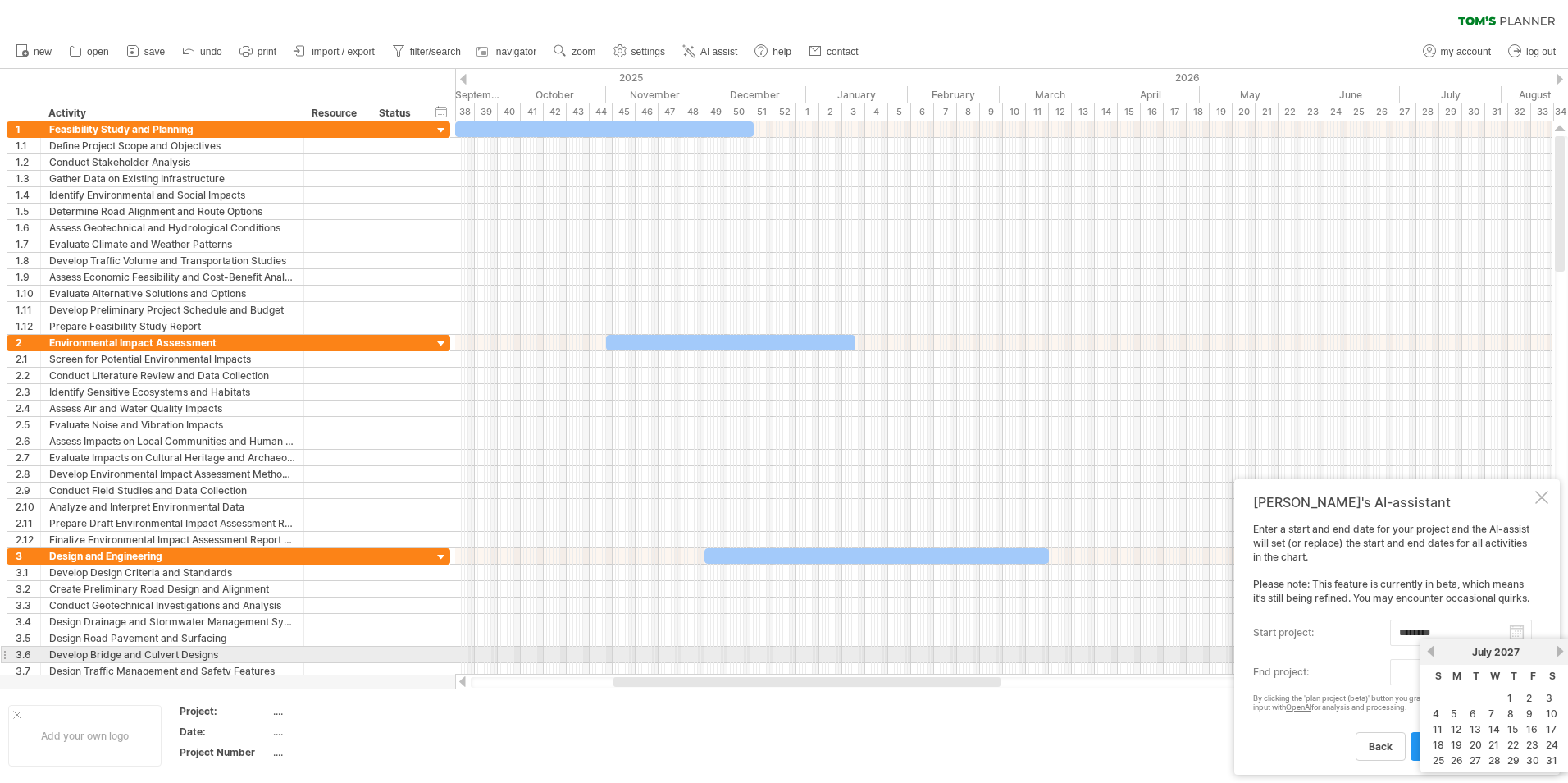
click at [1561, 649] on link "next" at bounding box center [1560, 651] width 12 height 12
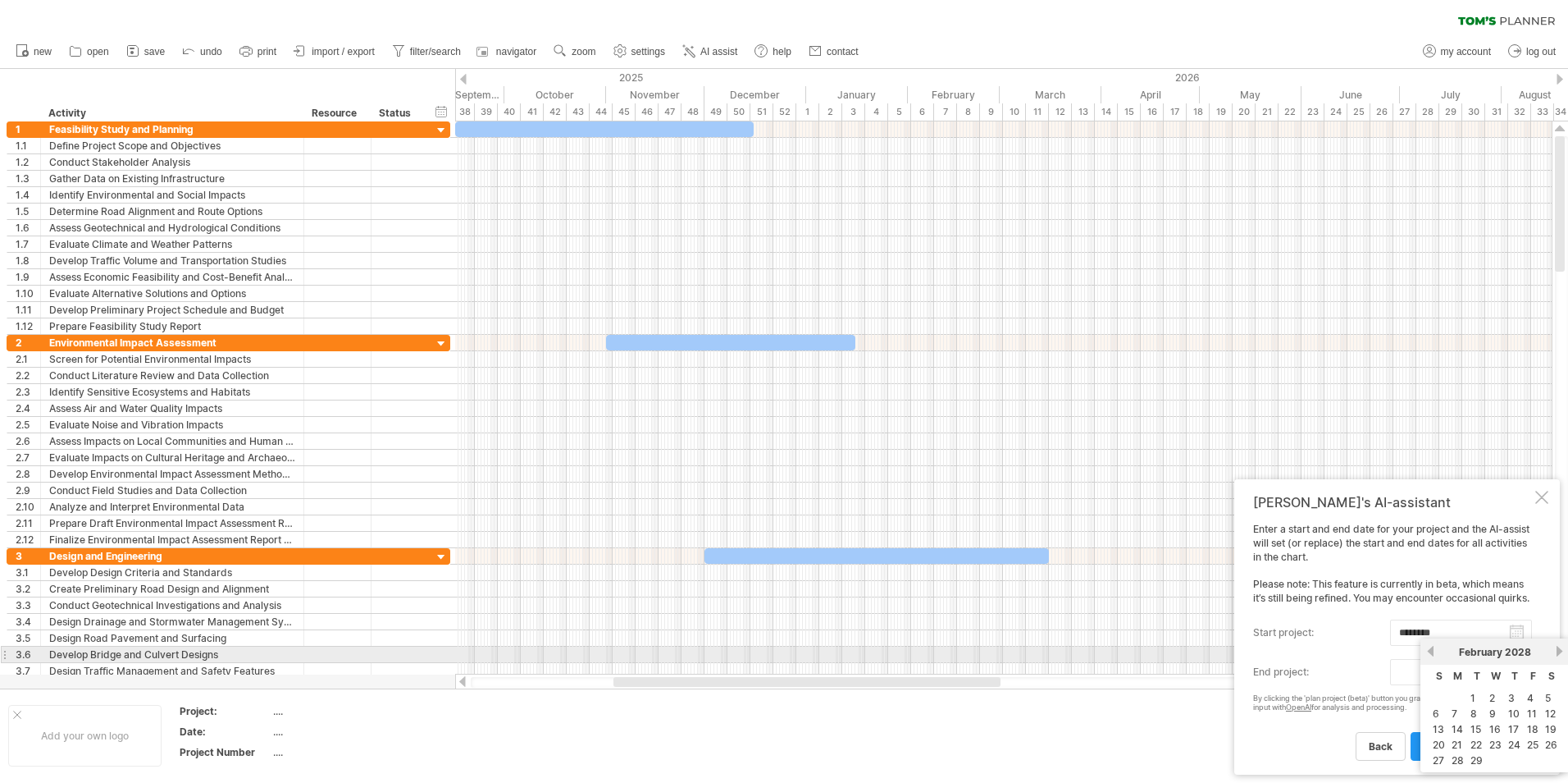
click at [1561, 649] on link "next" at bounding box center [1559, 651] width 12 height 12
click at [1561, 649] on link "next" at bounding box center [1560, 651] width 12 height 12
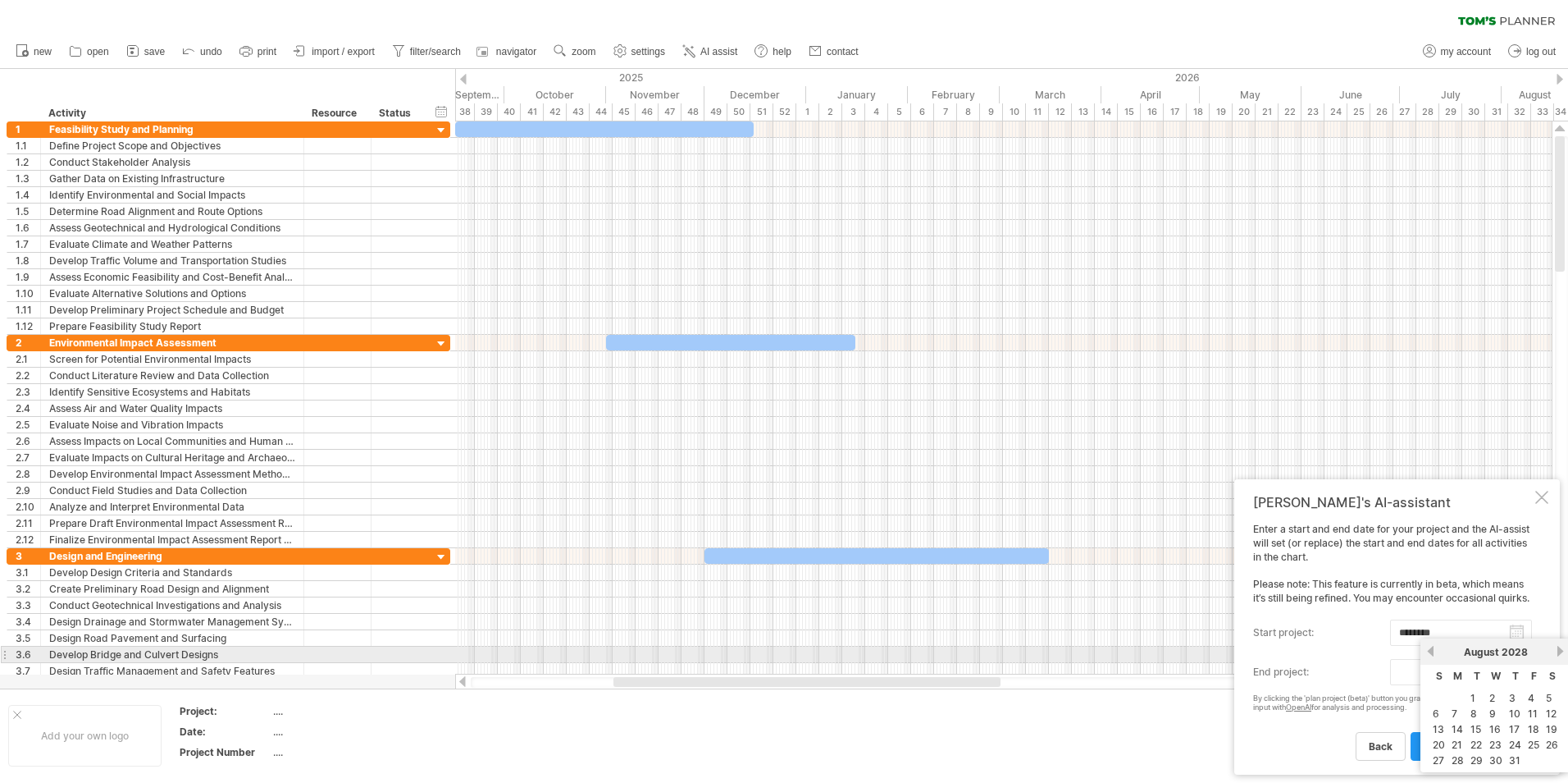
click at [1561, 649] on link "next" at bounding box center [1560, 651] width 12 height 12
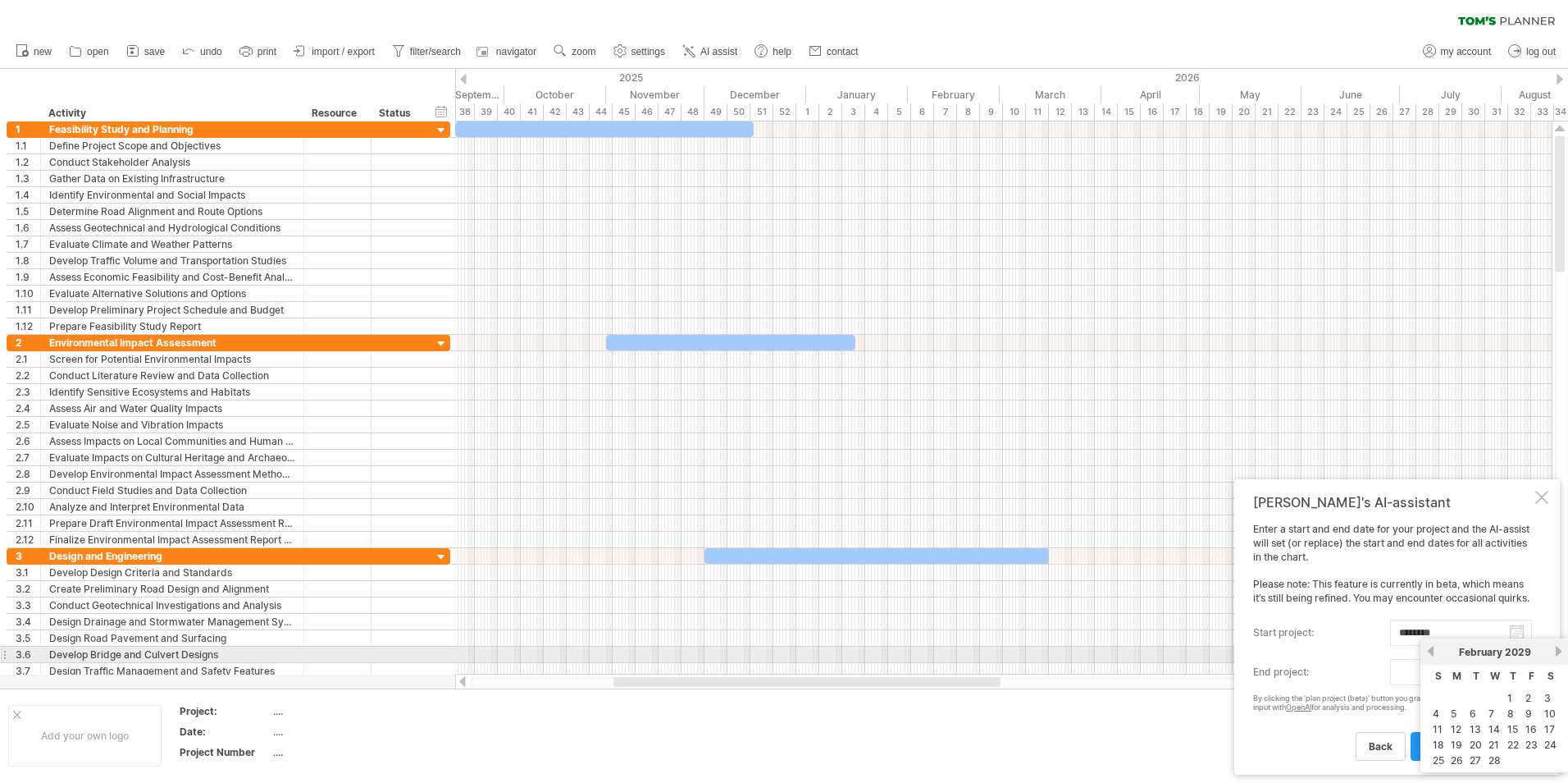
click at [1561, 649] on link "next" at bounding box center [1558, 651] width 12 height 12
click at [1561, 649] on link "next" at bounding box center [1560, 651] width 12 height 12
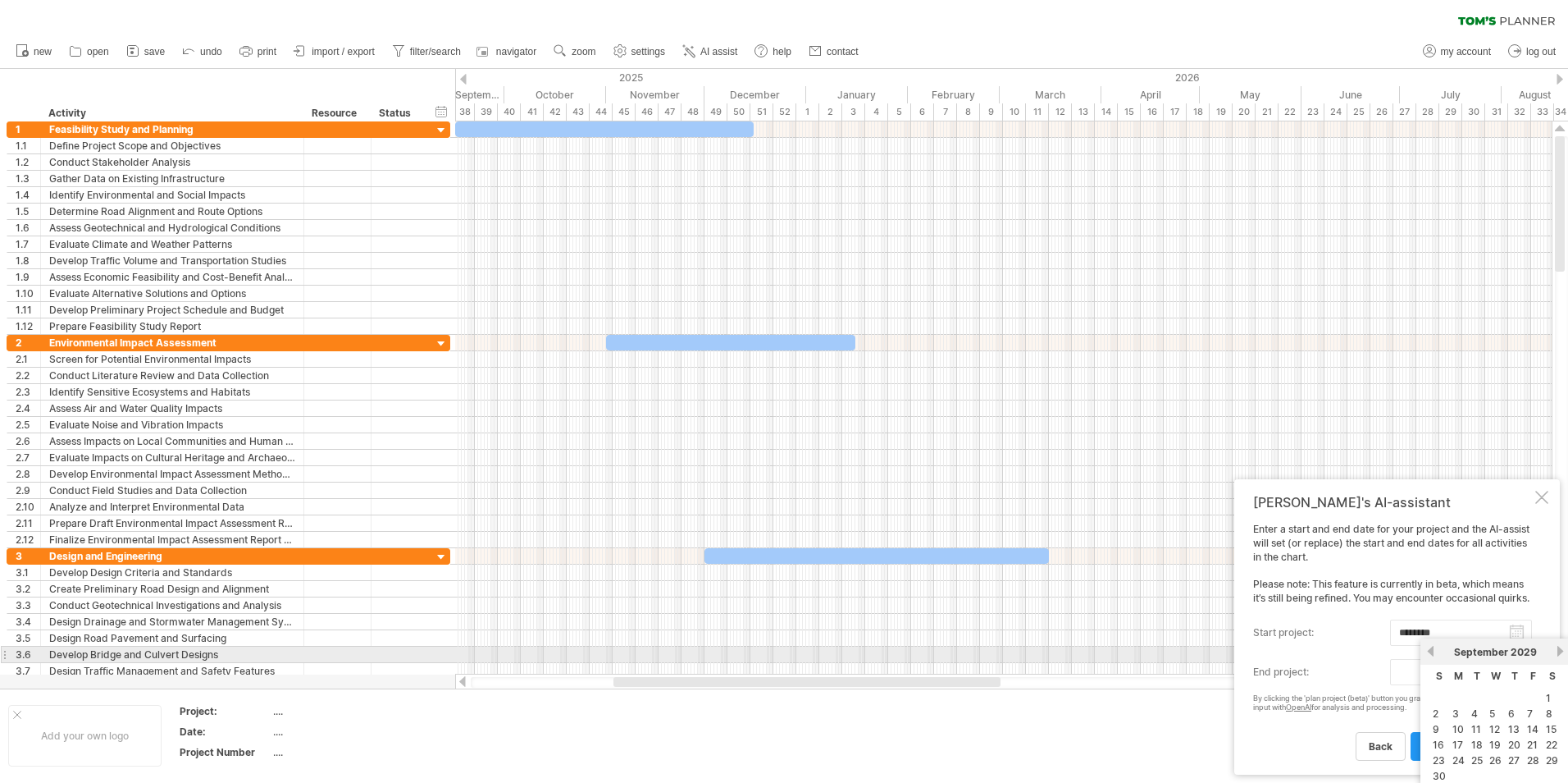
click at [1561, 649] on link "next" at bounding box center [1560, 651] width 12 height 12
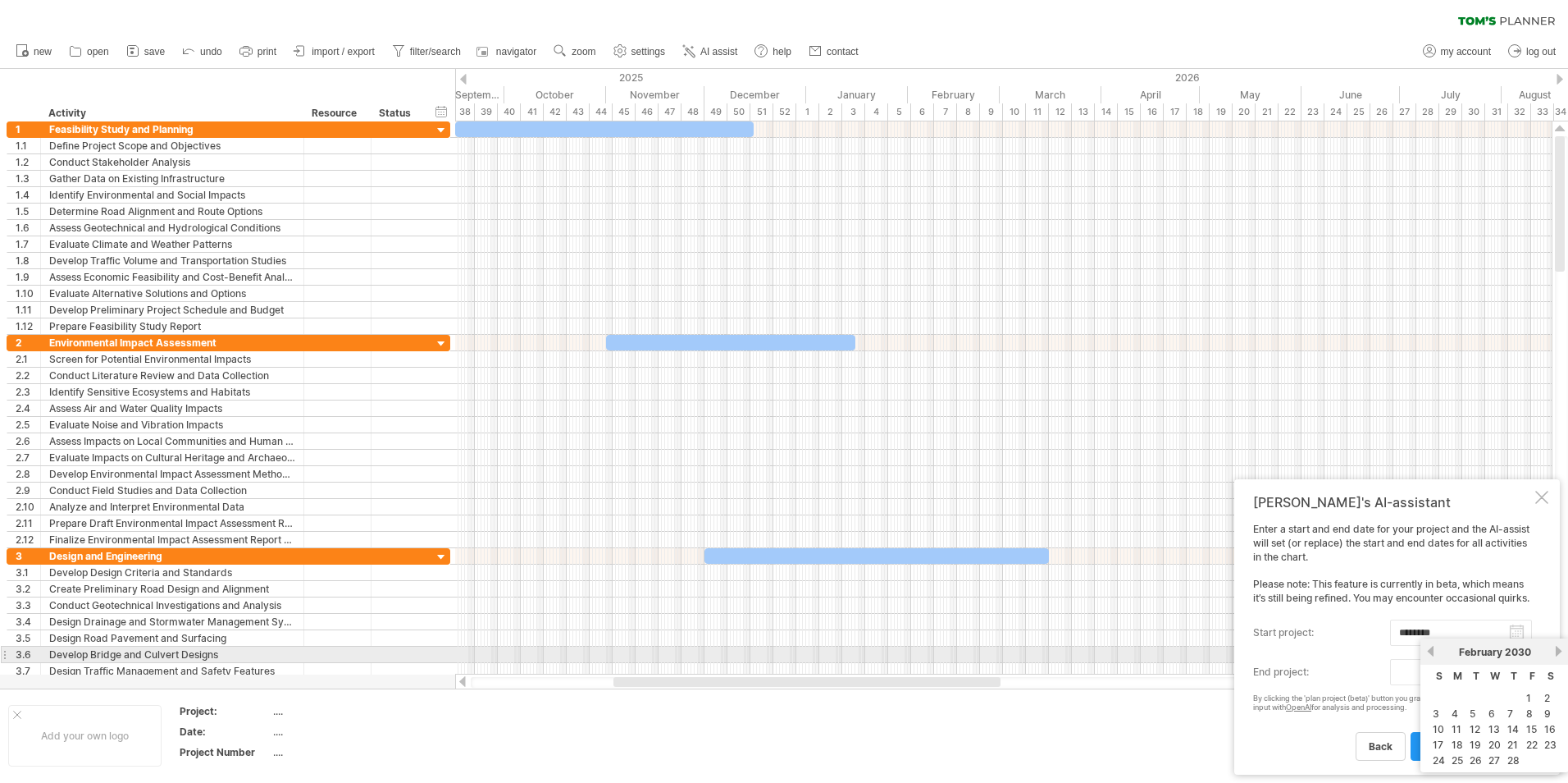
click at [1561, 649] on link "next" at bounding box center [1558, 651] width 12 height 12
click at [1561, 649] on link "next" at bounding box center [1560, 651] width 12 height 12
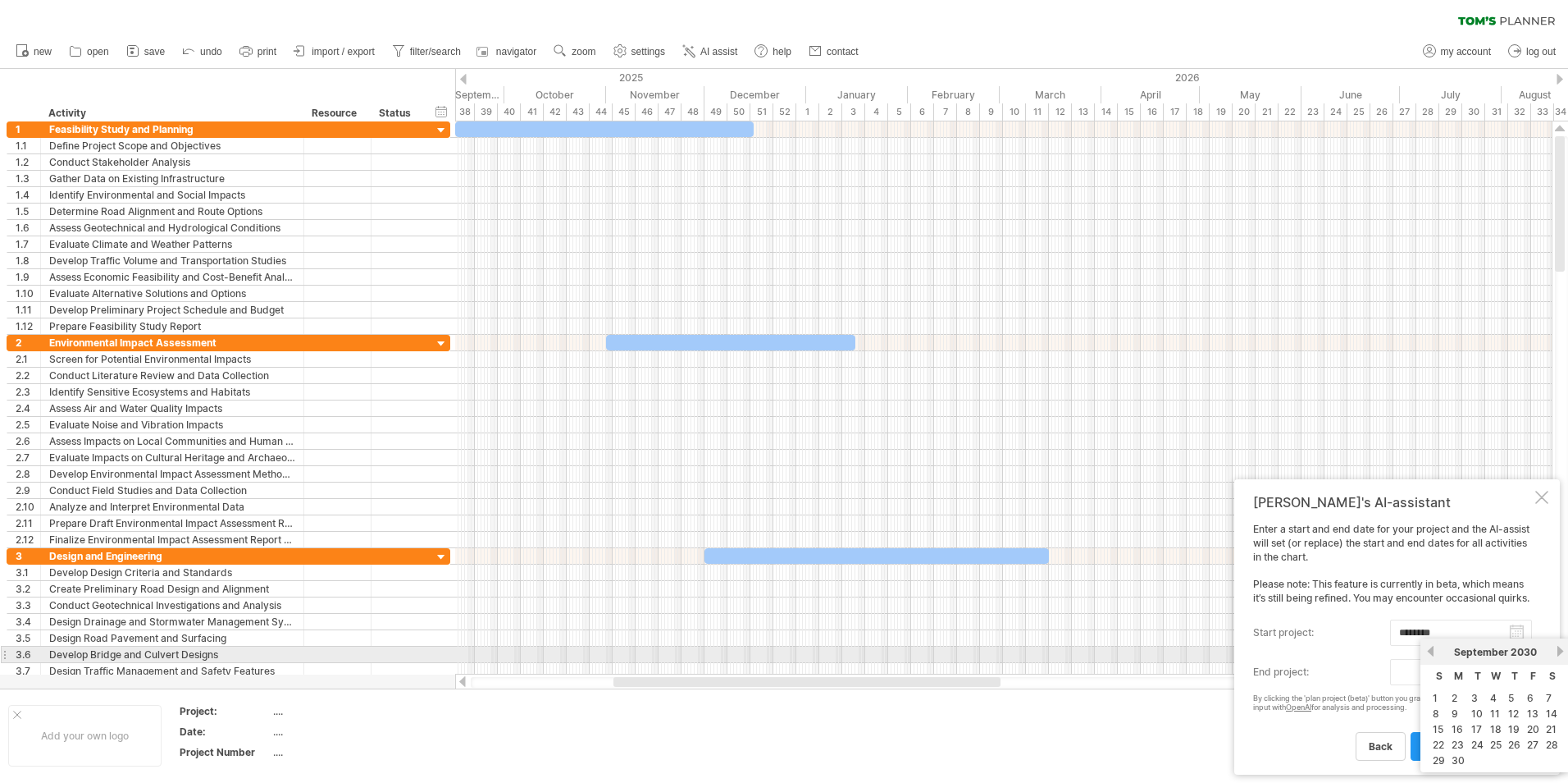
click at [1561, 649] on link "next" at bounding box center [1560, 651] width 12 height 12
click at [1561, 649] on link "next" at bounding box center [1558, 651] width 12 height 12
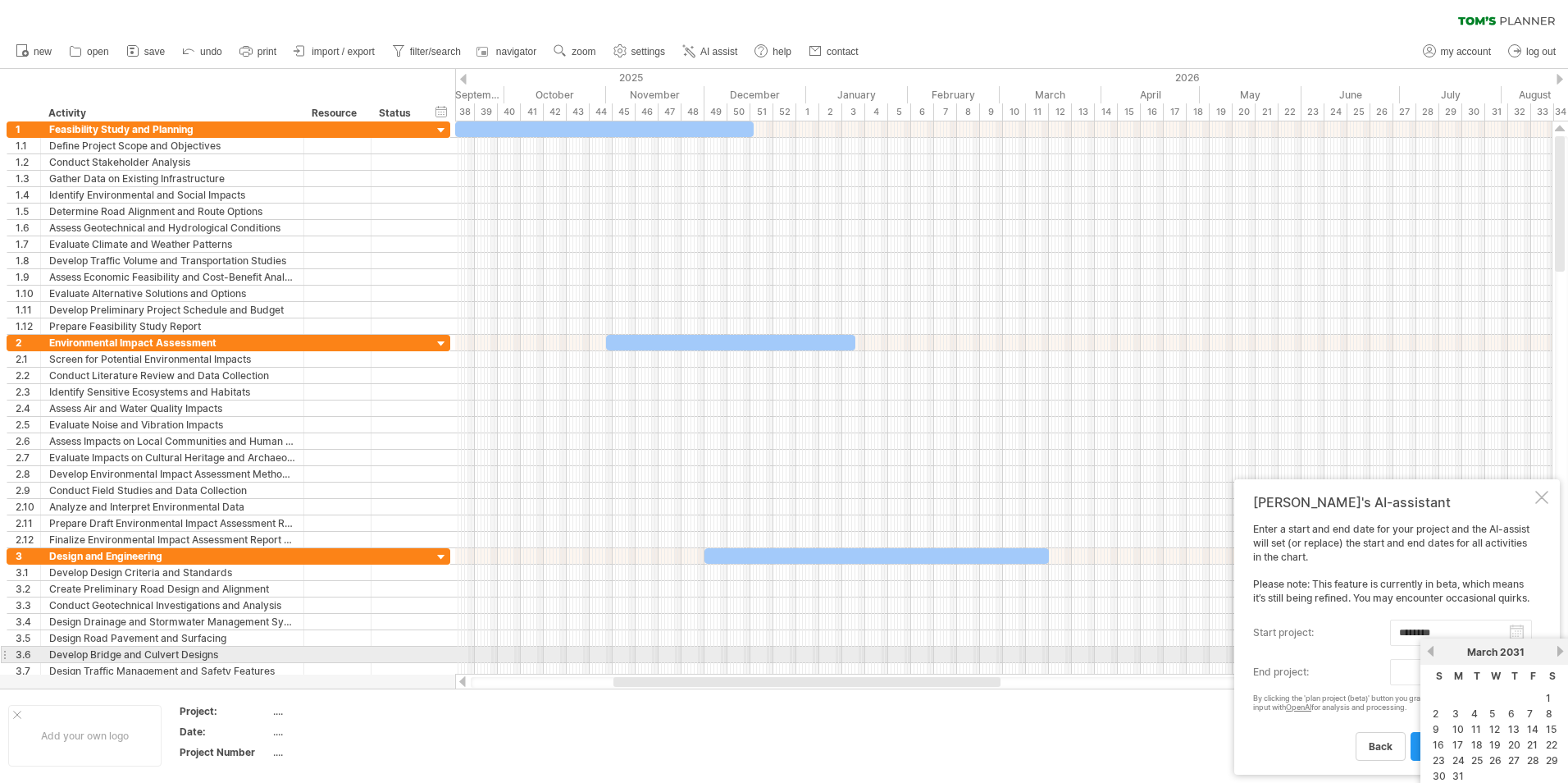
click at [1561, 649] on link "next" at bounding box center [1560, 651] width 12 height 12
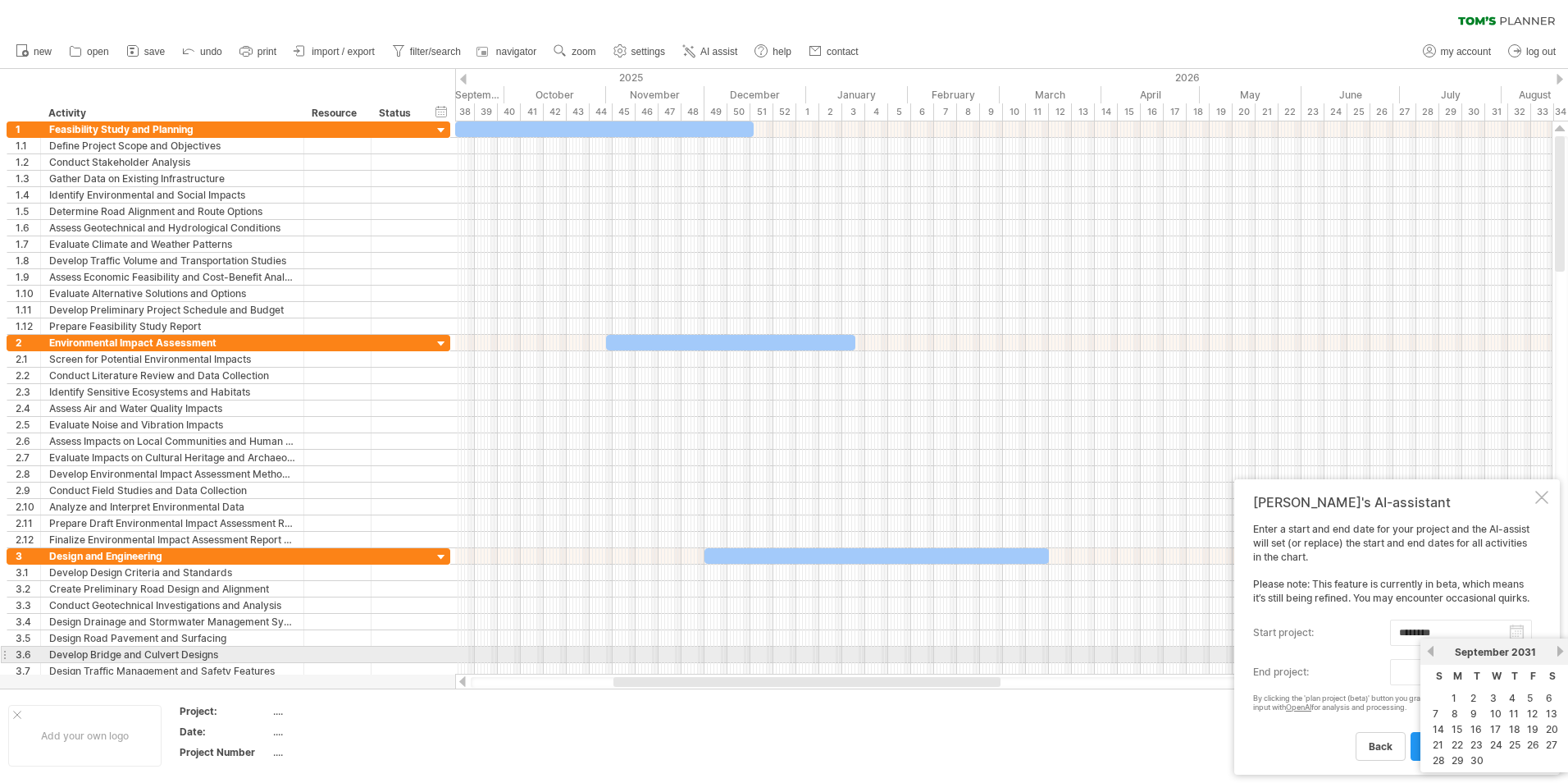
click at [1561, 649] on link "next" at bounding box center [1560, 651] width 12 height 12
click at [1498, 755] on link "31" at bounding box center [1495, 760] width 15 height 16
type input "********"
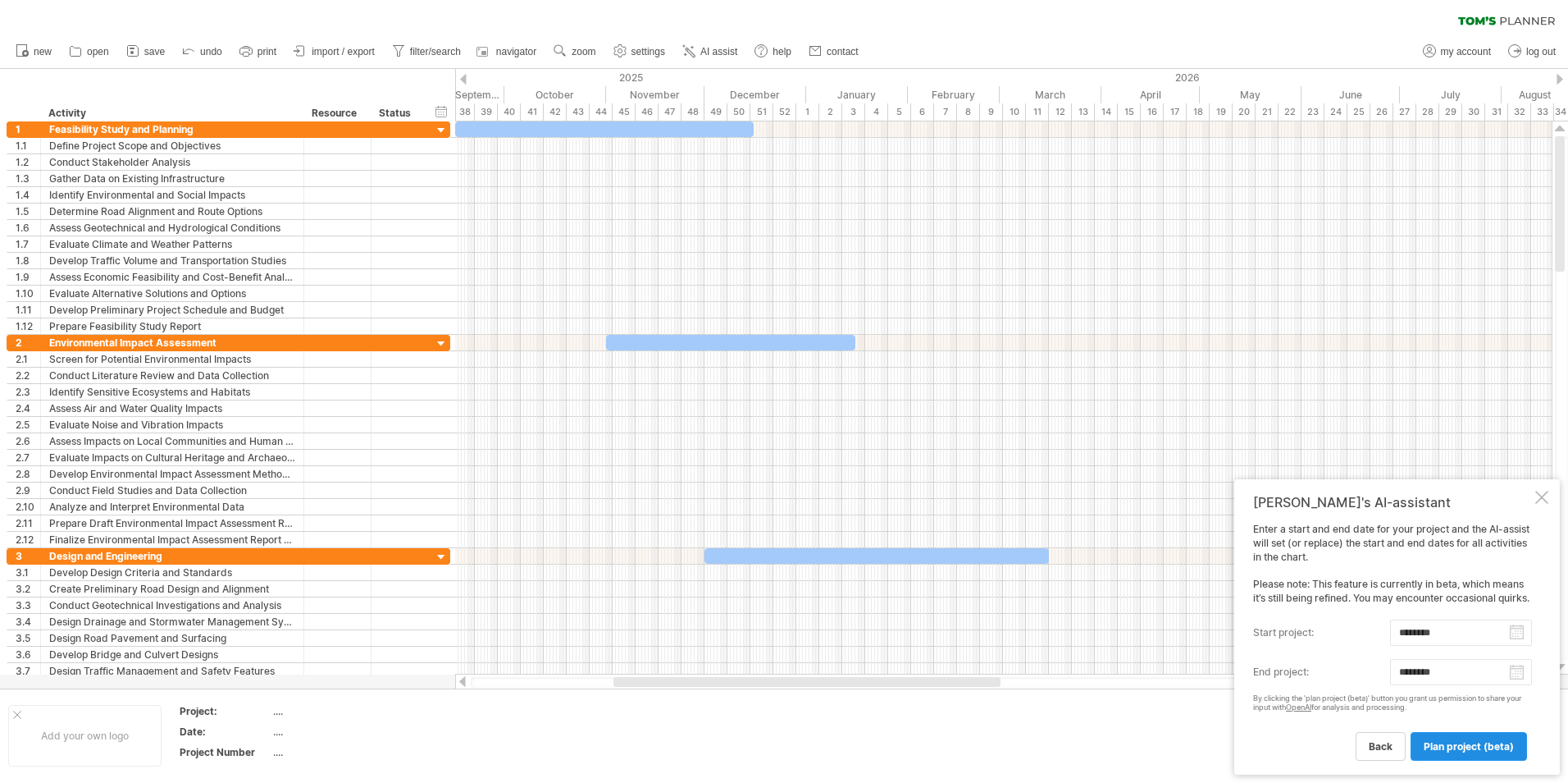
click at [1467, 745] on span "plan project (beta)" at bounding box center [1469, 746] width 90 height 12
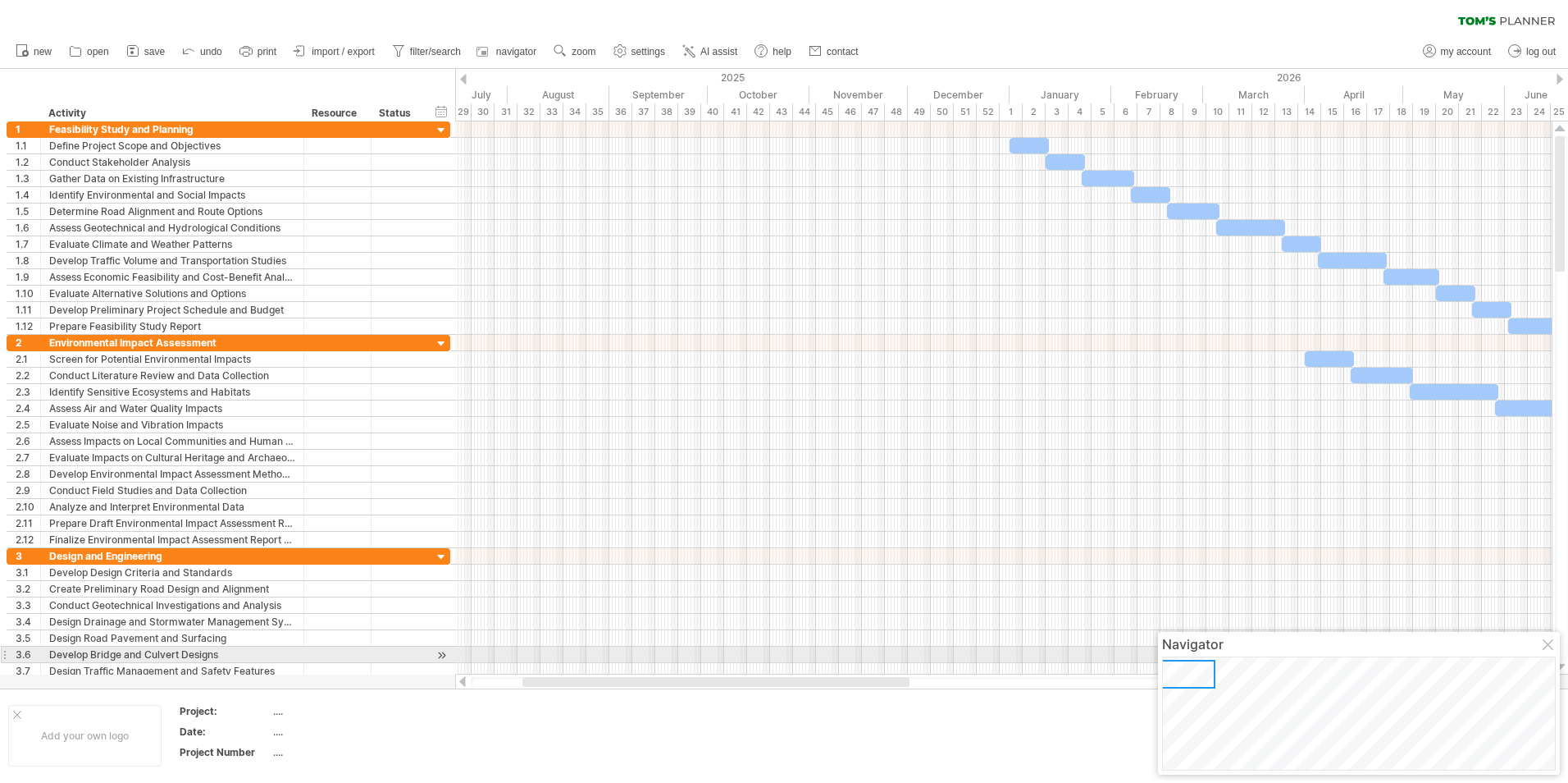
click at [1548, 646] on div at bounding box center [1549, 646] width 13 height 13
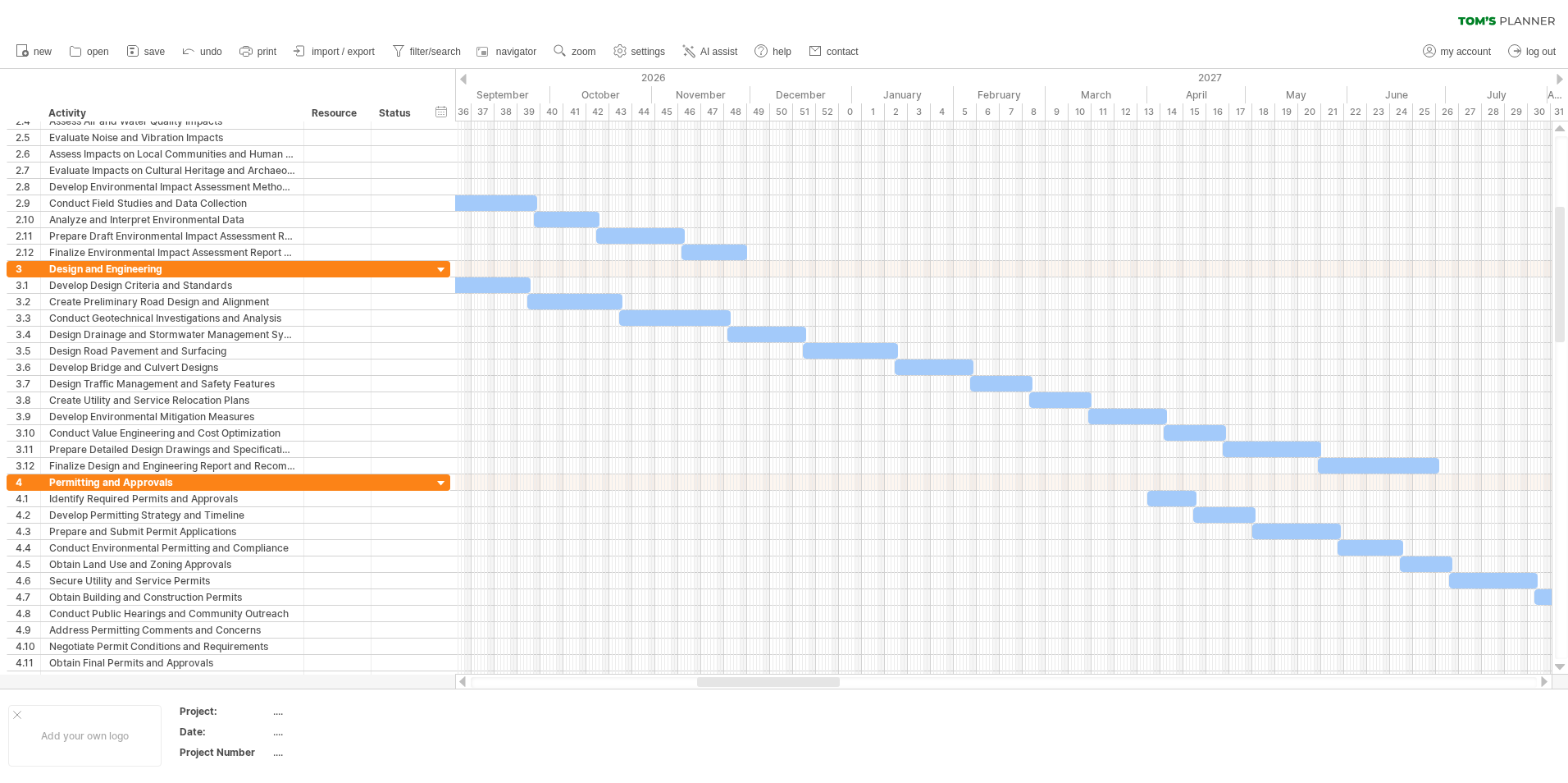
drag, startPoint x: 595, startPoint y: 683, endPoint x: 769, endPoint y: 679, distance: 174.0
click at [769, 679] on div at bounding box center [769, 681] width 143 height 10
